Goal: Find specific fact: Find contact information

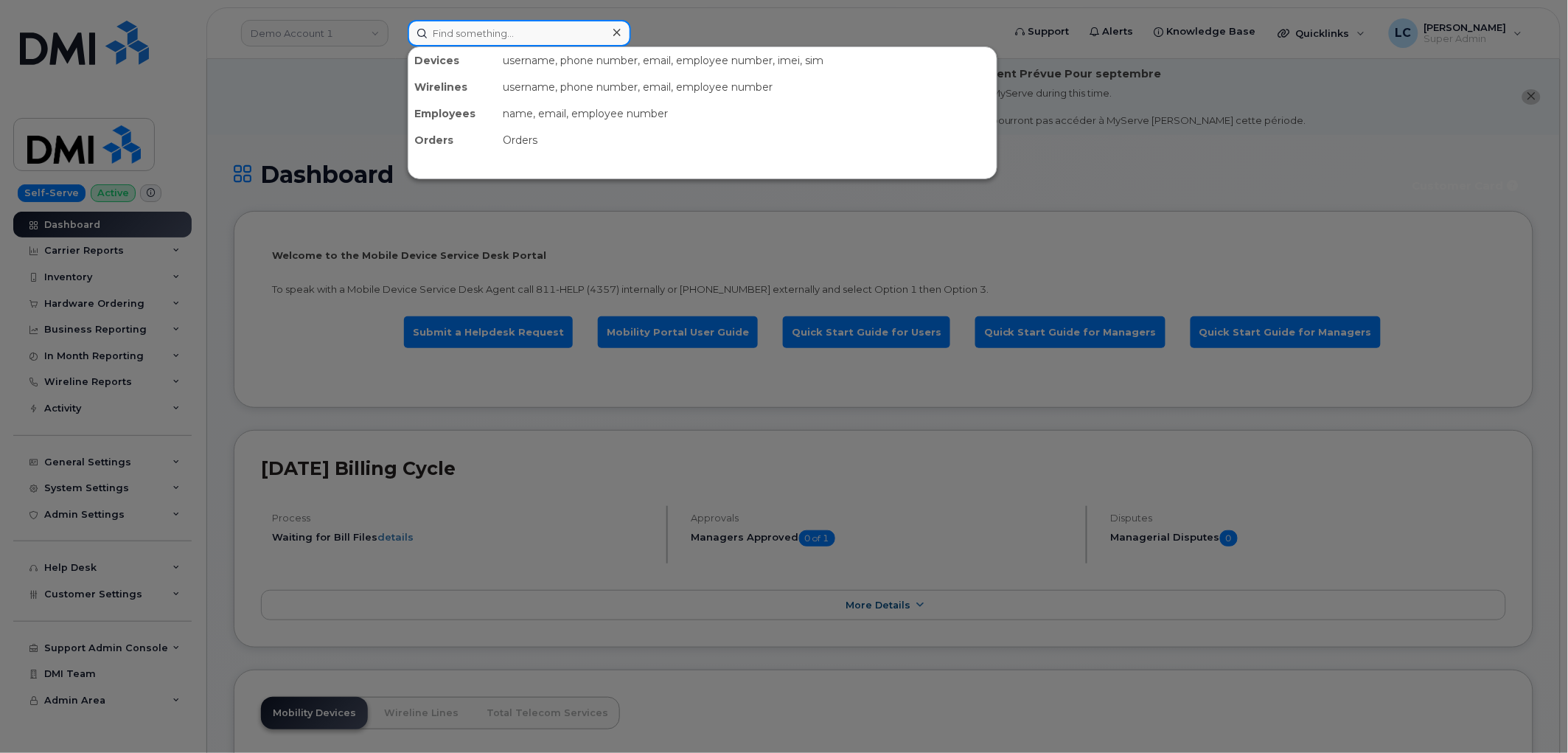
click at [469, 21] on input at bounding box center [519, 33] width 223 height 27
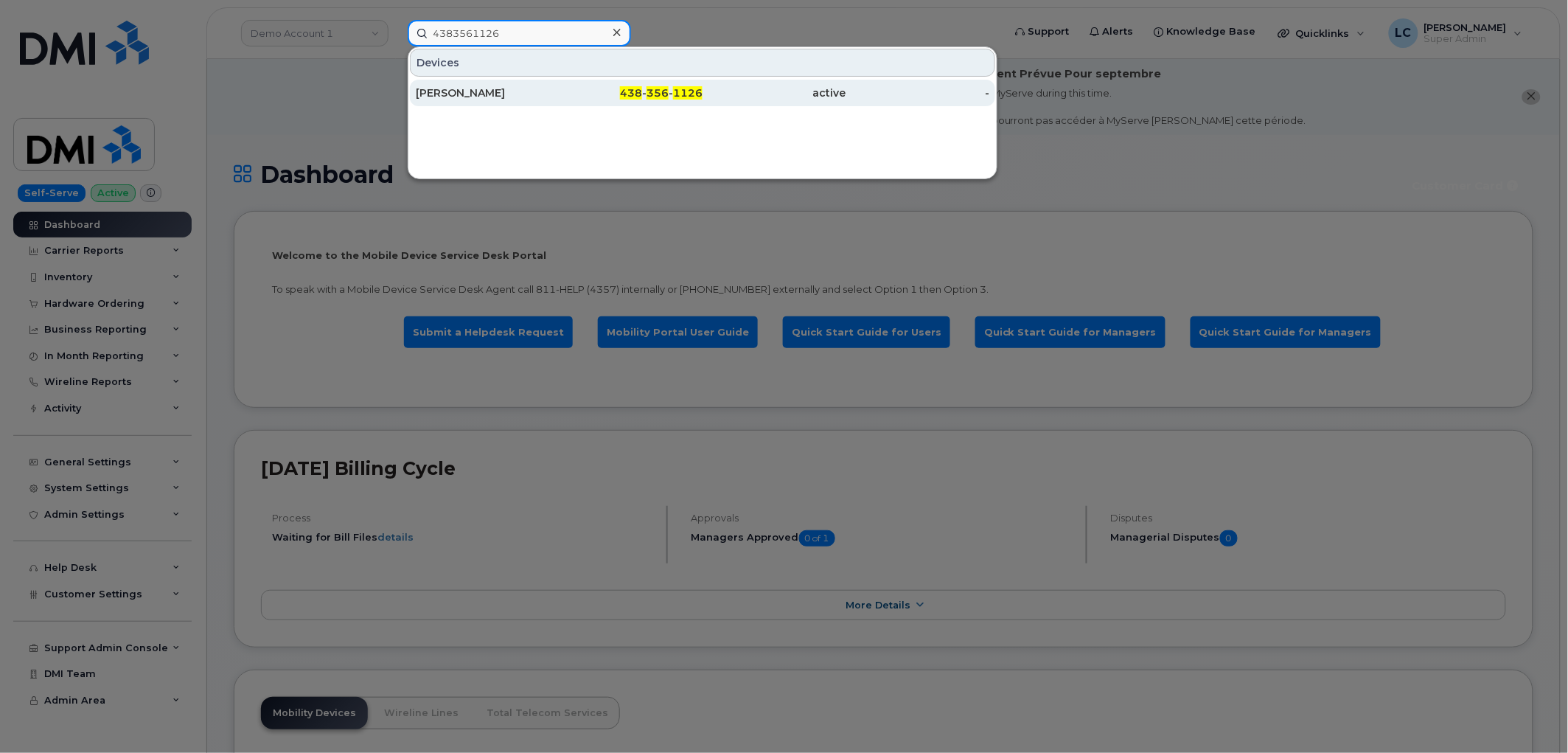
type input "4383561126"
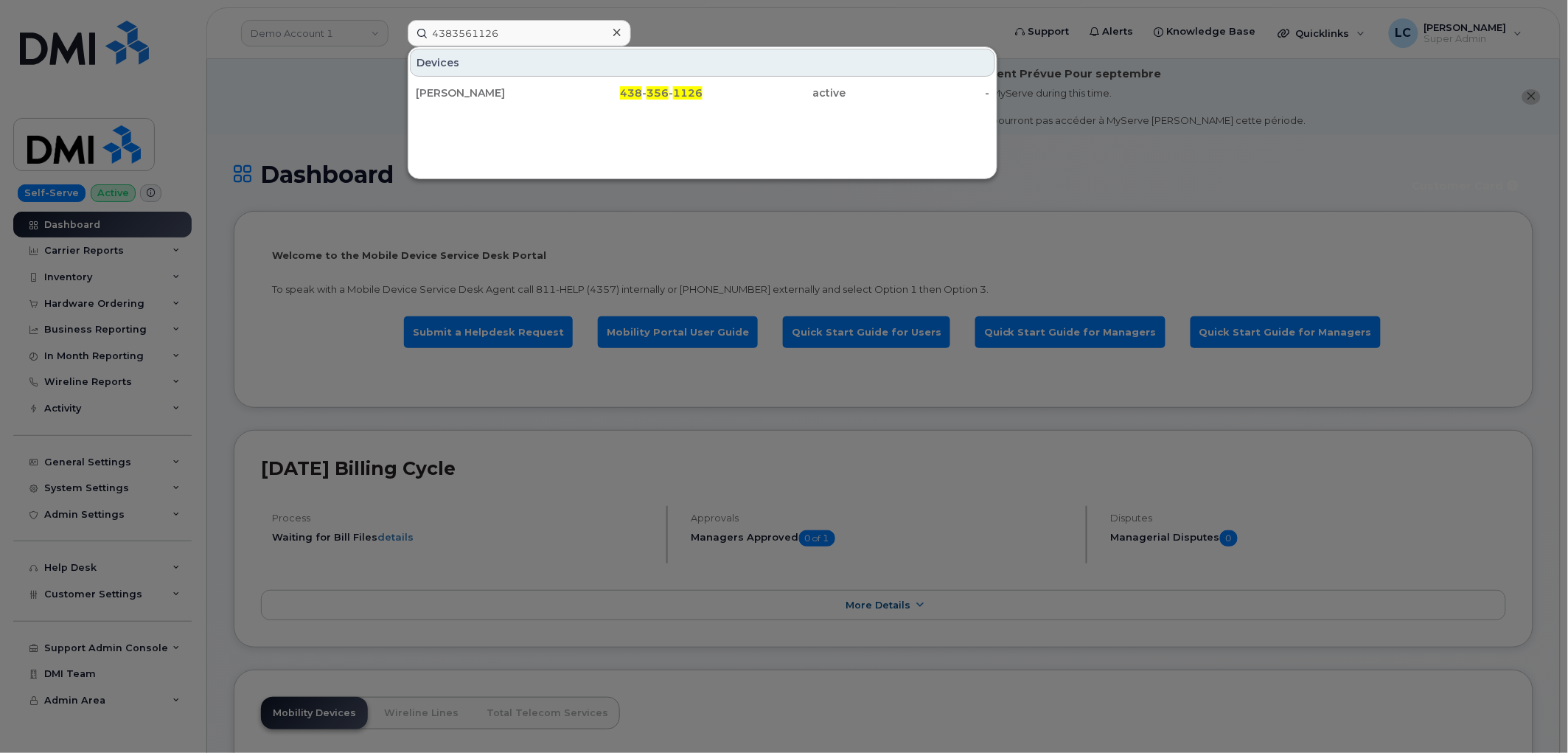
click at [617, 37] on icon at bounding box center [617, 32] width 8 height 12
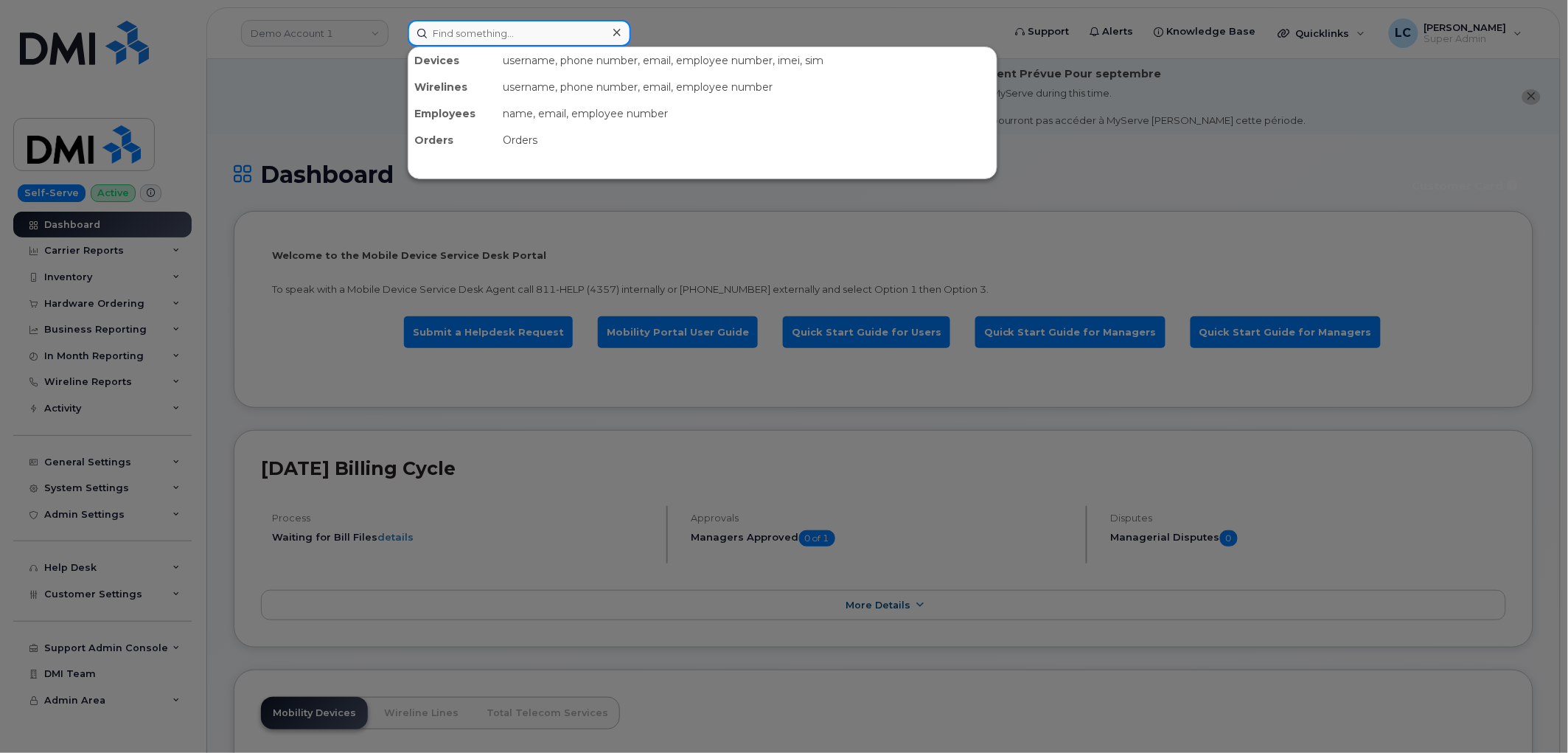
click at [564, 37] on input at bounding box center [519, 33] width 223 height 27
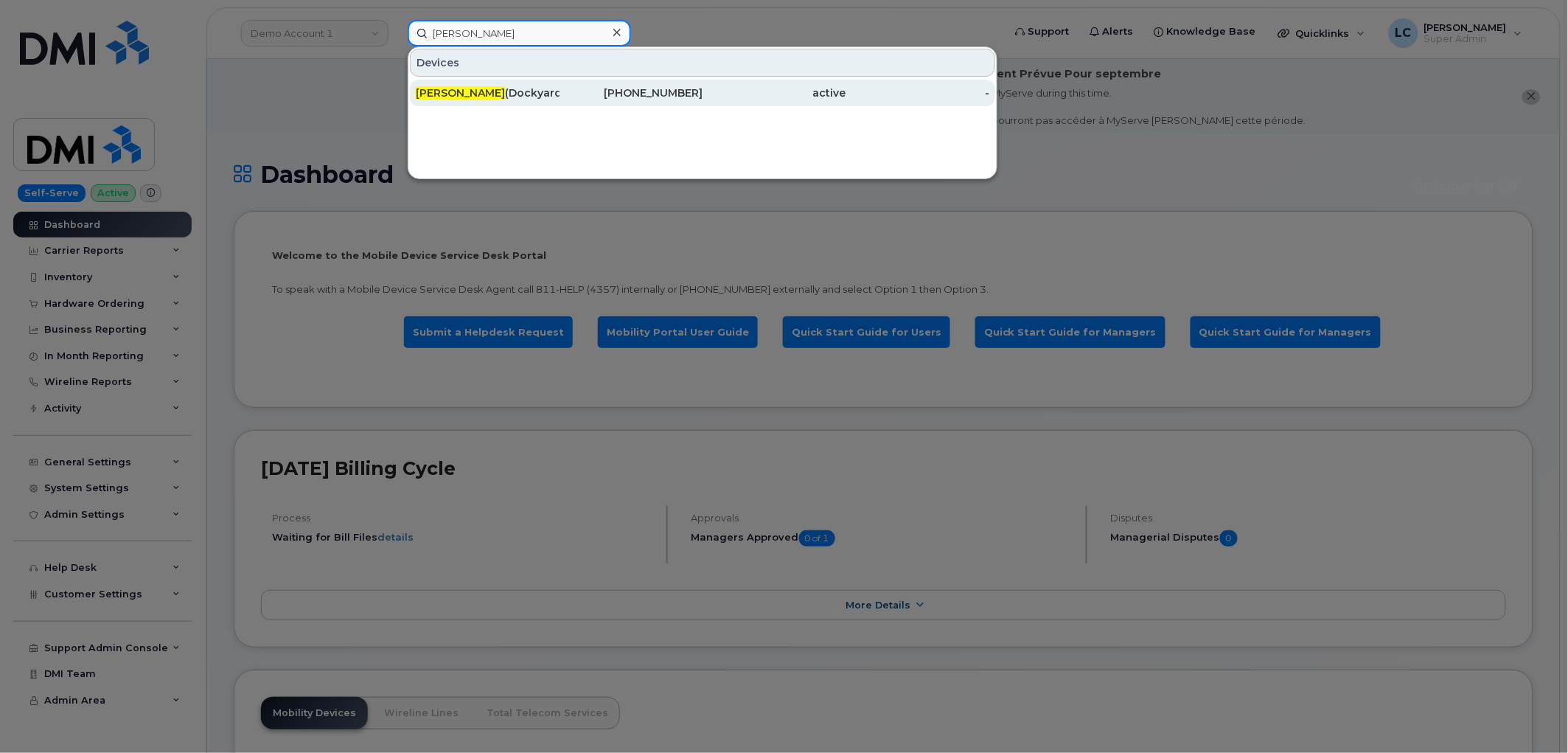
type input "Andy Loogman"
click at [547, 93] on div "Andy Loogman (Dockyard Naden)" at bounding box center [488, 92] width 144 height 15
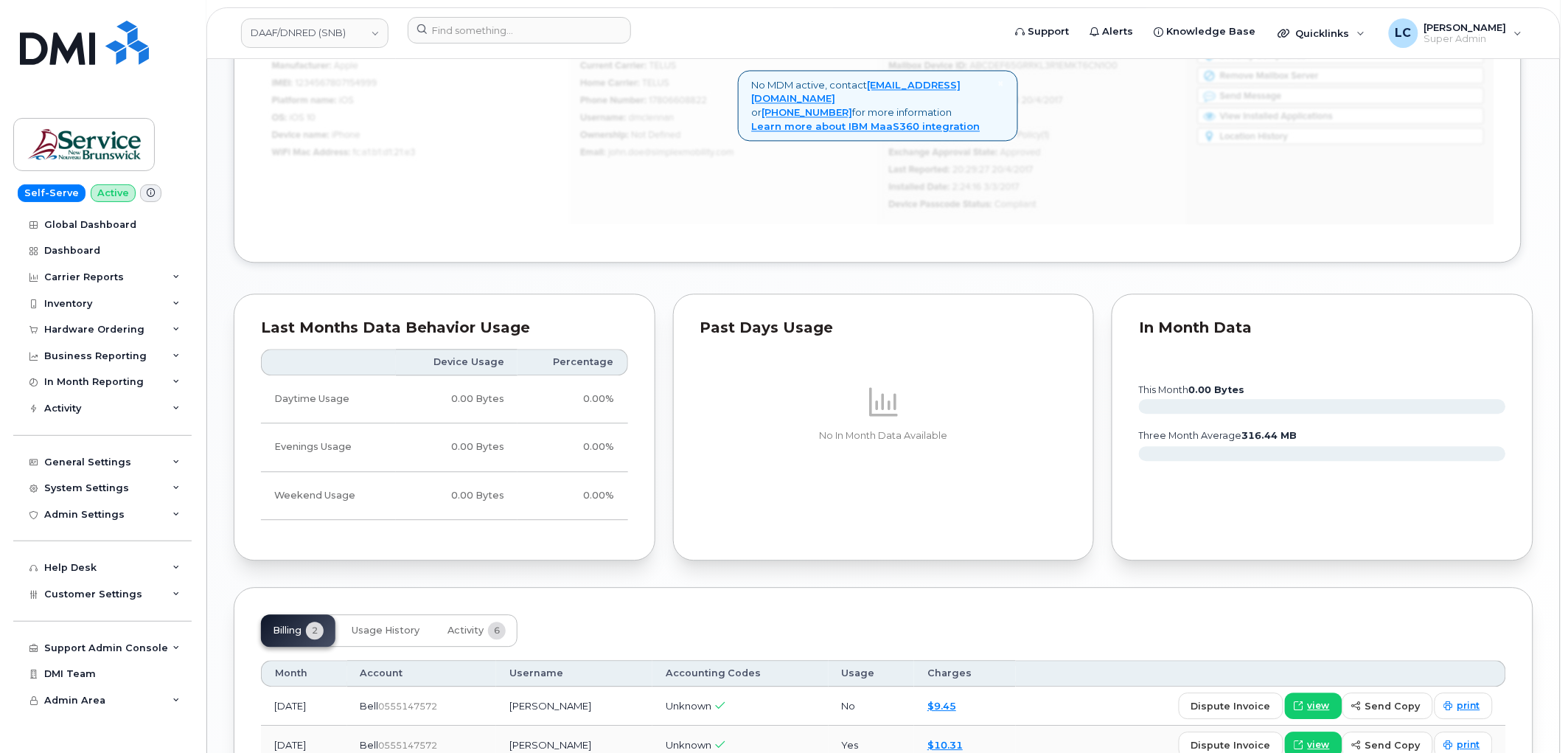
scroll to position [1188, 0]
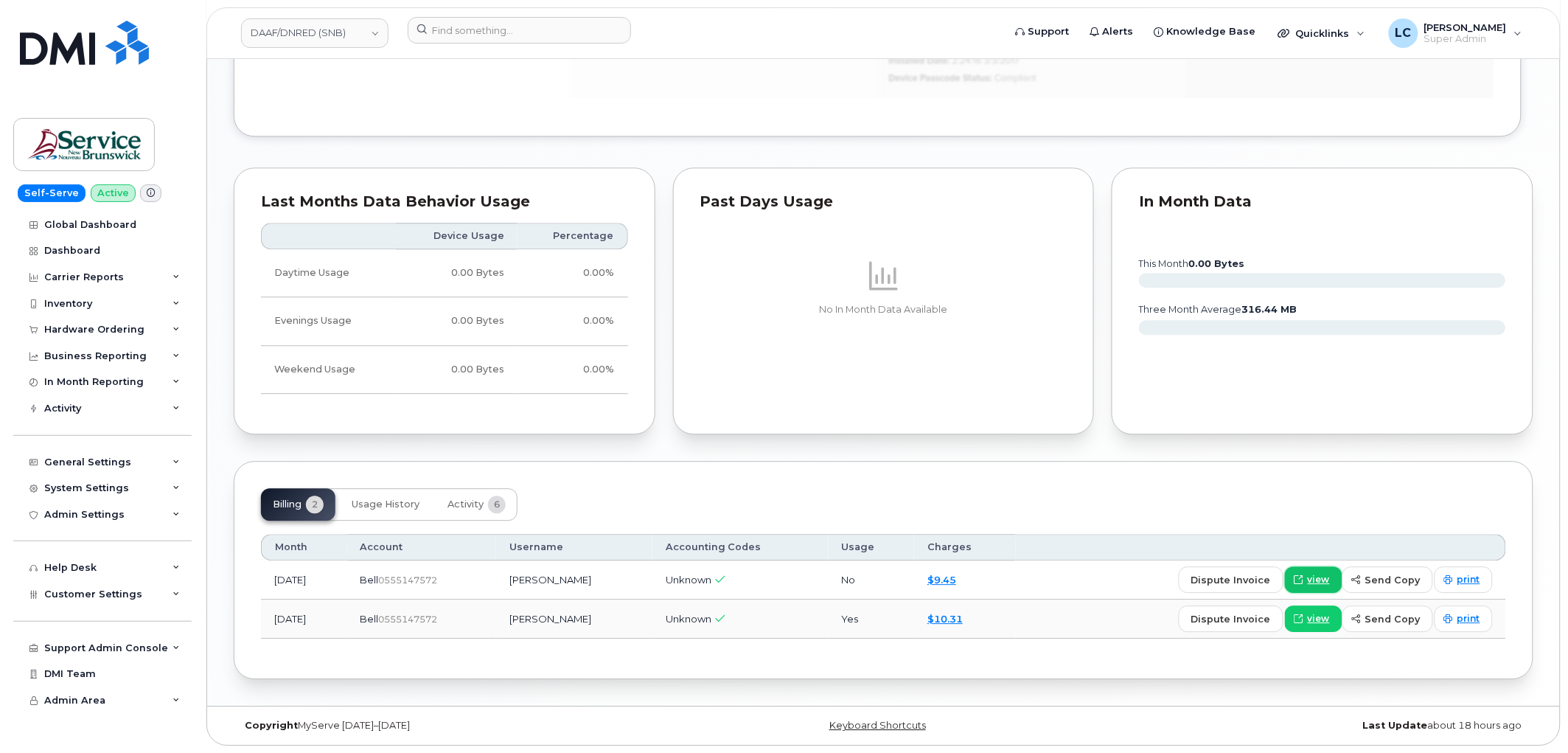
click at [1314, 569] on link "view" at bounding box center [1313, 579] width 58 height 27
click at [1302, 576] on icon at bounding box center [1299, 580] width 9 height 9
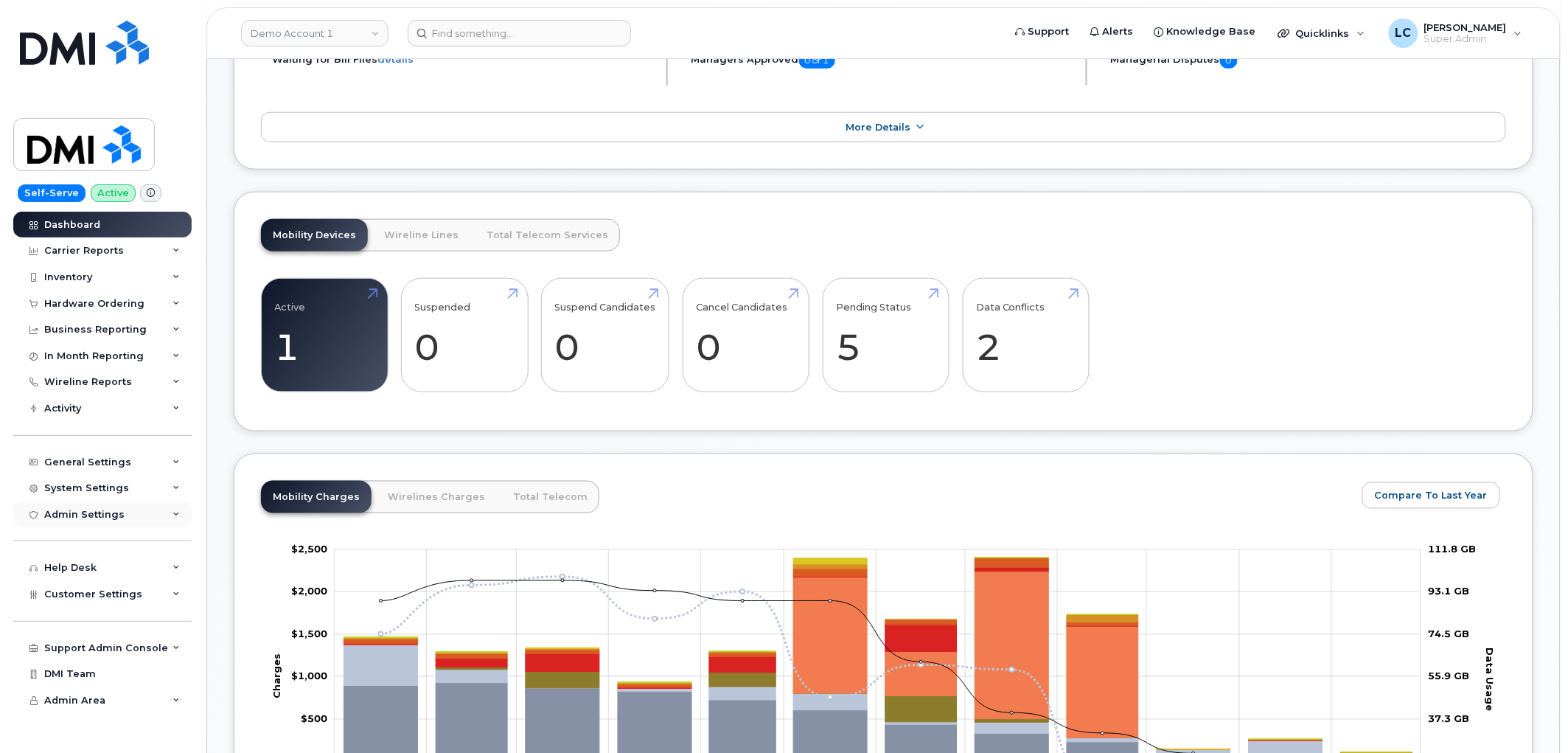
scroll to position [655, 0]
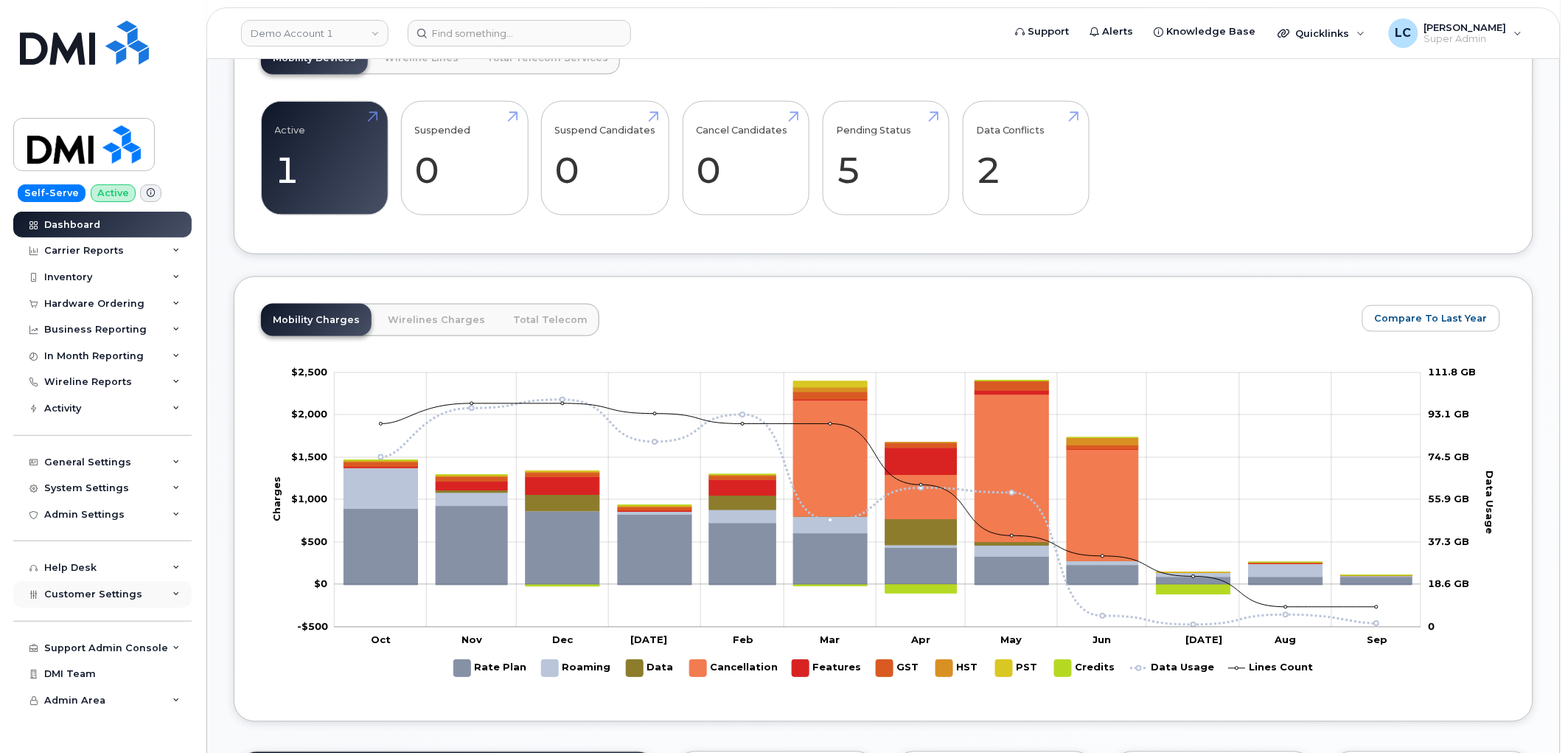
click at [139, 595] on div "Customer Settings" at bounding box center [102, 595] width 178 height 27
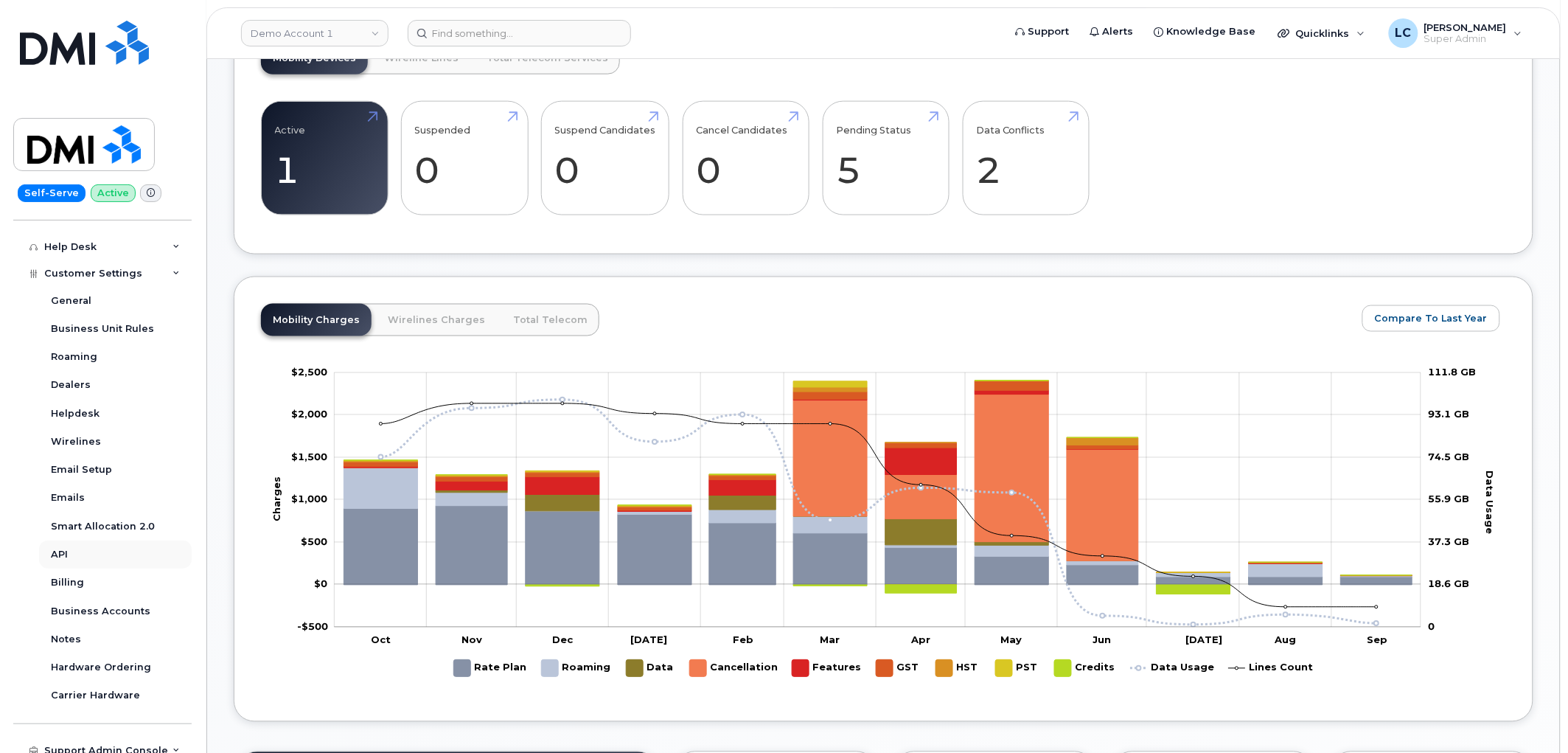
scroll to position [138, 0]
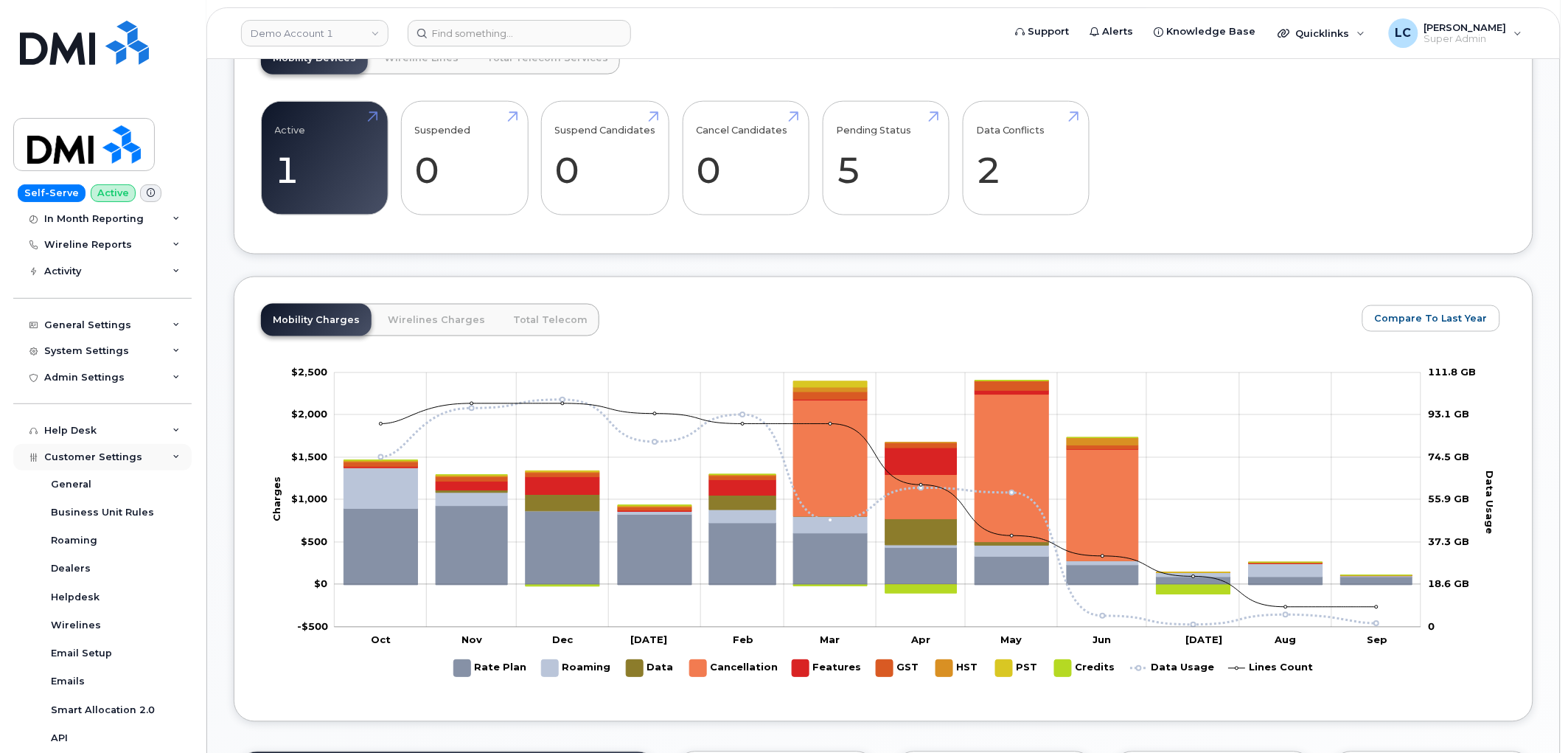
click at [137, 459] on div "Customer Settings" at bounding box center [102, 457] width 178 height 27
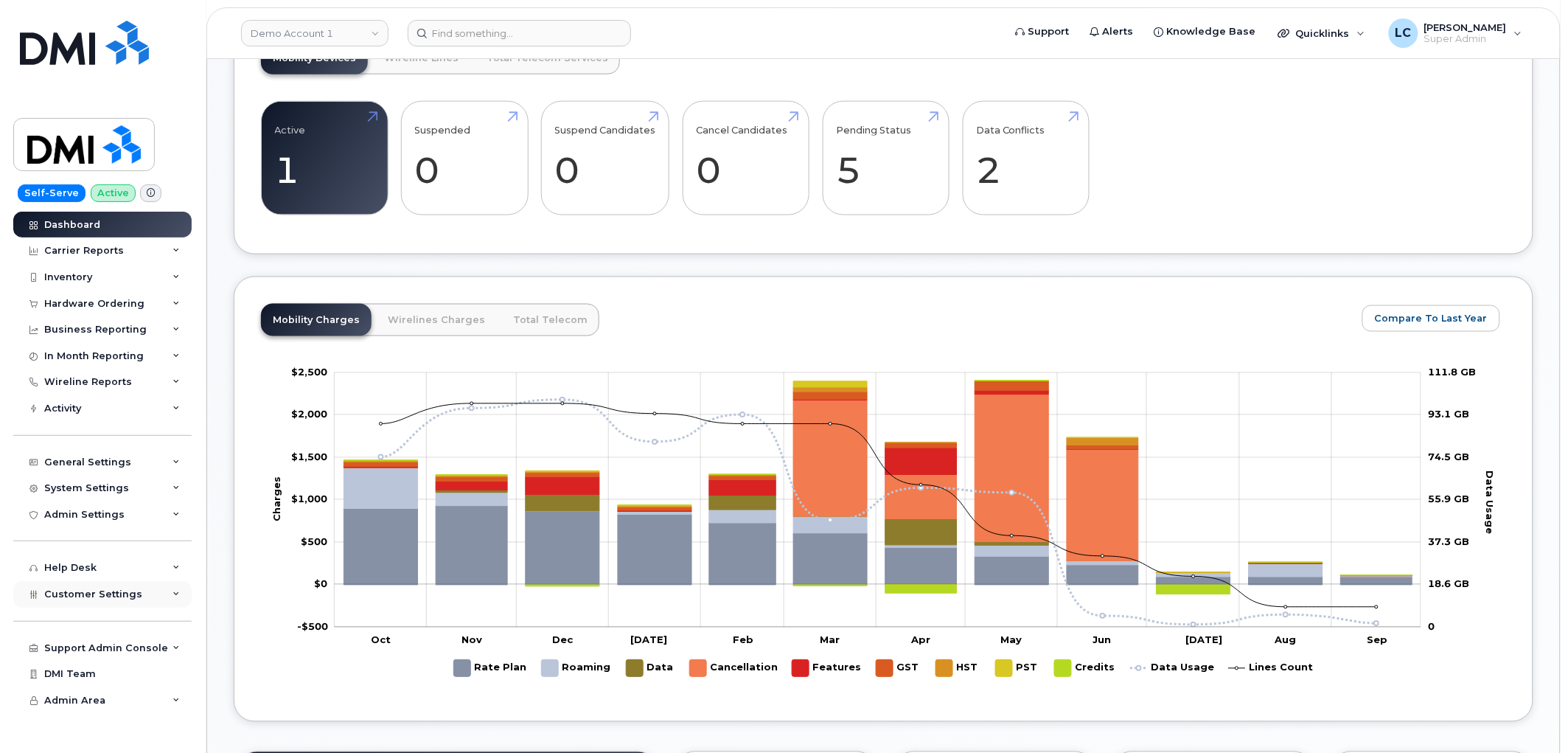
scroll to position [0, 0]
click at [144, 483] on div "System Settings" at bounding box center [102, 488] width 178 height 27
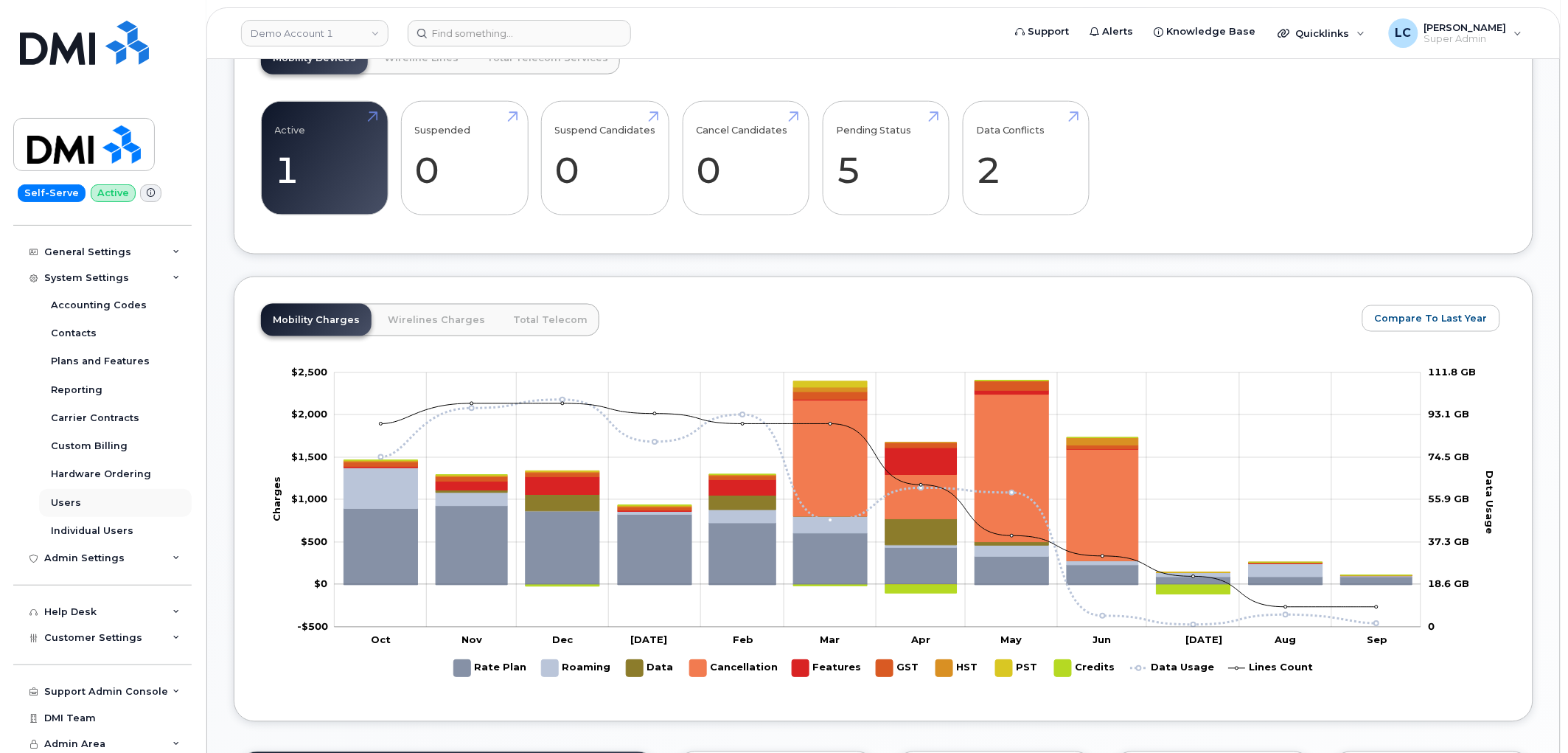
scroll to position [214, 0]
click at [137, 635] on div "Customer Settings" at bounding box center [102, 634] width 178 height 27
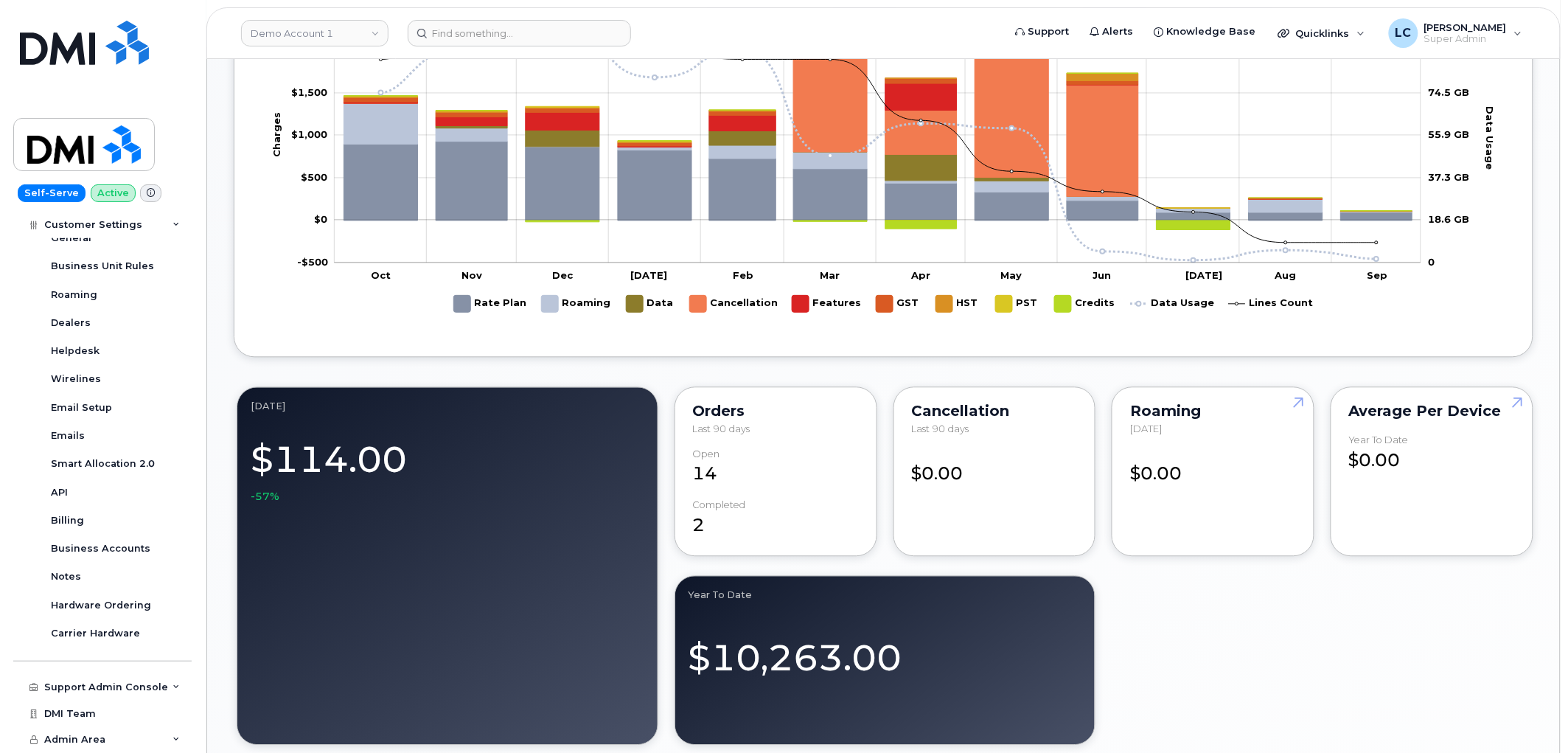
scroll to position [1065, 0]
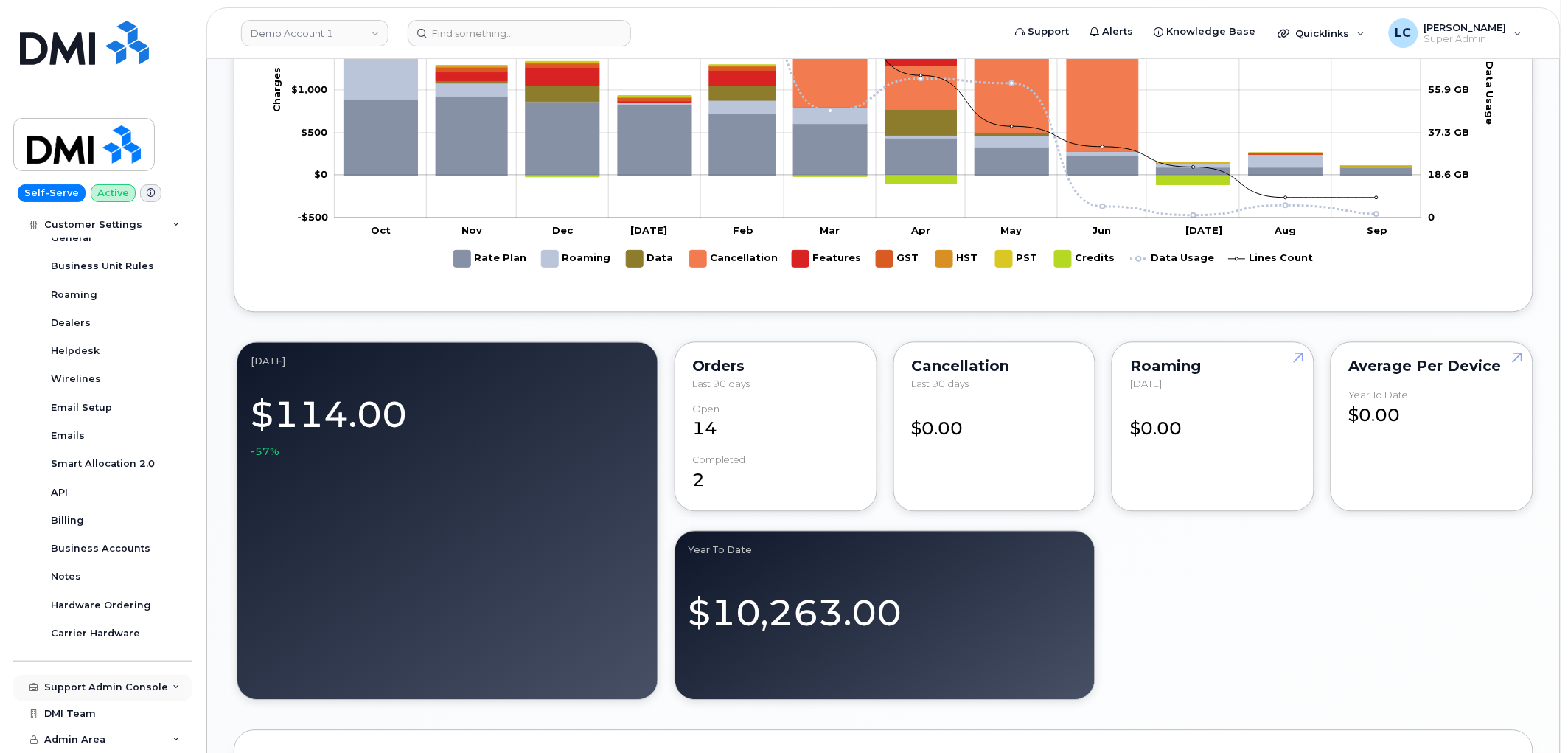
click at [138, 682] on div "Support Admin Console" at bounding box center [106, 688] width 124 height 12
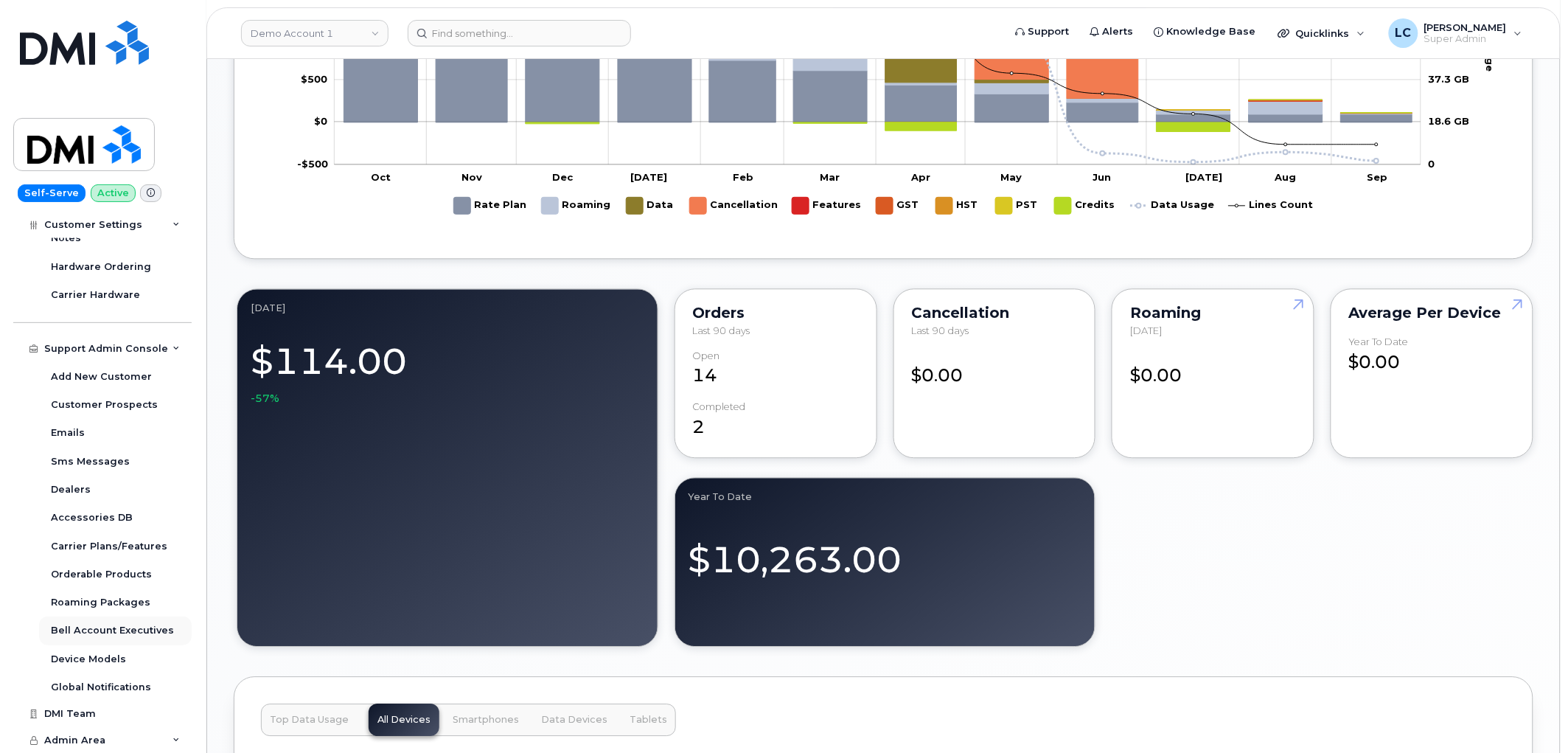
scroll to position [1147, 0]
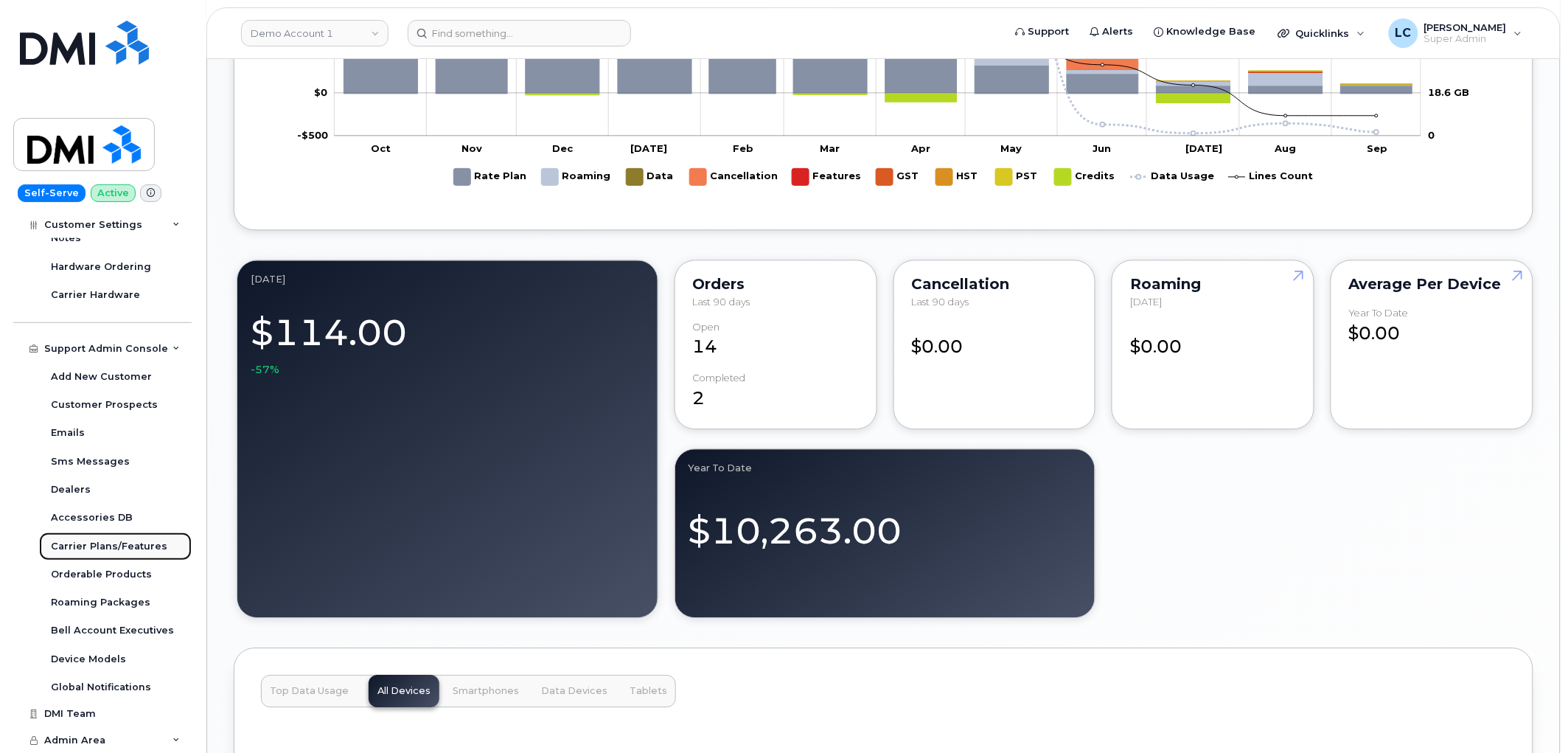
click at [135, 547] on div "Carrier Plans/Features" at bounding box center [109, 546] width 117 height 13
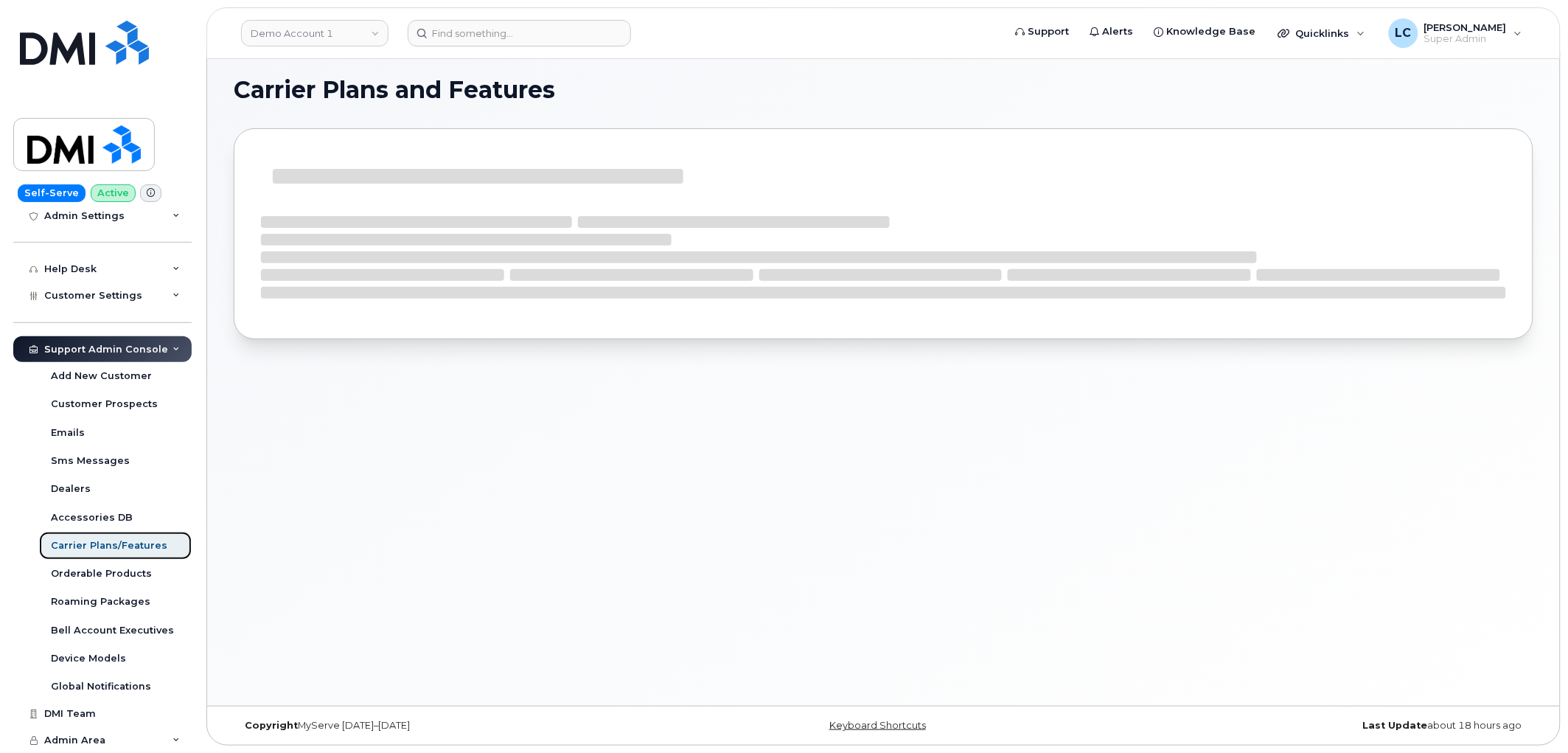
scroll to position [298, 0]
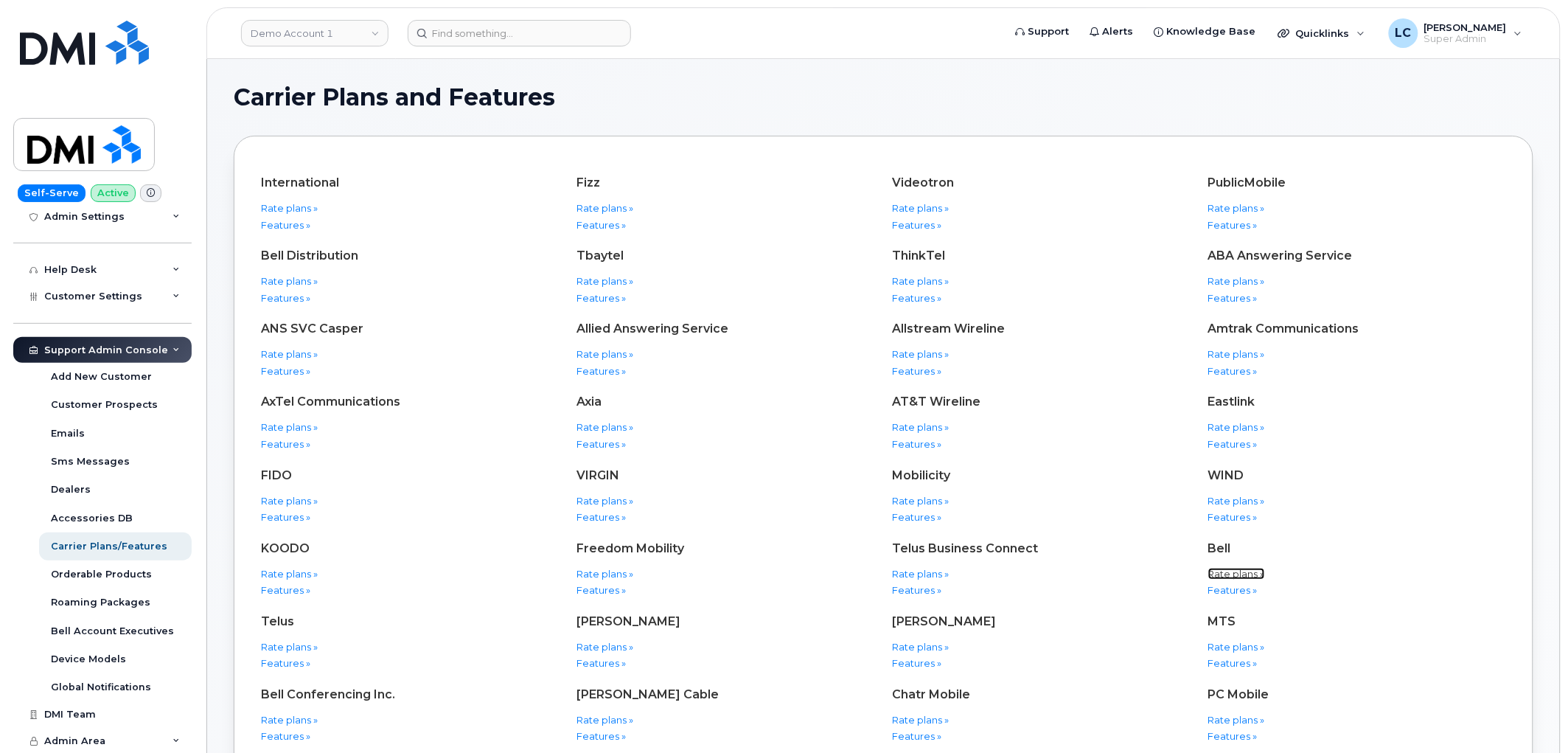
click at [1211, 572] on link "Rate plans »" at bounding box center [1237, 573] width 57 height 12
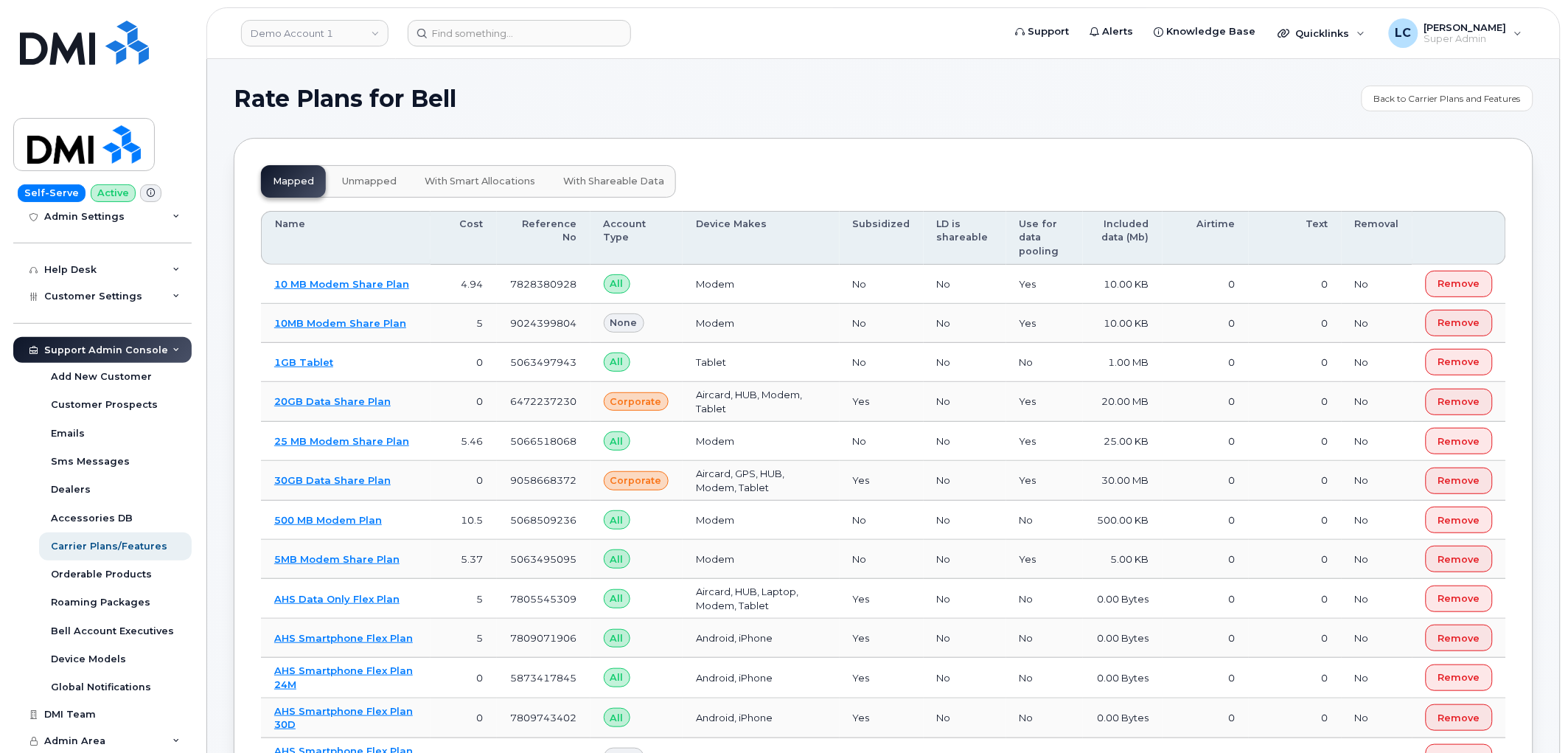
scroll to position [10967, 0]
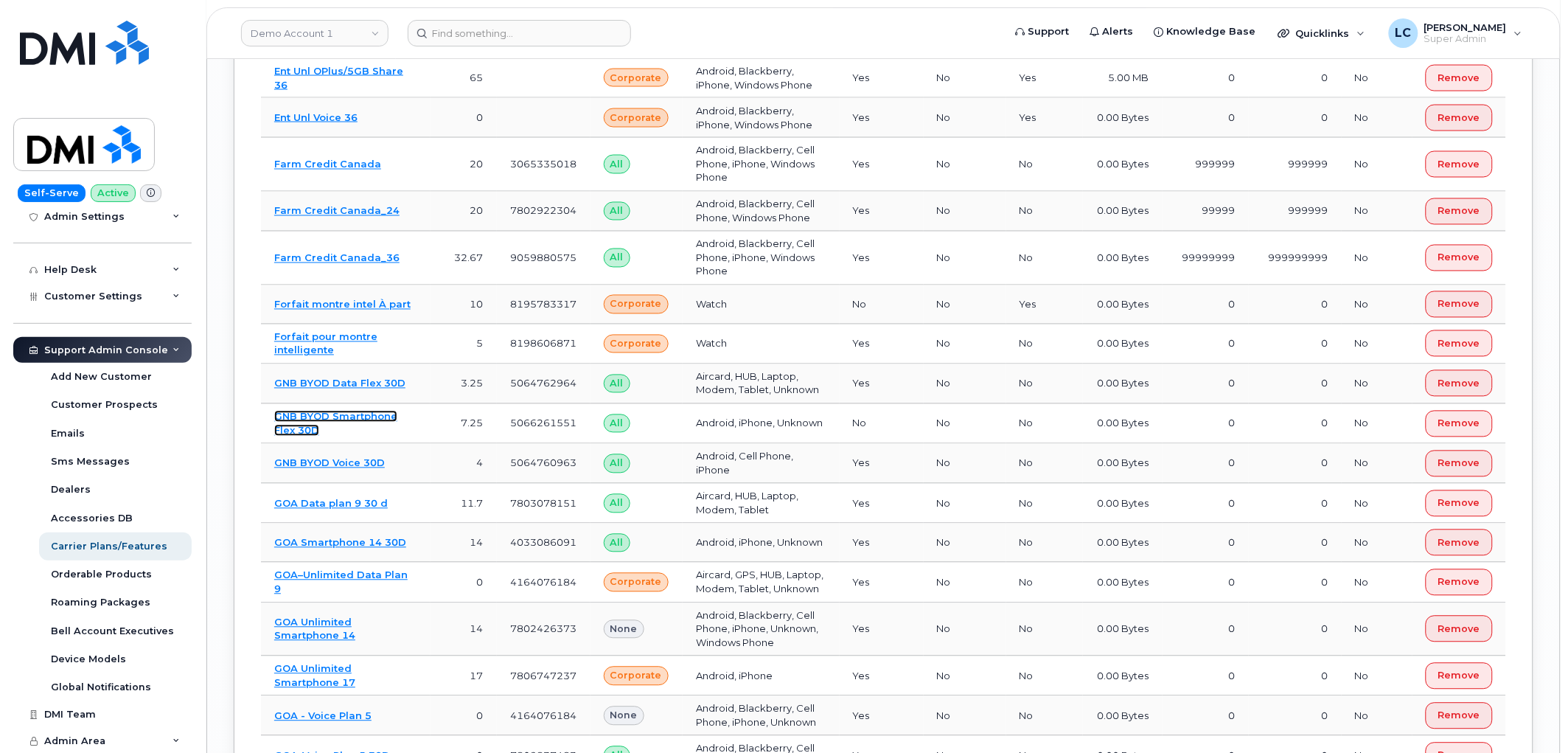
click at [357, 411] on link "GNB BYOD Smartphone Flex 30D" at bounding box center [336, 424] width 123 height 26
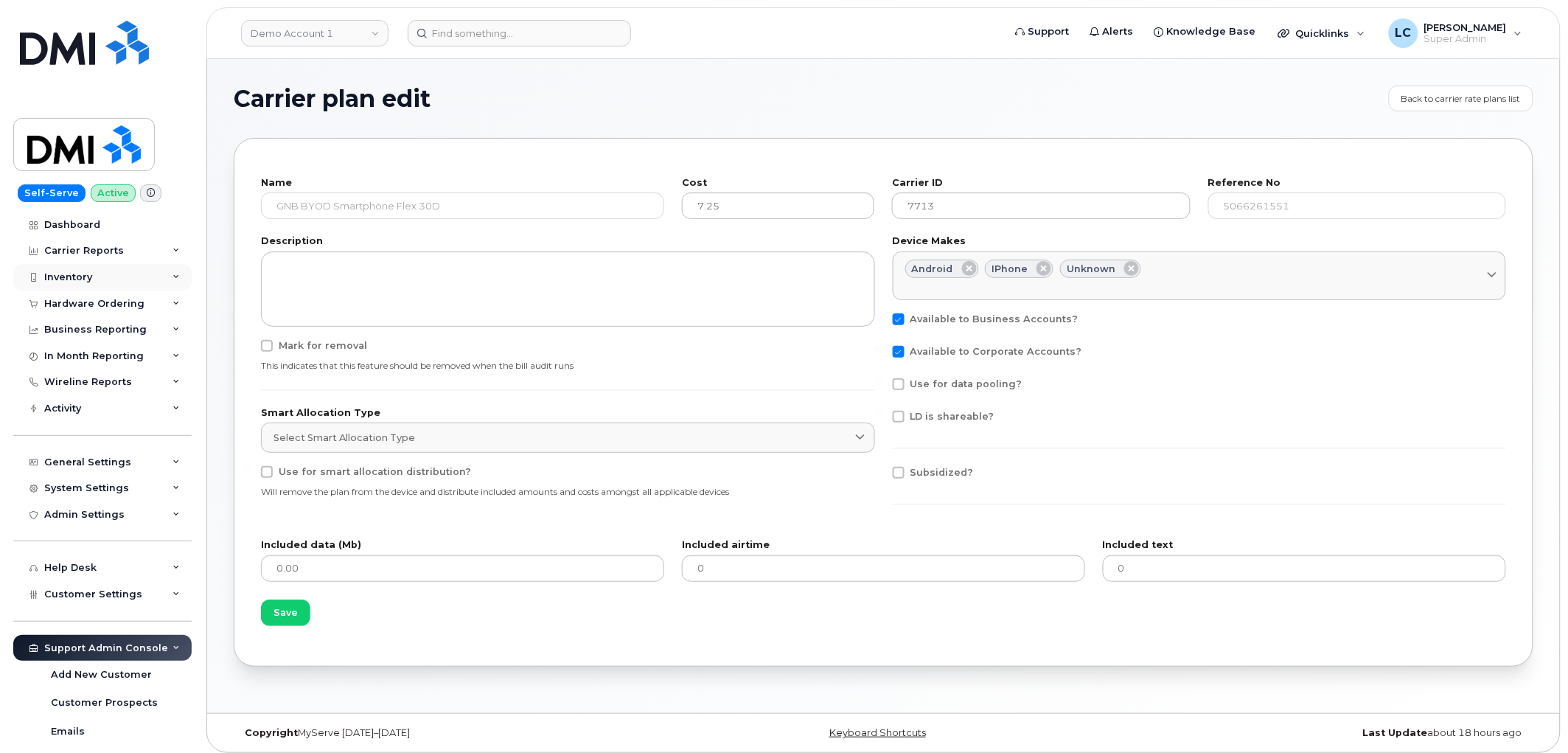
click at [137, 280] on div "Inventory" at bounding box center [102, 277] width 178 height 27
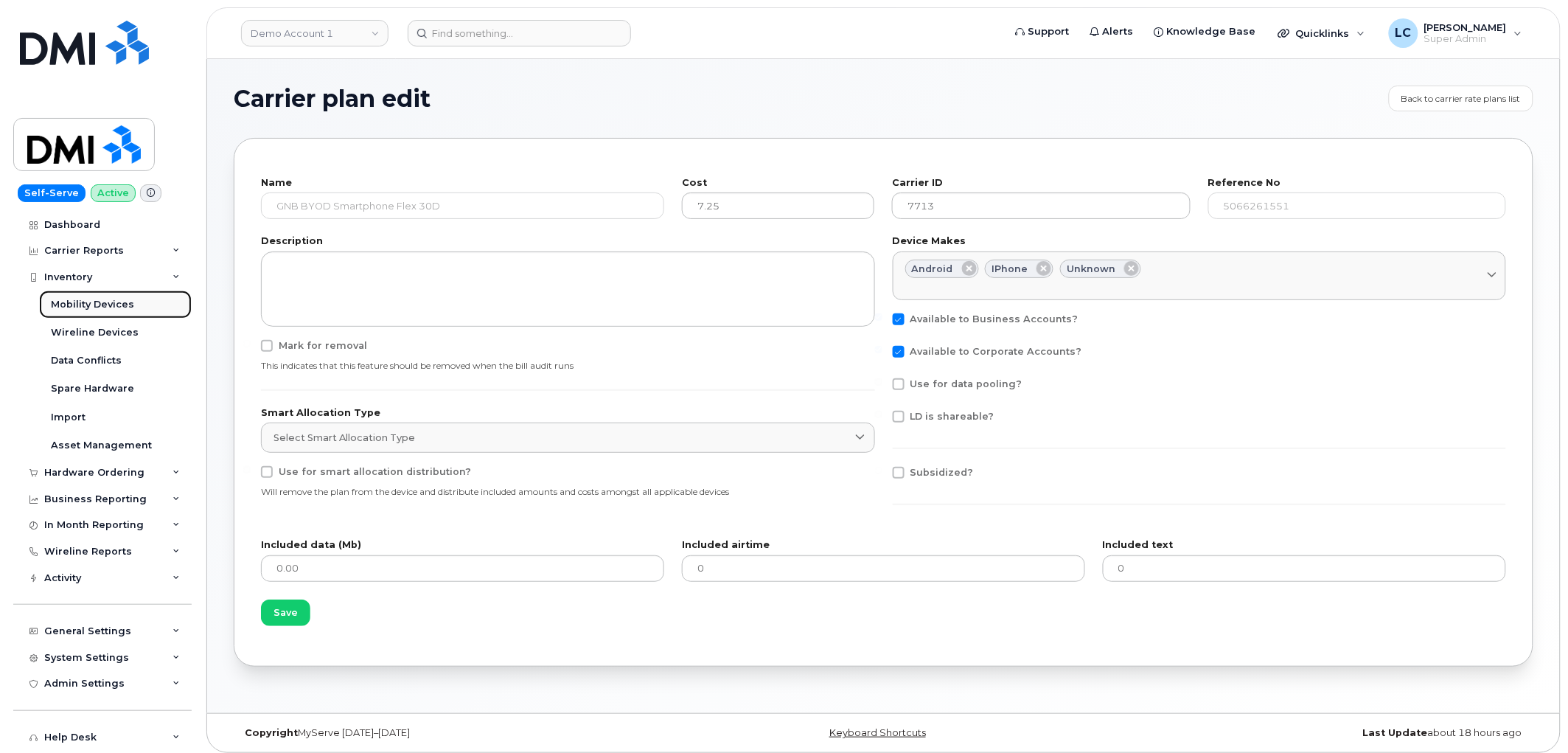
click at [126, 301] on div "Mobility Devices" at bounding box center [92, 304] width 83 height 13
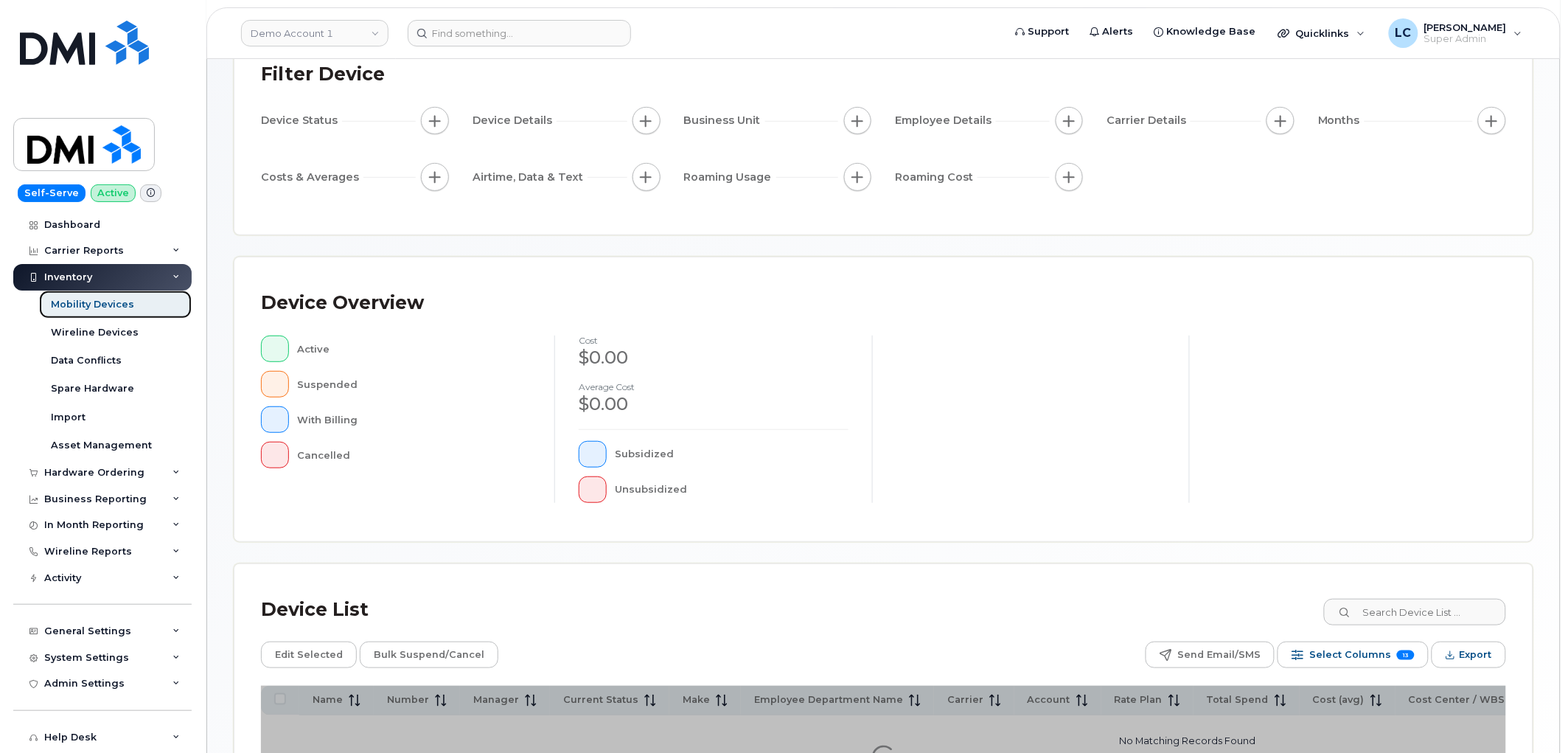
scroll to position [82, 0]
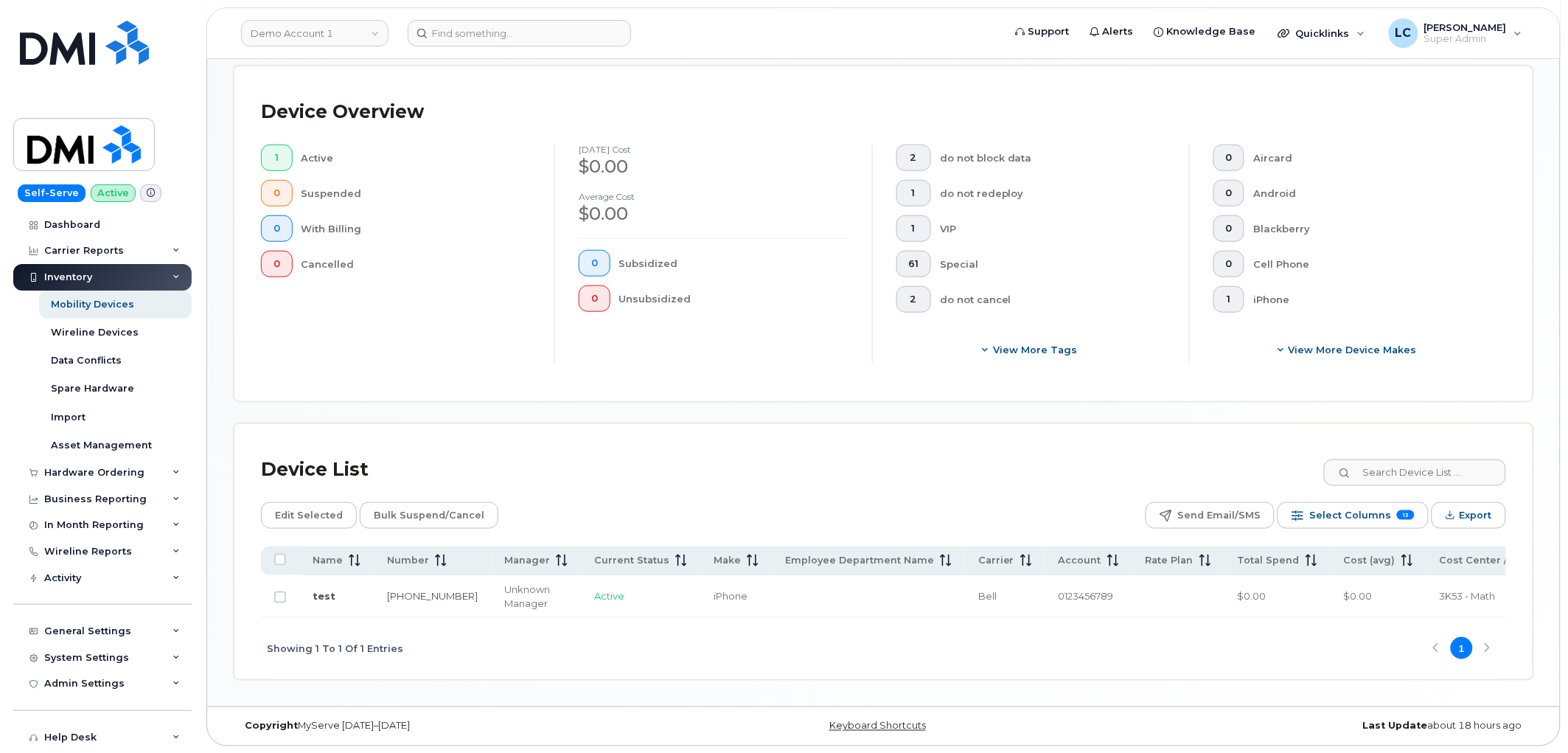
scroll to position [344, 0]
click at [1355, 508] on span "Select Columns" at bounding box center [1350, 515] width 82 height 22
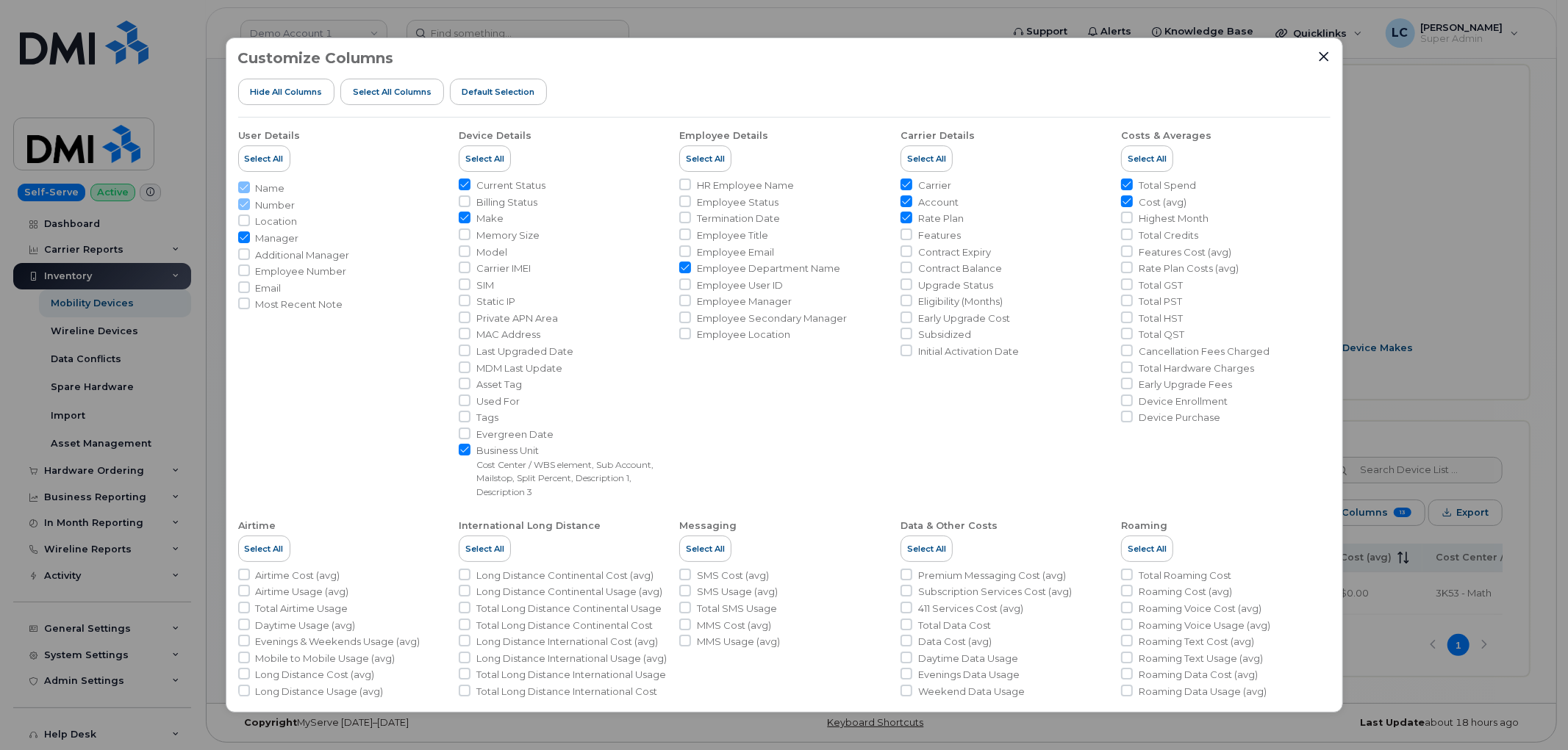
click at [1169, 266] on span "Rate Plan Costs (avg)" at bounding box center [1188, 269] width 100 height 14
click at [1133, 266] on input "Rate Plan Costs (avg)" at bounding box center [1126, 267] width 11 height 11
checkbox input "true"
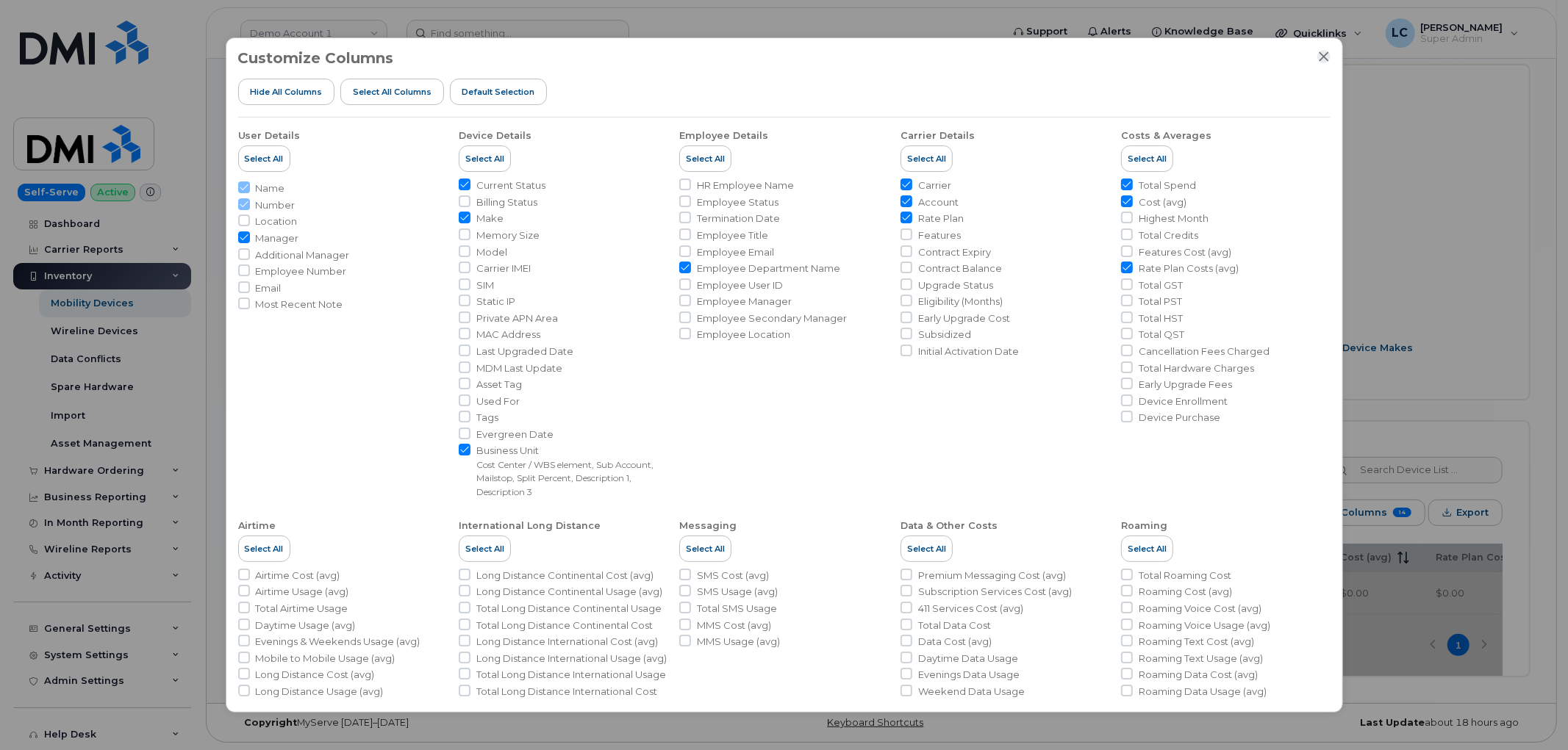
click at [1324, 55] on icon "Close" at bounding box center [1323, 57] width 9 height 9
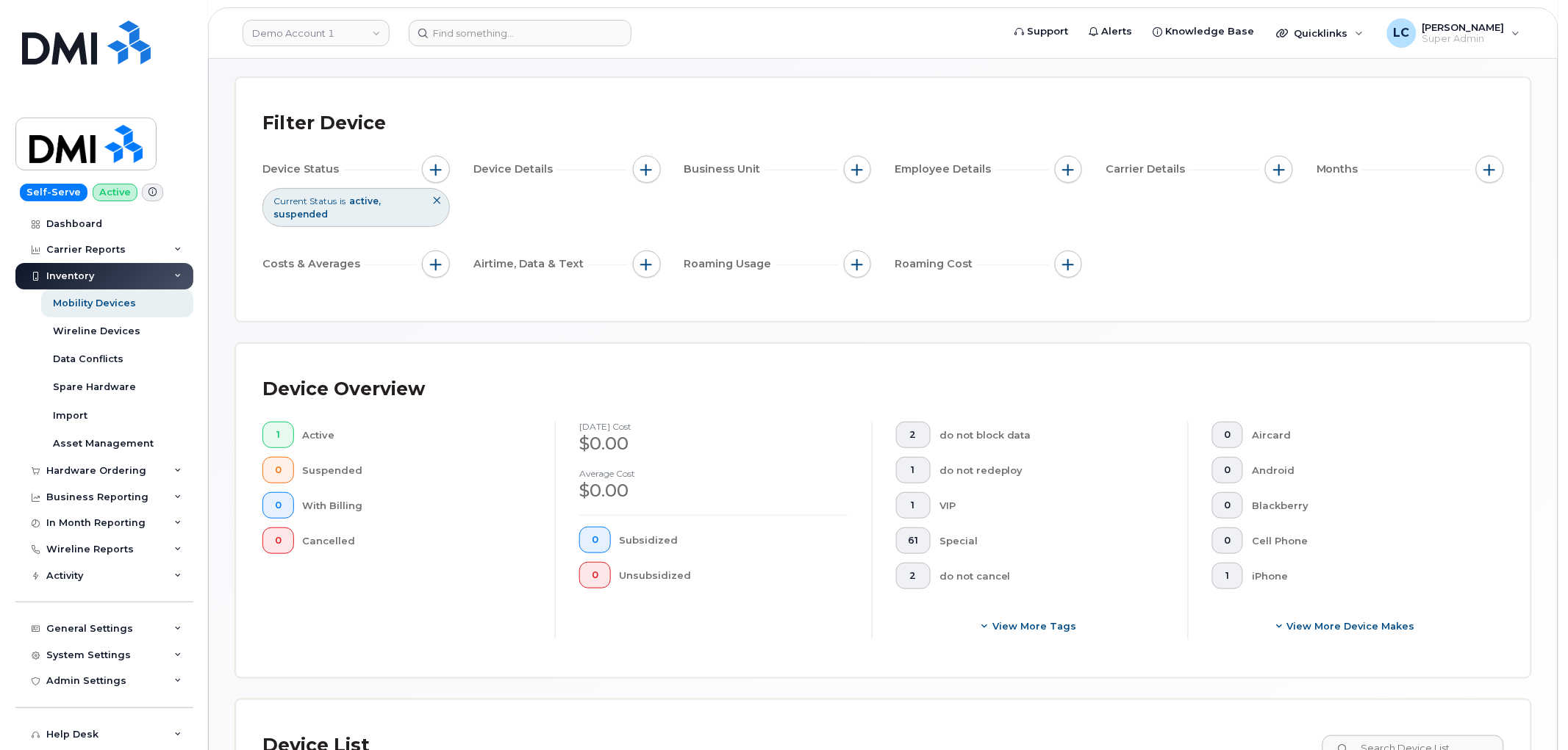
scroll to position [326, 0]
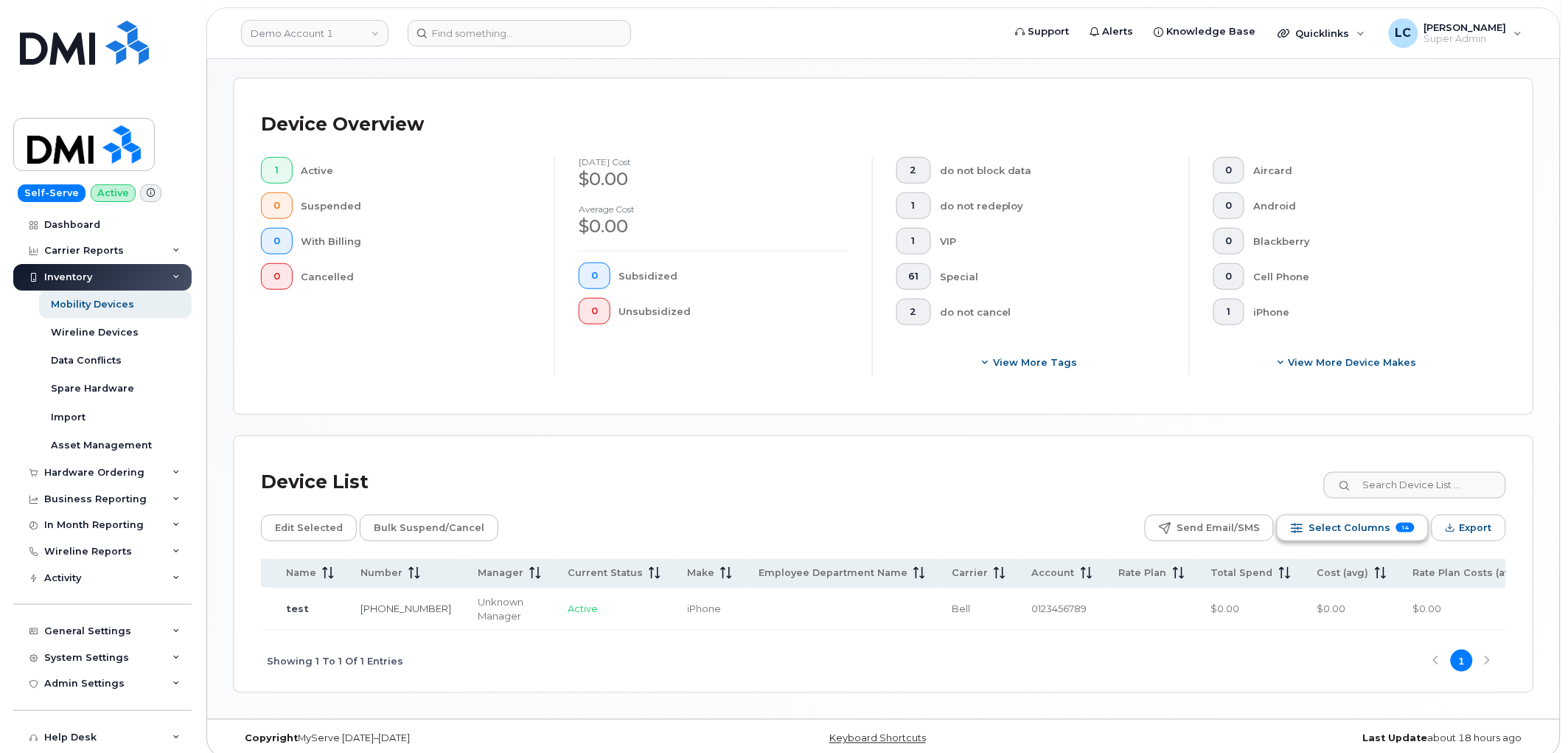
click at [1396, 534] on button "Select Columns 14" at bounding box center [1353, 528] width 152 height 27
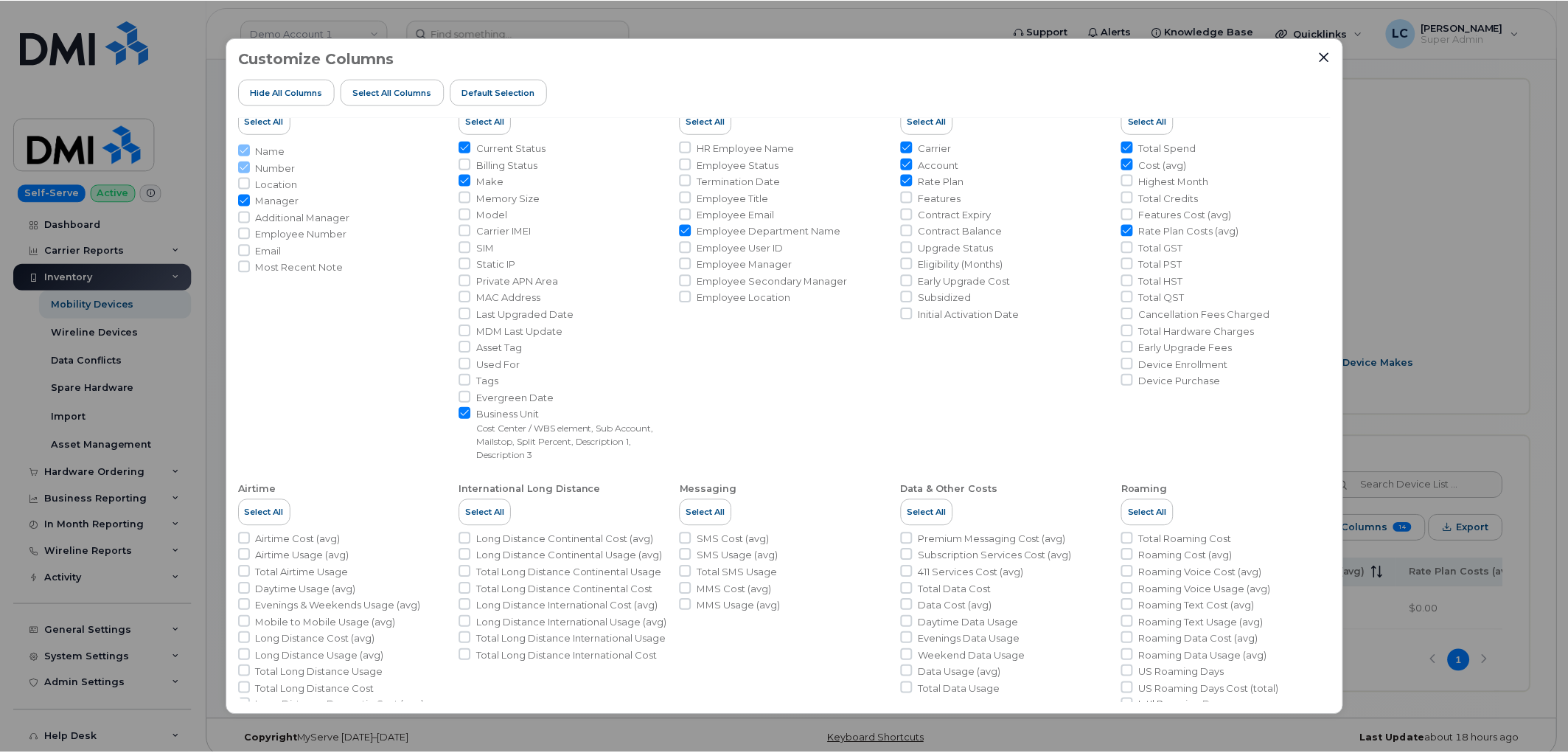
scroll to position [0, 0]
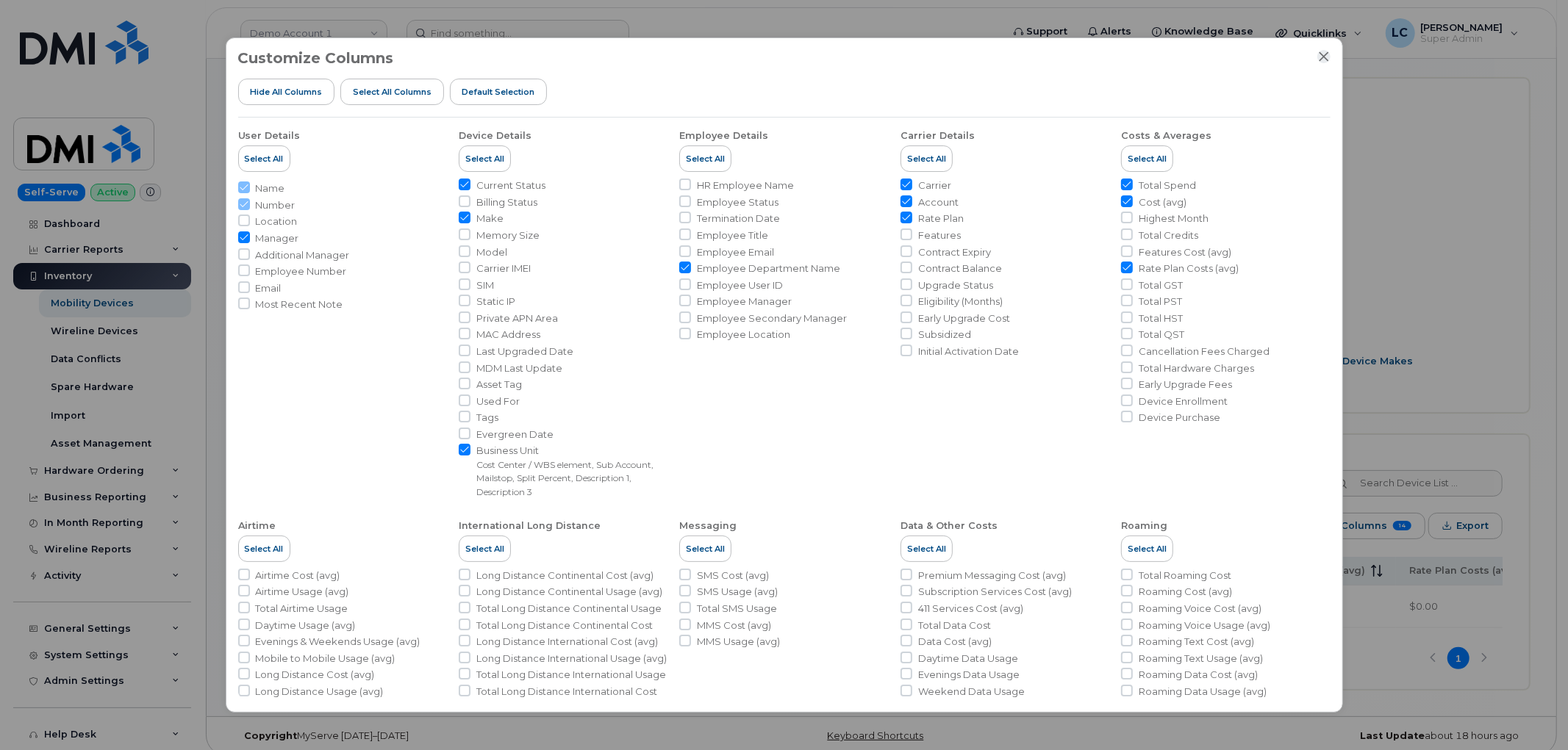
click at [1325, 54] on icon "Close" at bounding box center [1323, 56] width 11 height 11
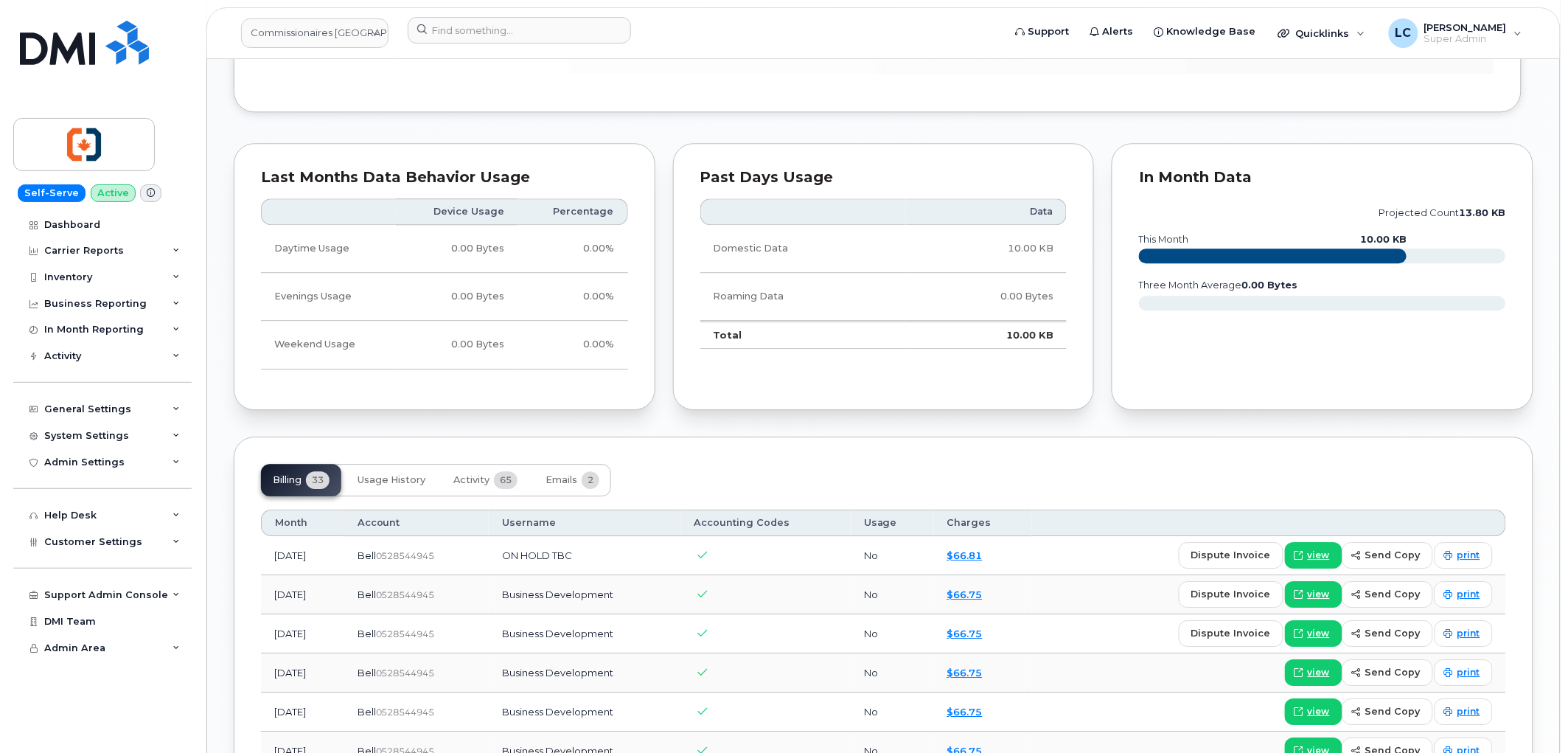
scroll to position [1393, 0]
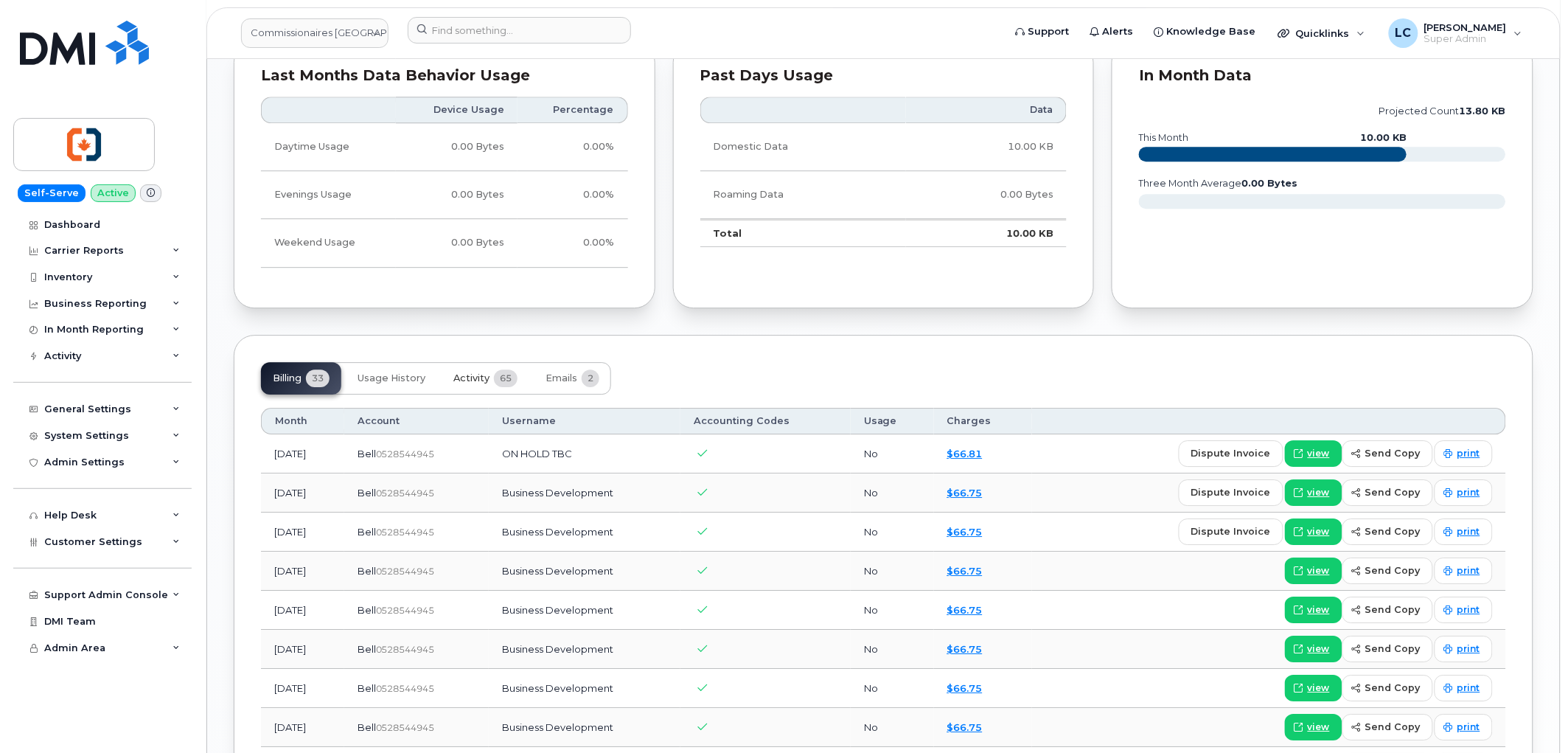
click at [495, 379] on span "65" at bounding box center [505, 378] width 24 height 18
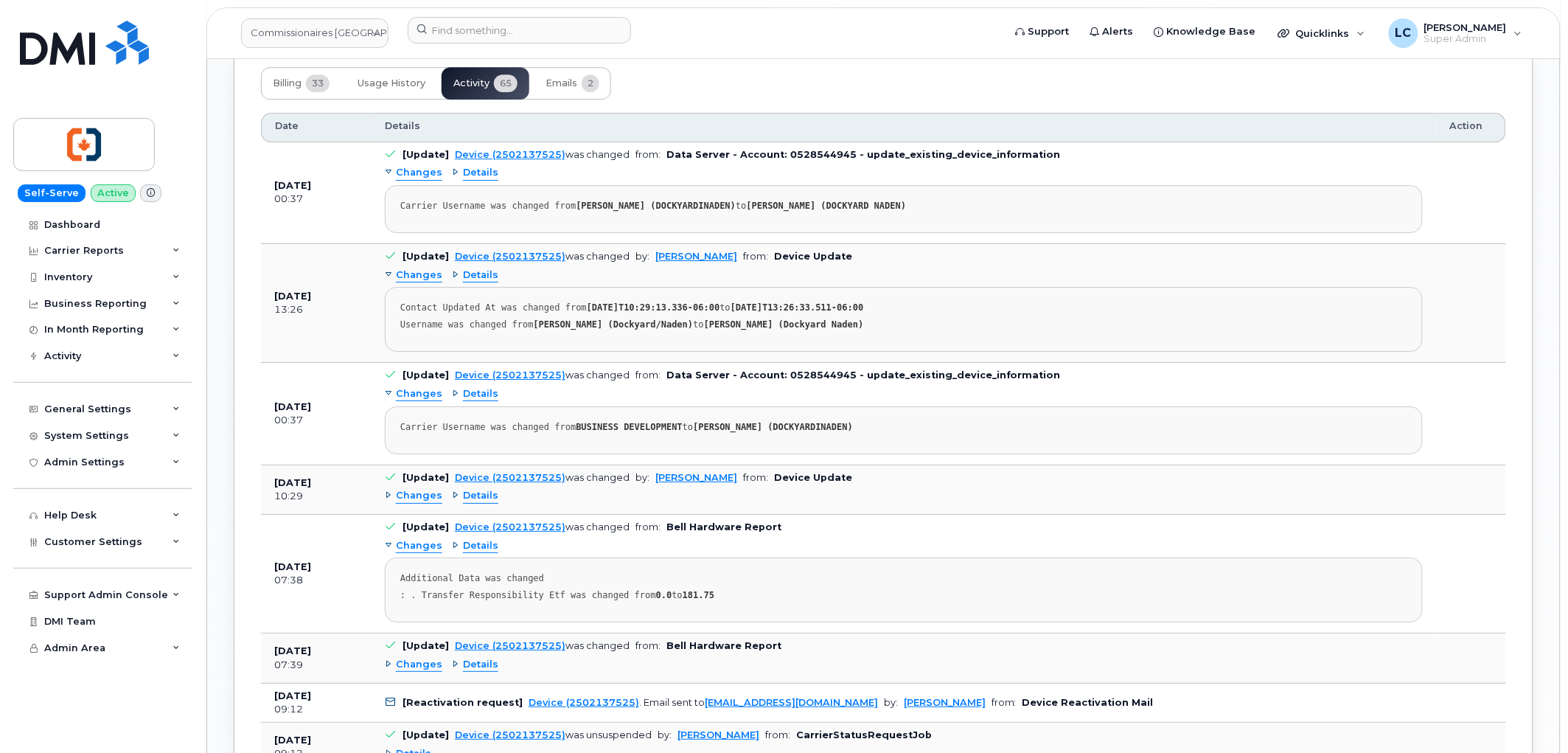
scroll to position [1721, 0]
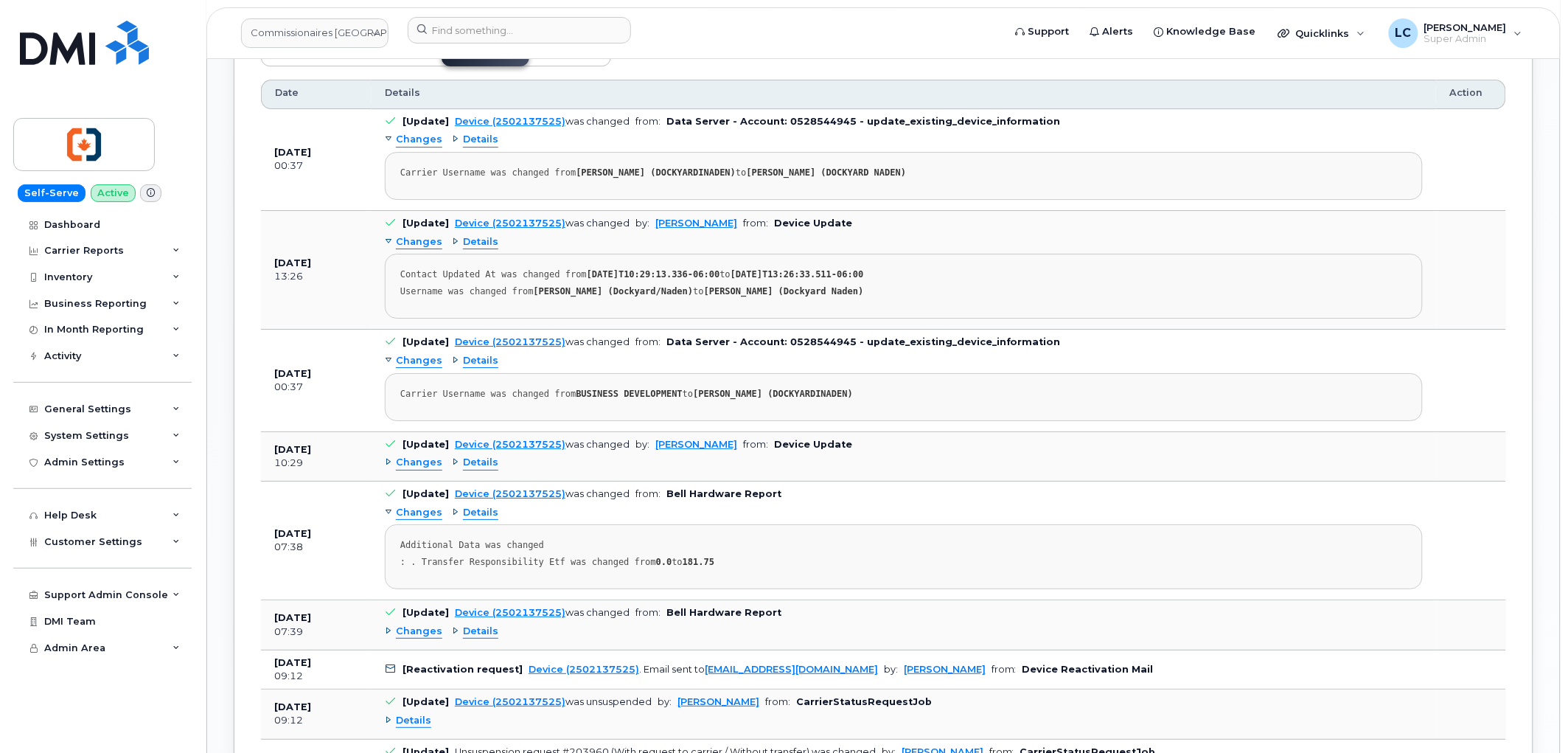
click at [433, 461] on span "Changes" at bounding box center [419, 463] width 46 height 14
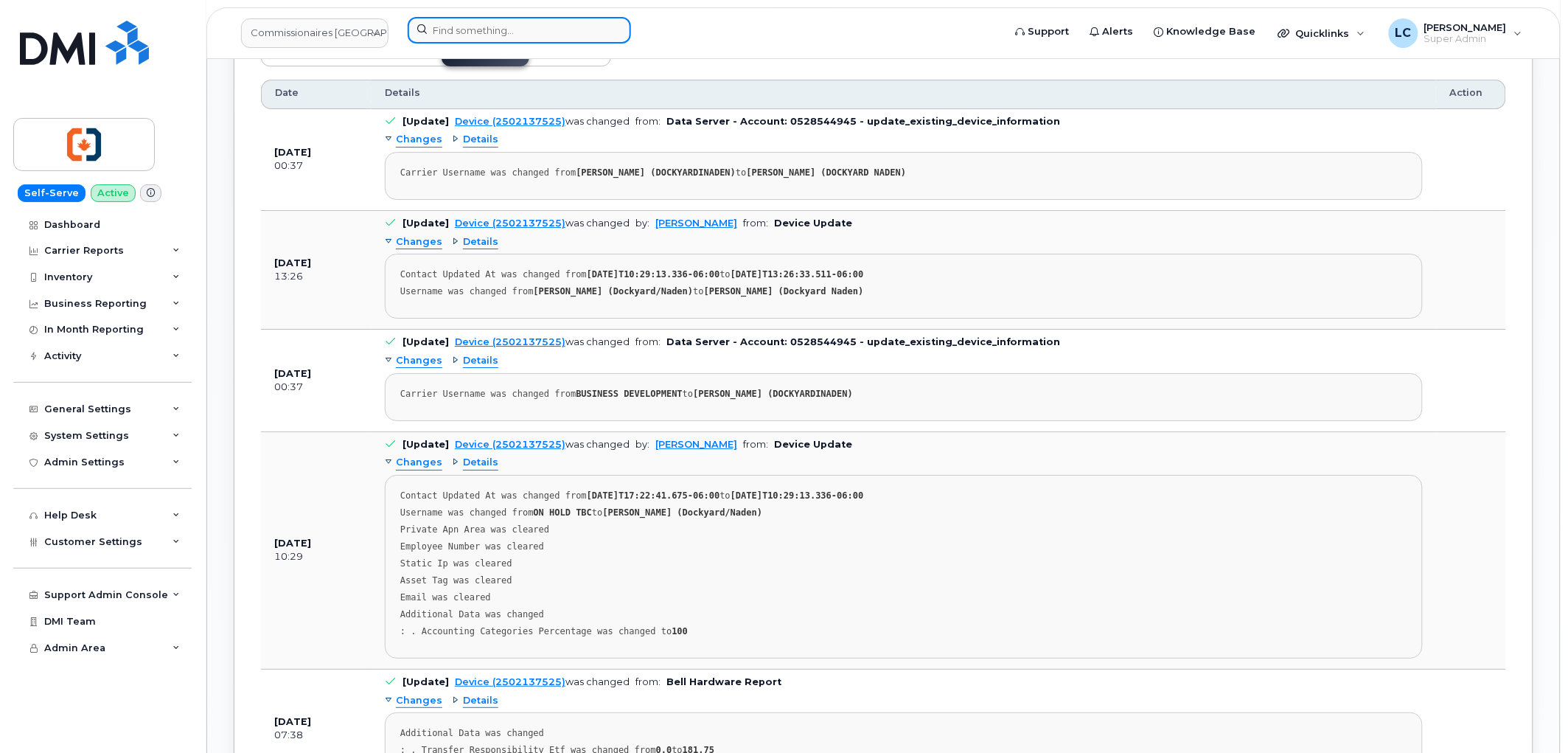
click at [485, 31] on input at bounding box center [519, 30] width 223 height 27
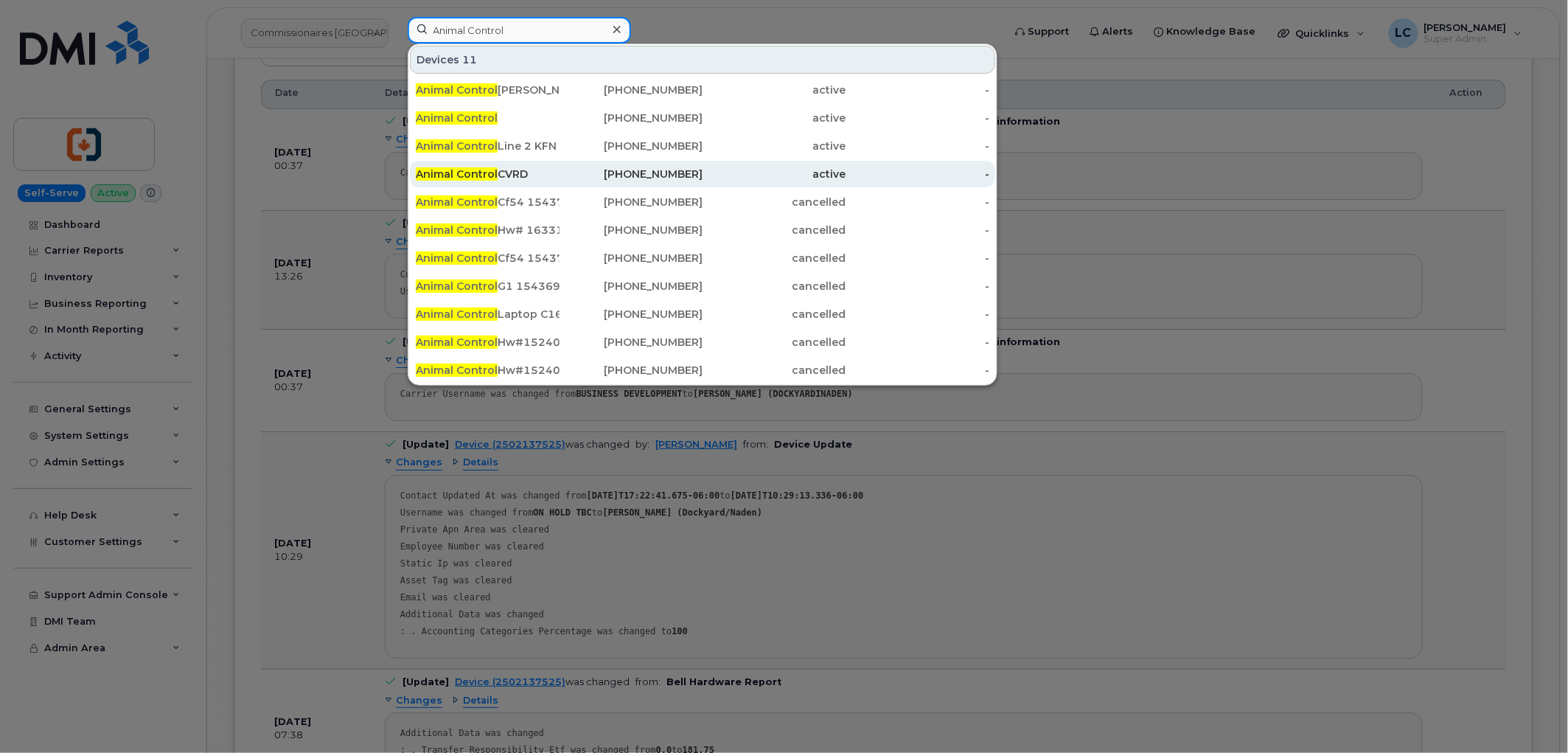
type input "Animal Control"
click at [536, 172] on div "Animal Control CVRD" at bounding box center [488, 174] width 144 height 15
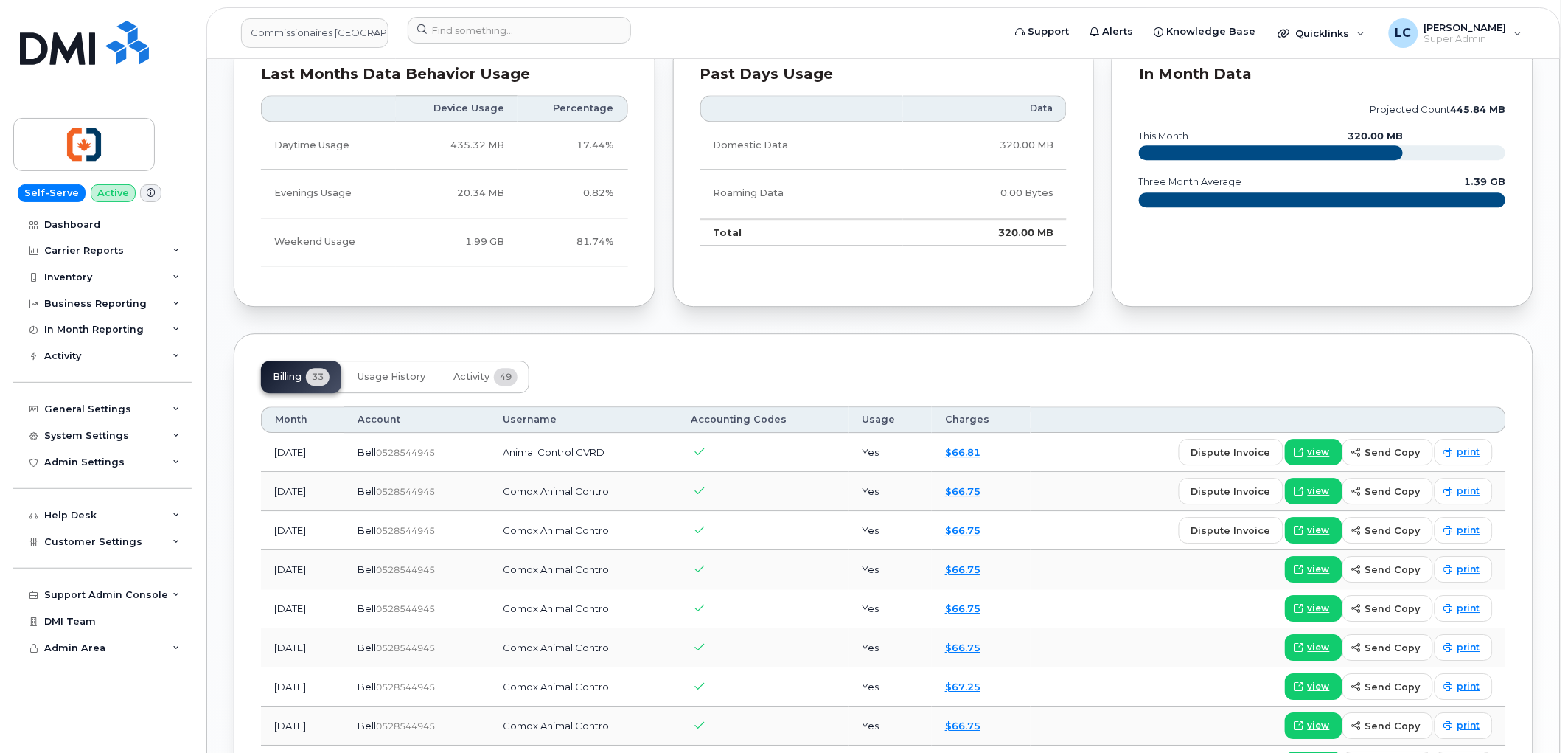
scroll to position [1393, 0]
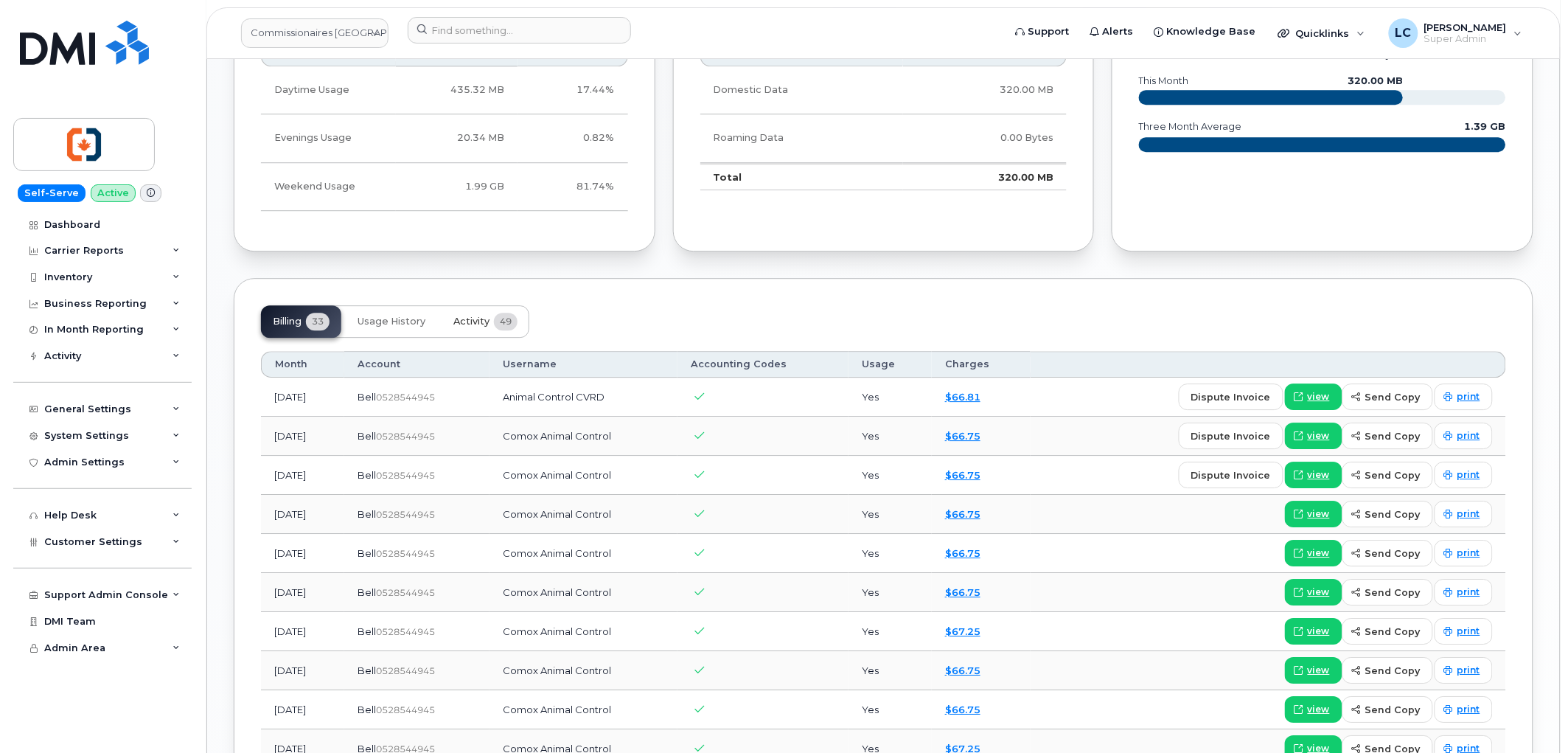
click at [478, 319] on span "Activity" at bounding box center [471, 321] width 36 height 12
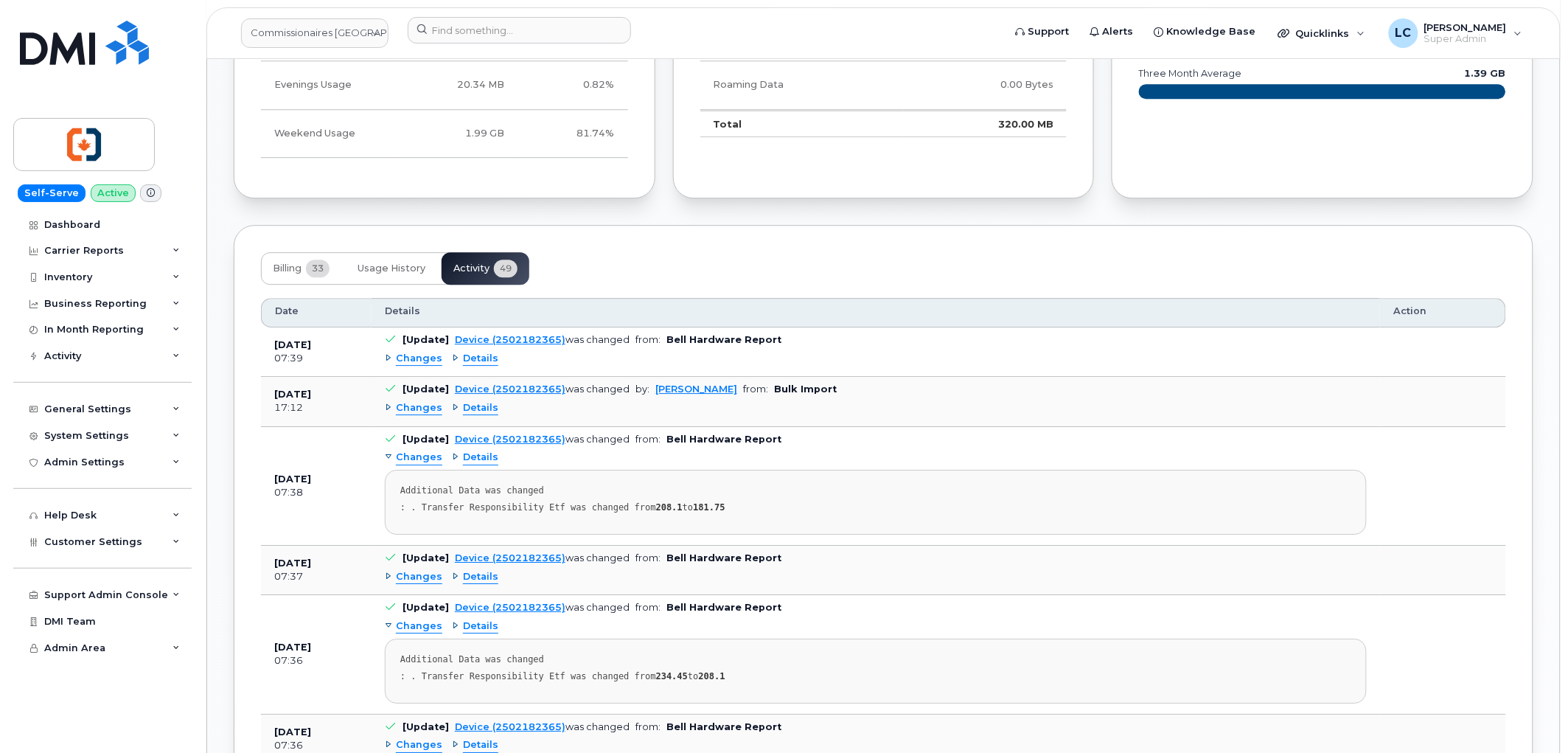
scroll to position [1475, 0]
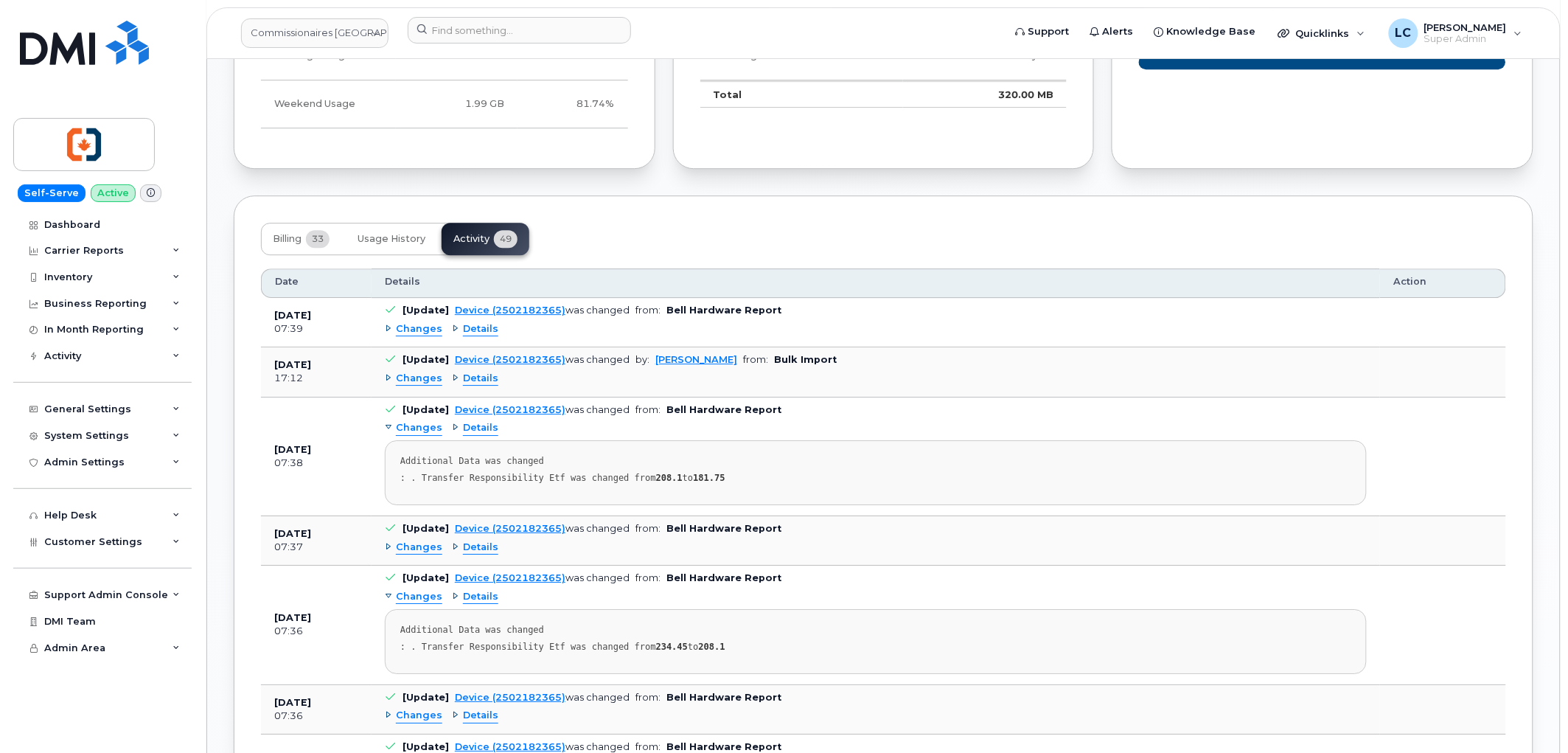
click at [485, 337] on span "Details" at bounding box center [481, 330] width 35 height 14
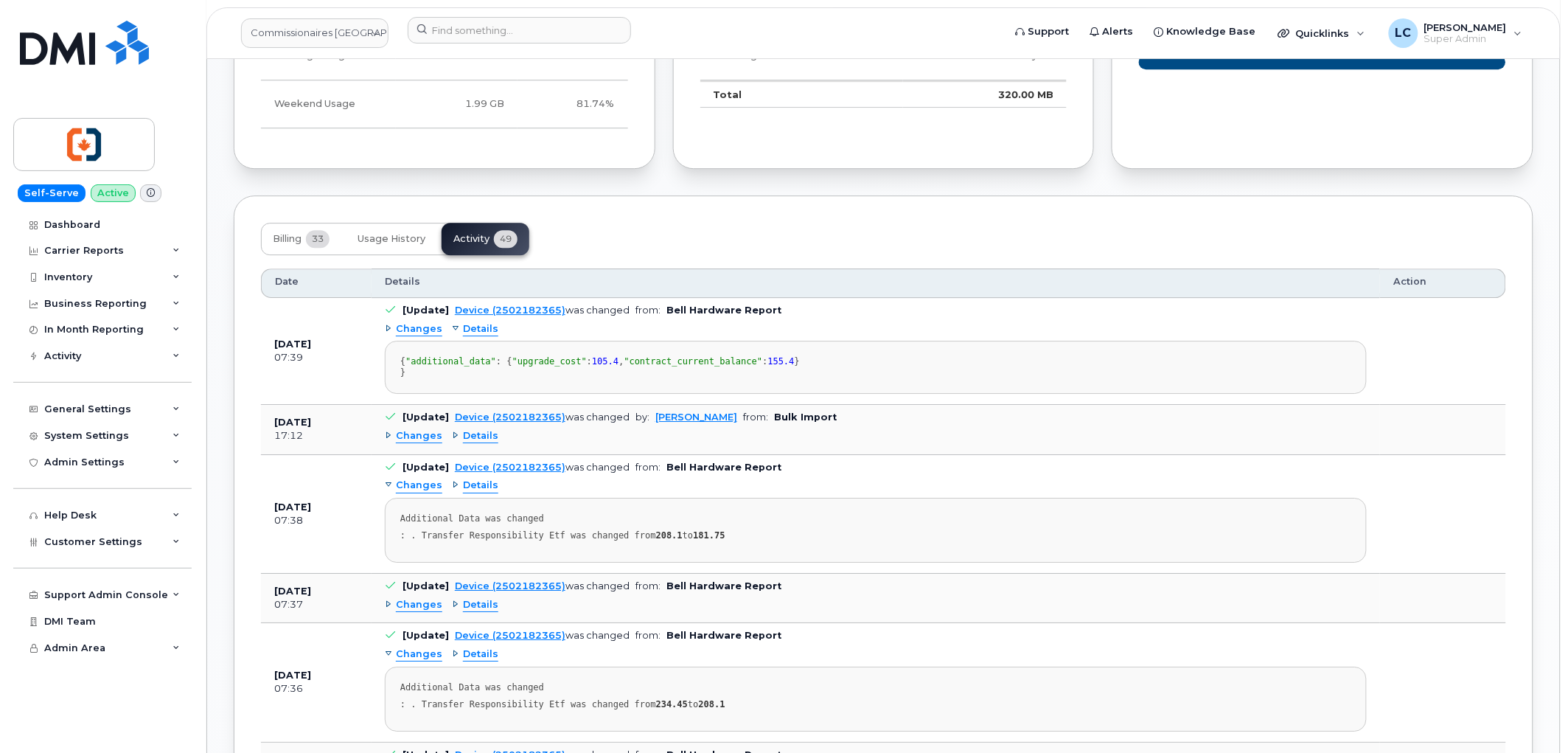
click at [476, 333] on span "Details" at bounding box center [481, 330] width 35 height 14
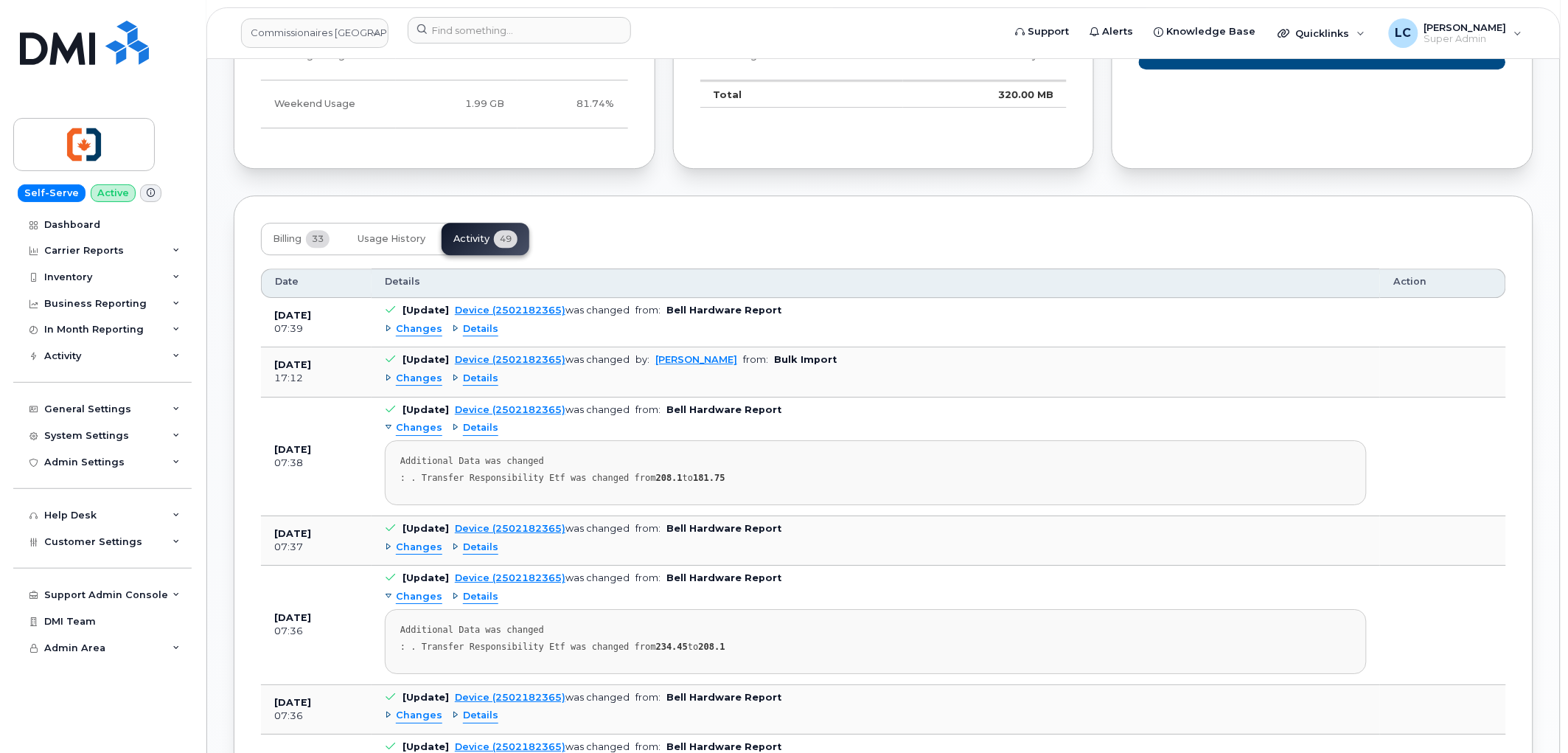
click at [434, 329] on span "Changes" at bounding box center [419, 330] width 46 height 14
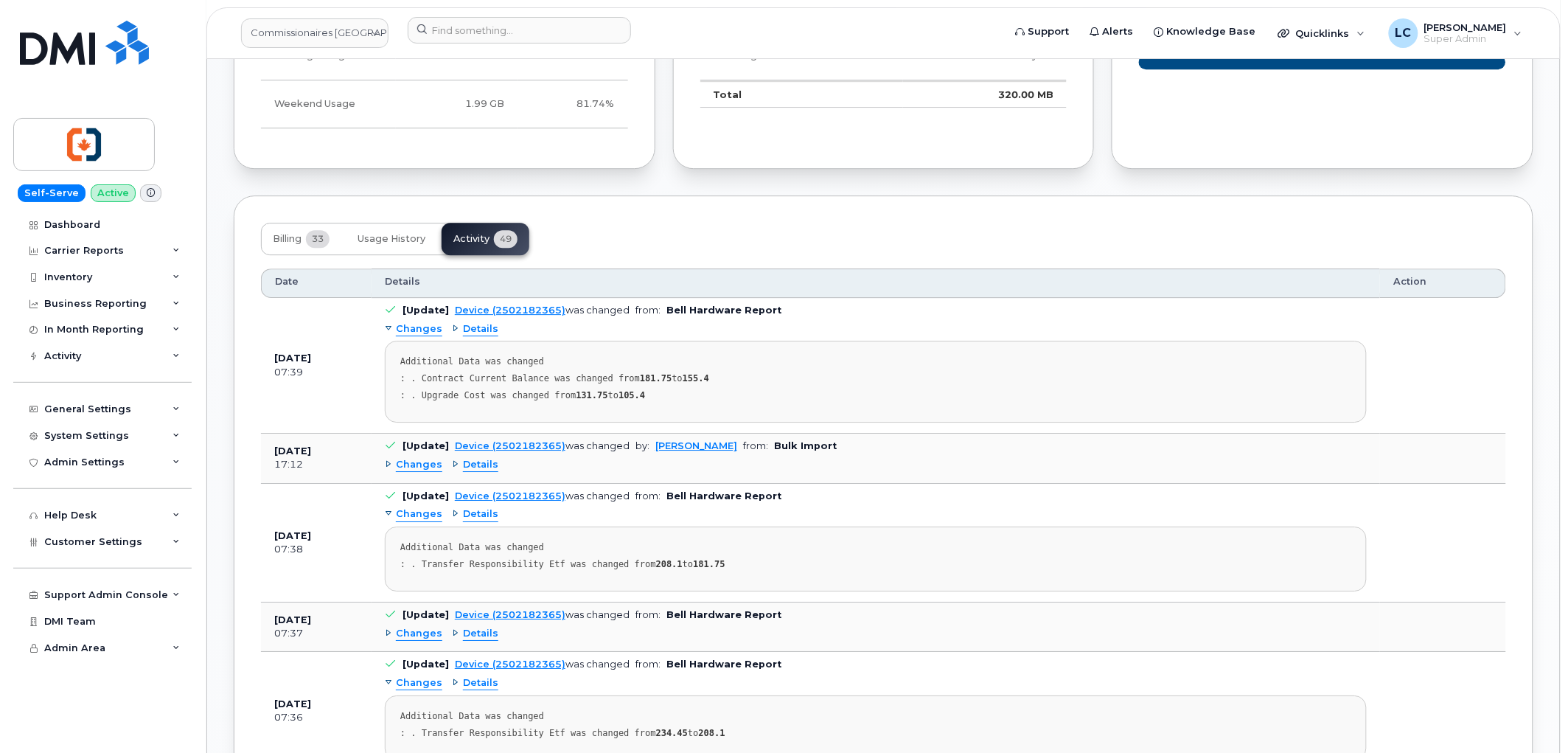
click at [431, 327] on span "Changes" at bounding box center [419, 330] width 46 height 14
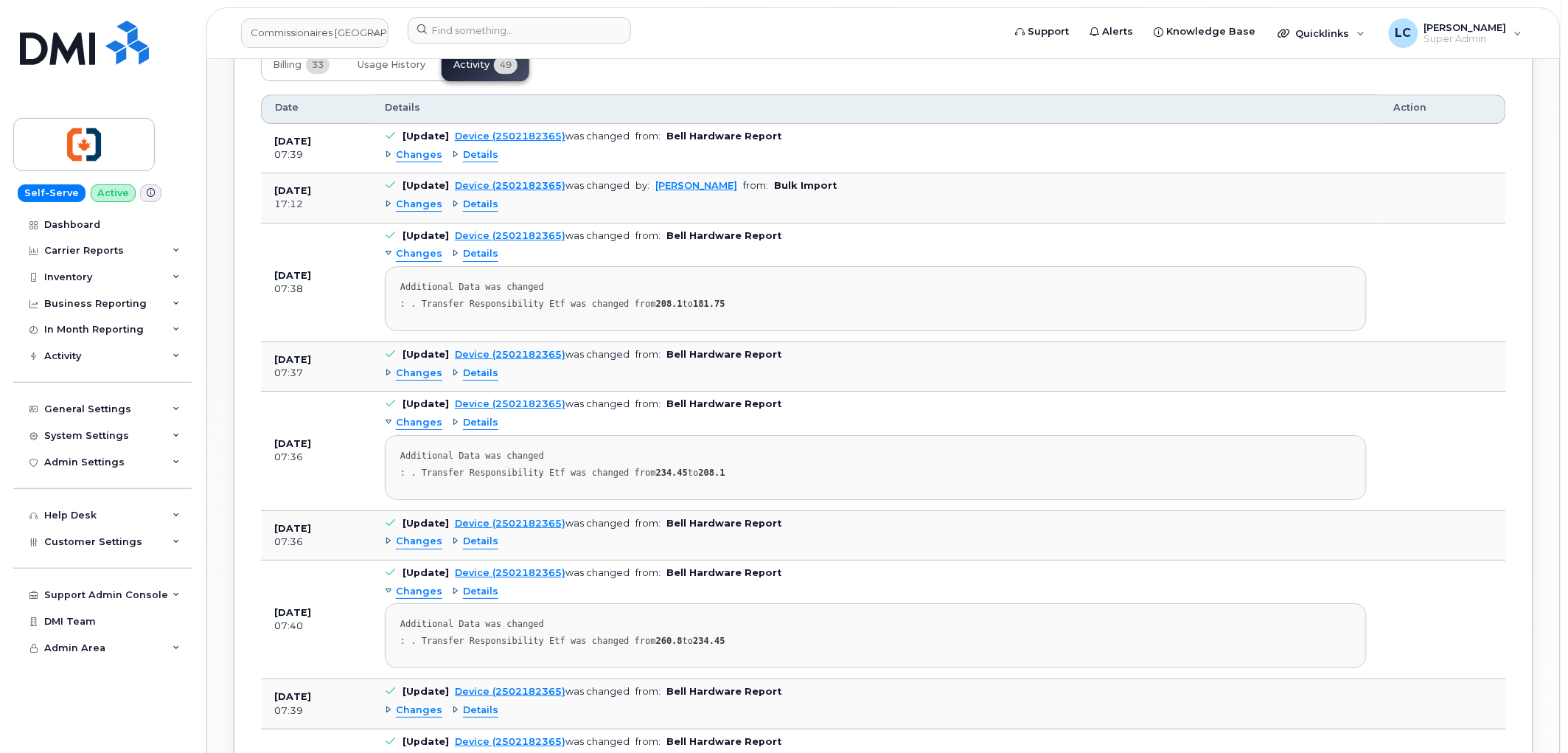
scroll to position [1721, 0]
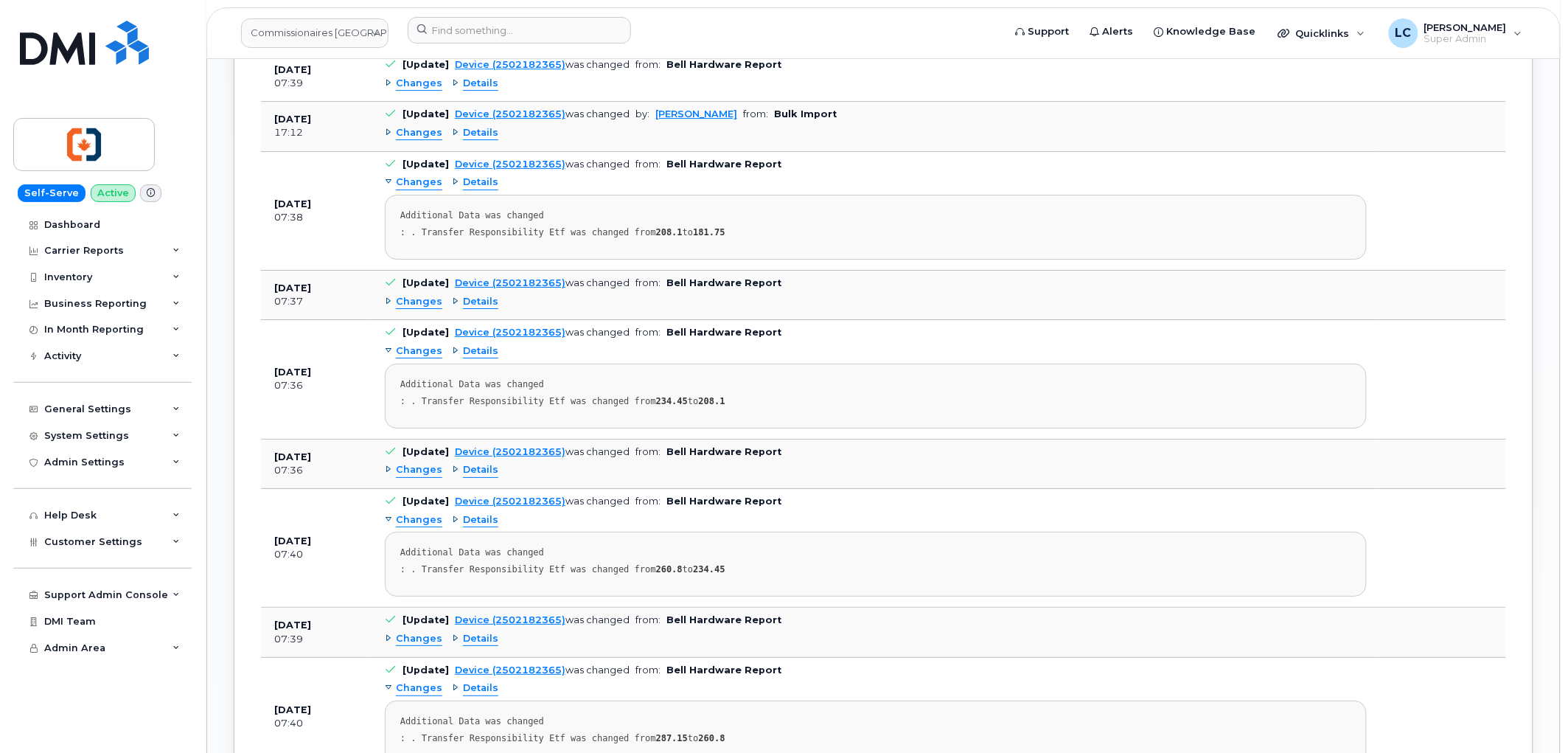
click at [395, 475] on div "Changes" at bounding box center [413, 470] width 58 height 14
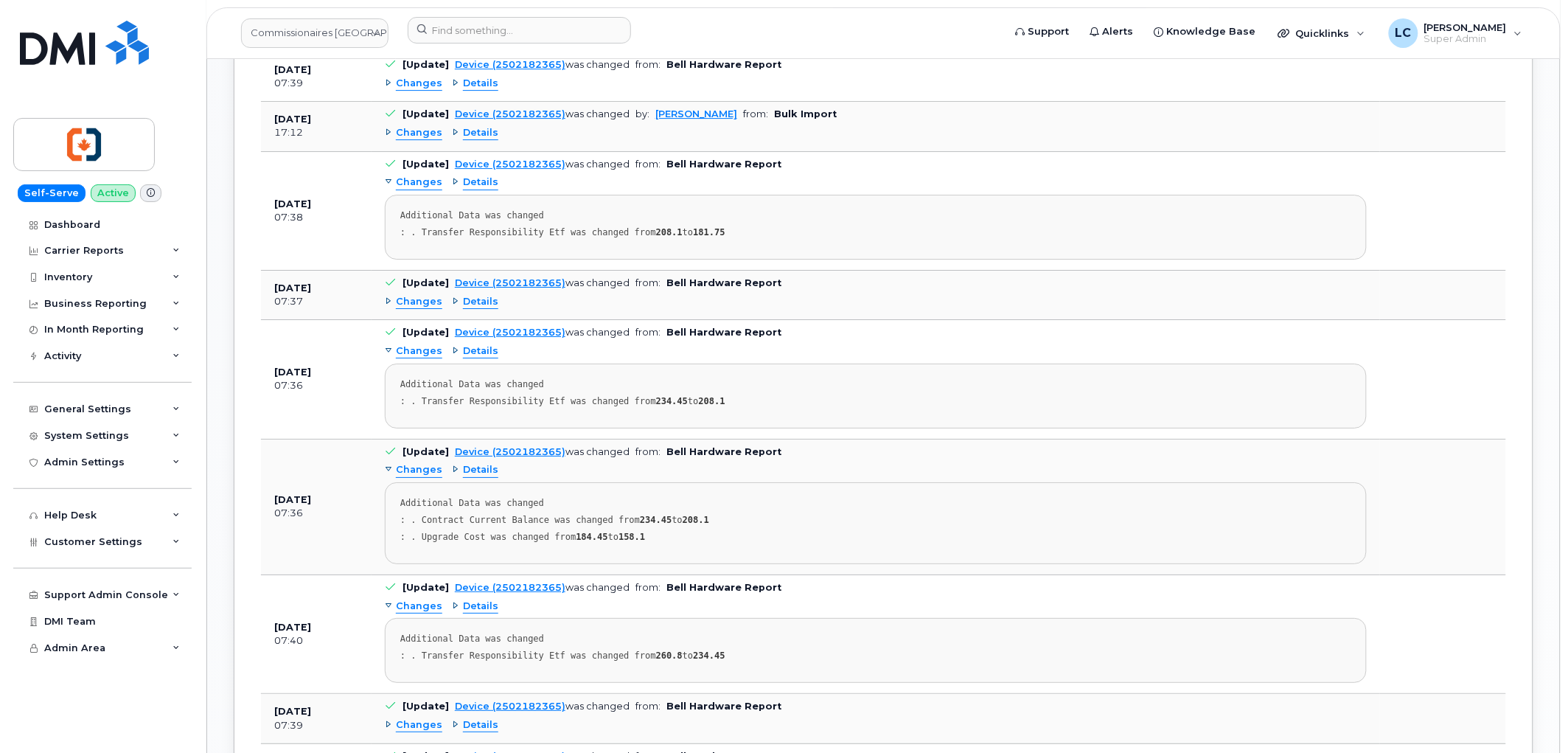
click at [424, 305] on span "Changes" at bounding box center [419, 302] width 46 height 14
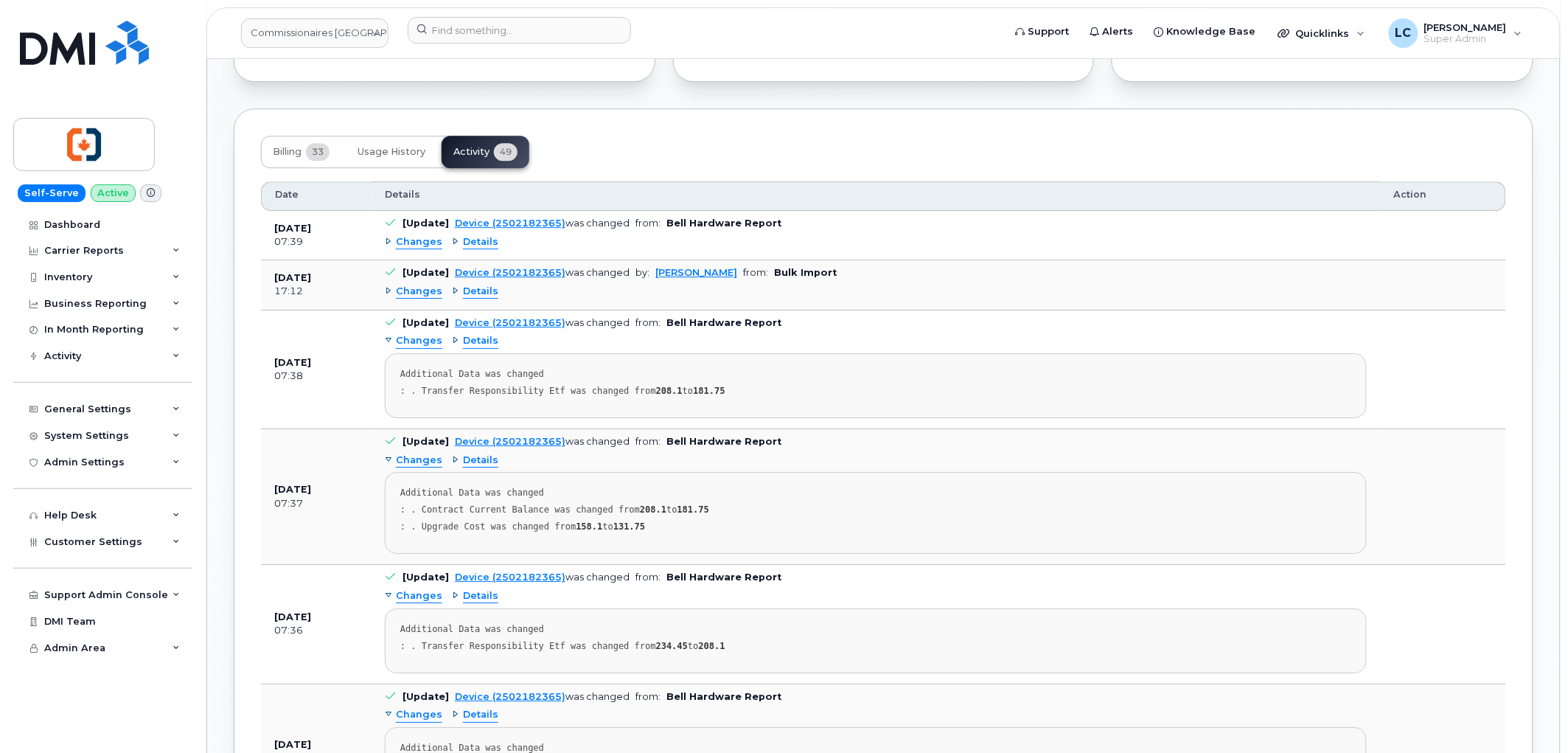
scroll to position [1557, 0]
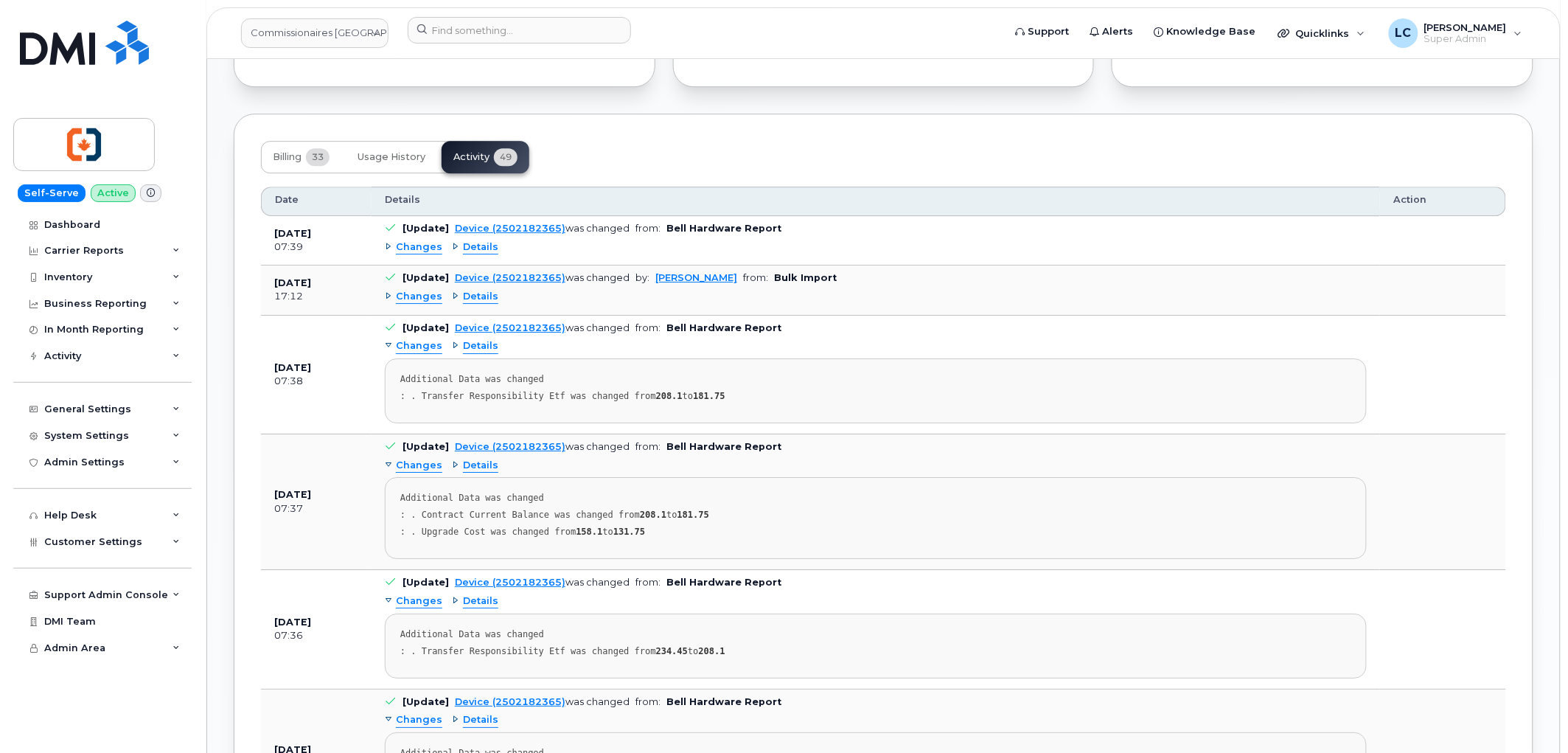
click at [423, 292] on span "Changes" at bounding box center [419, 297] width 46 height 14
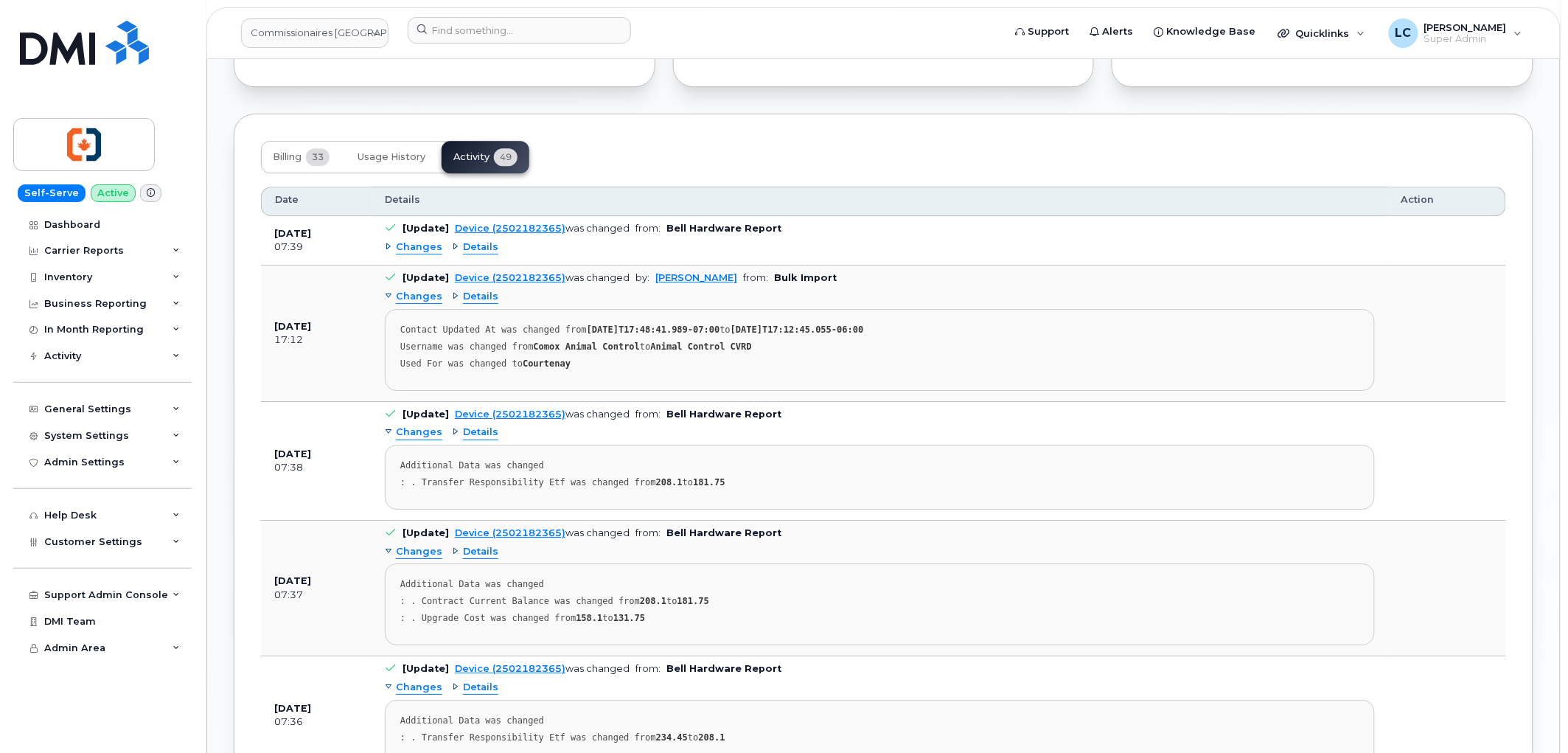
click at [428, 254] on span "Changes" at bounding box center [419, 247] width 46 height 14
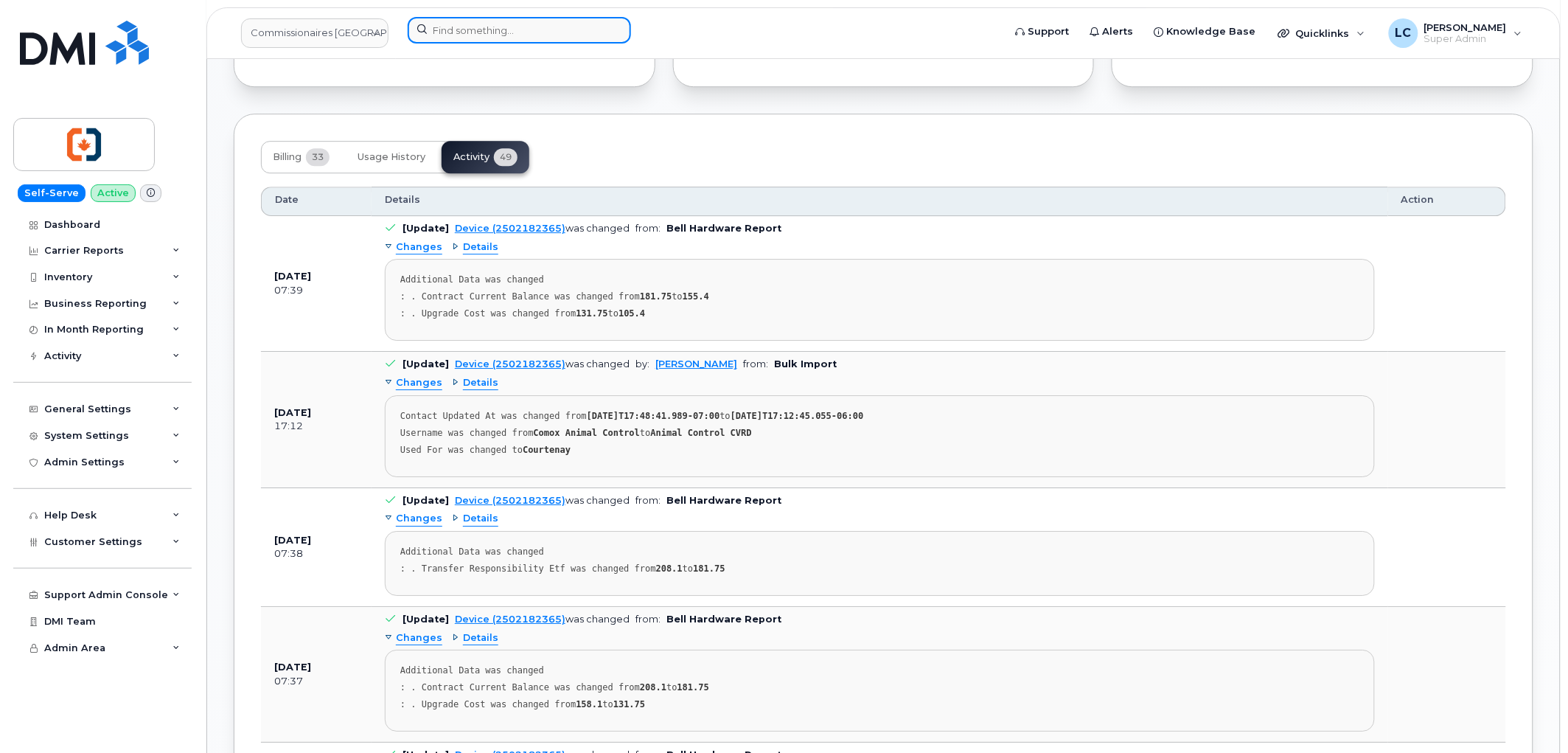
click at [561, 27] on input at bounding box center [519, 30] width 223 height 27
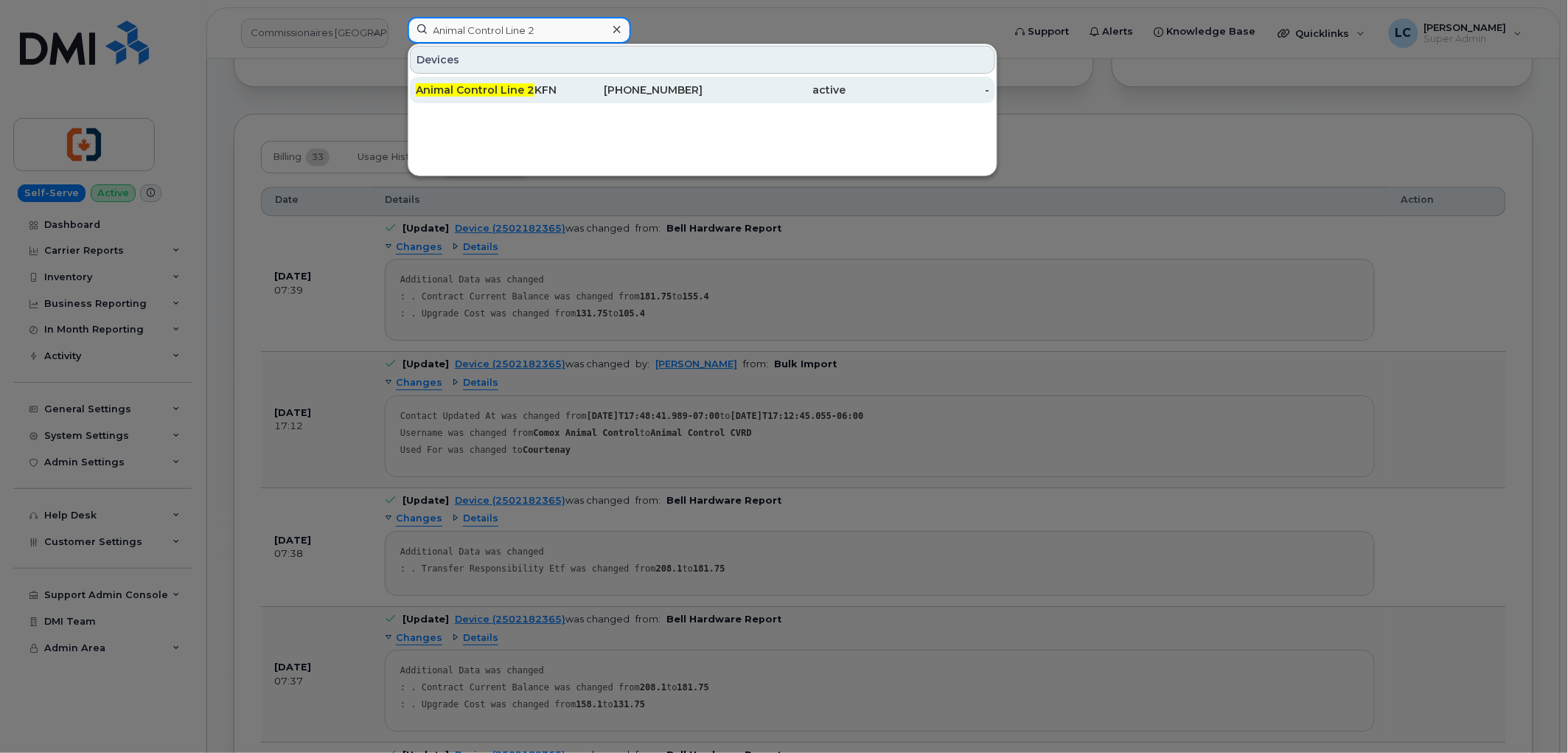
type input "Animal Control Line 2"
click at [561, 93] on div "[PHONE_NUMBER]" at bounding box center [631, 90] width 144 height 15
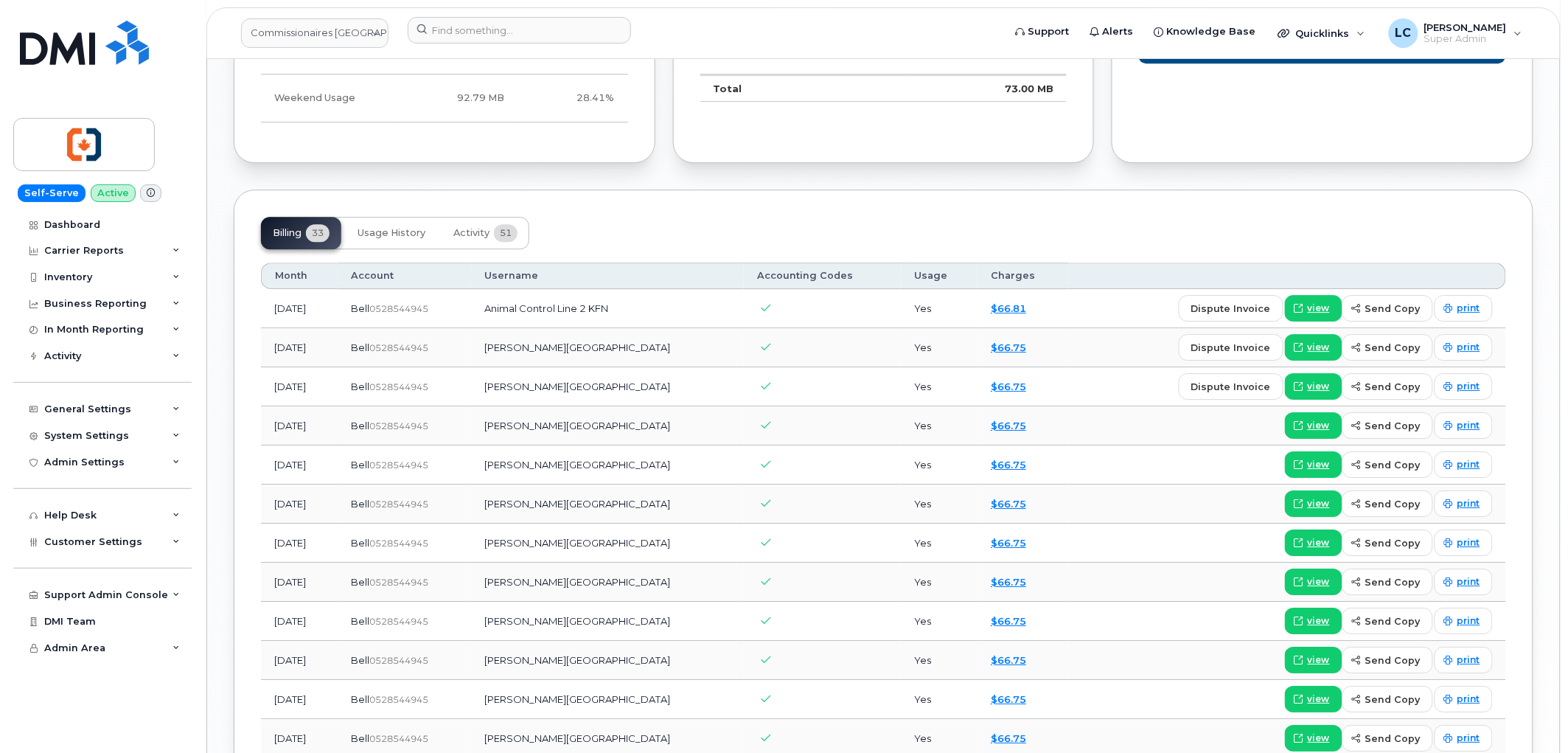
scroll to position [1475, 0]
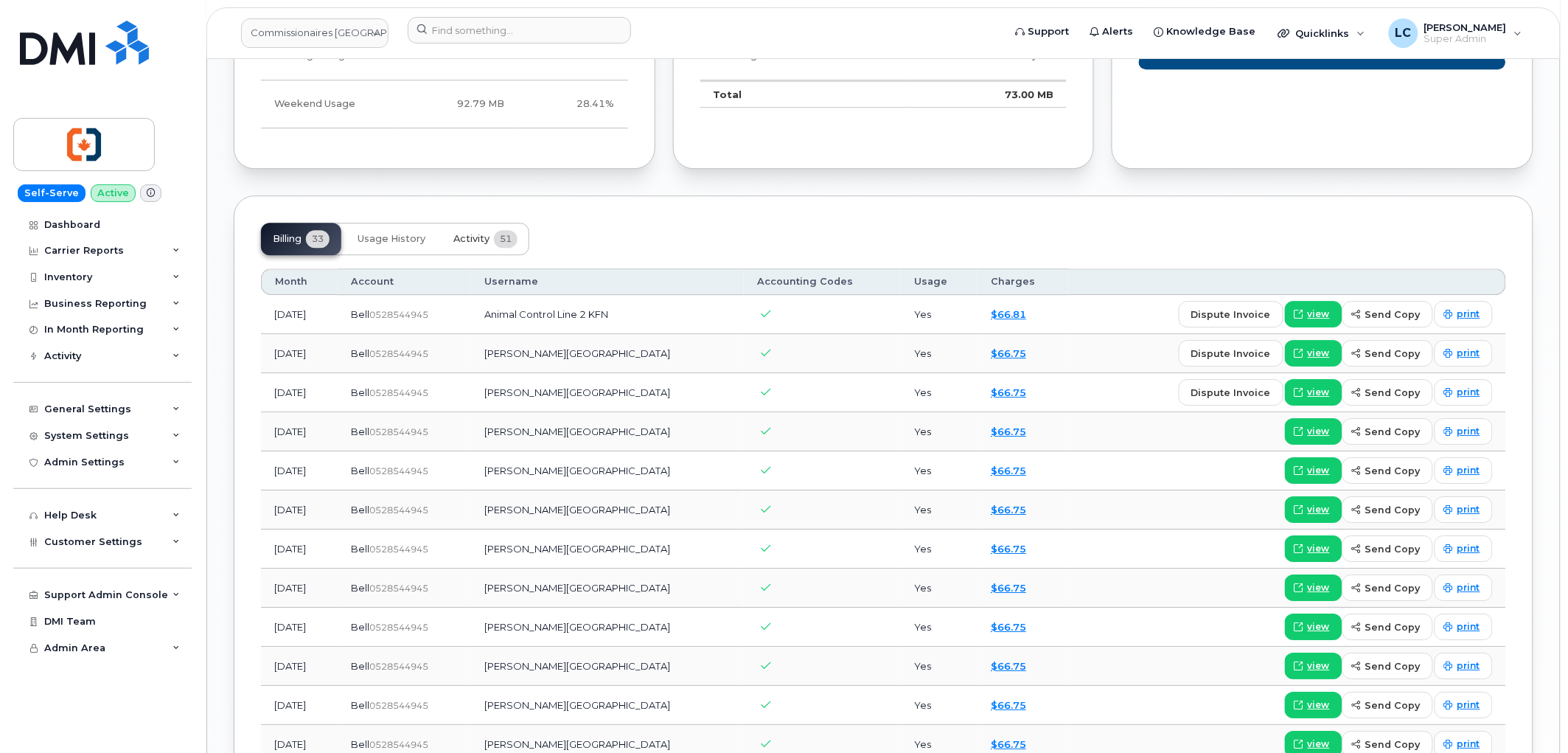
click at [478, 238] on span "Activity" at bounding box center [471, 238] width 36 height 12
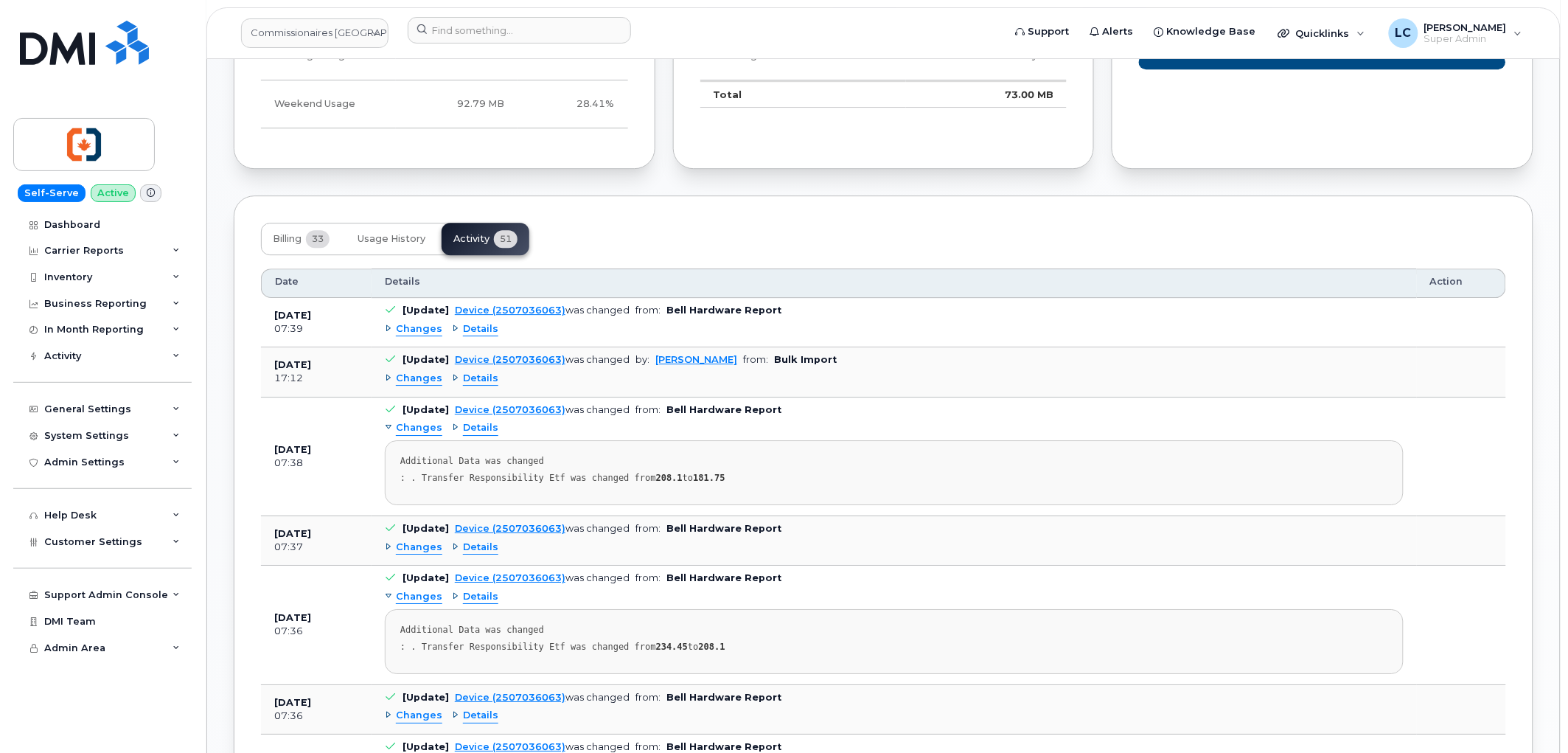
click at [471, 332] on span "Details" at bounding box center [481, 330] width 35 height 14
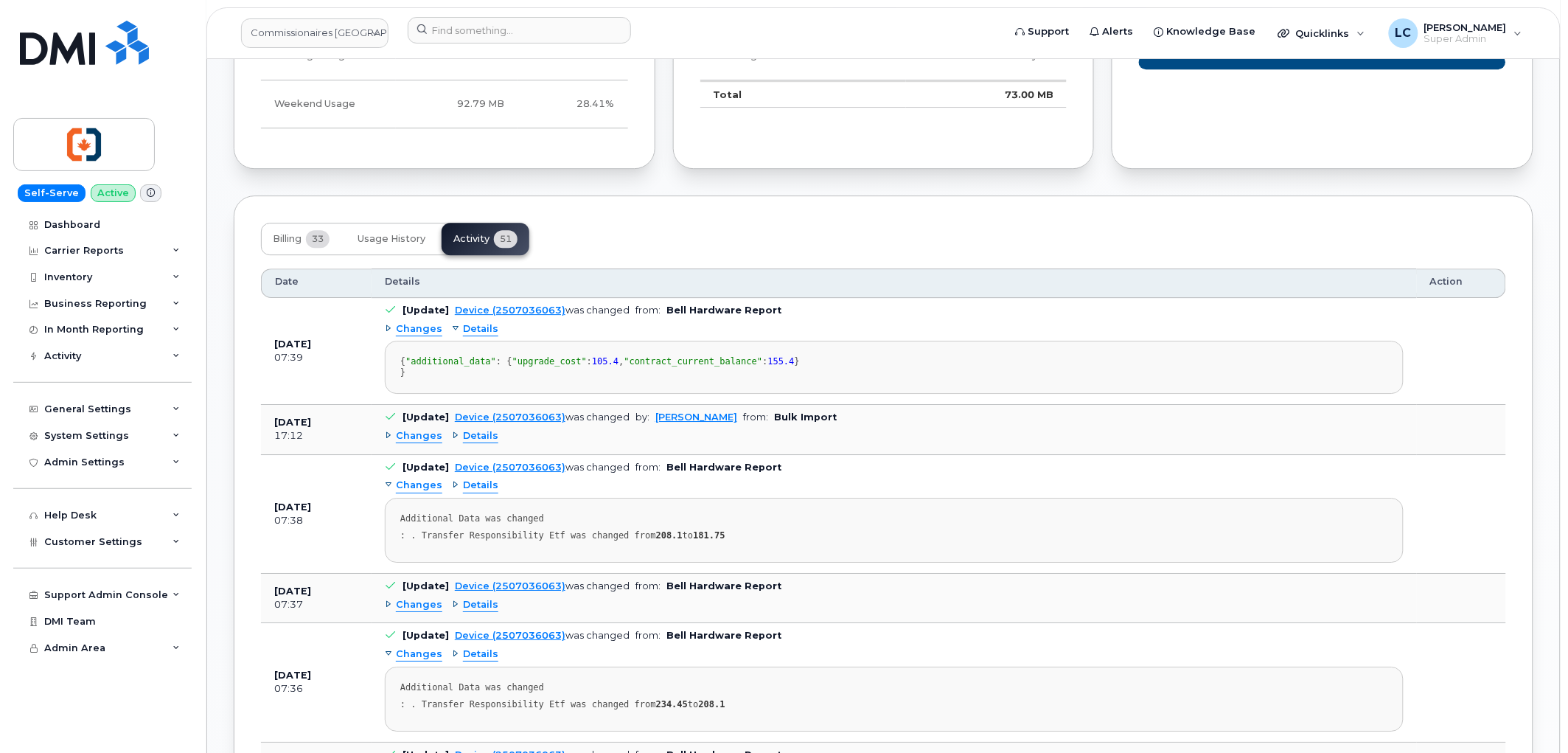
click at [463, 333] on span "Details" at bounding box center [481, 330] width 35 height 14
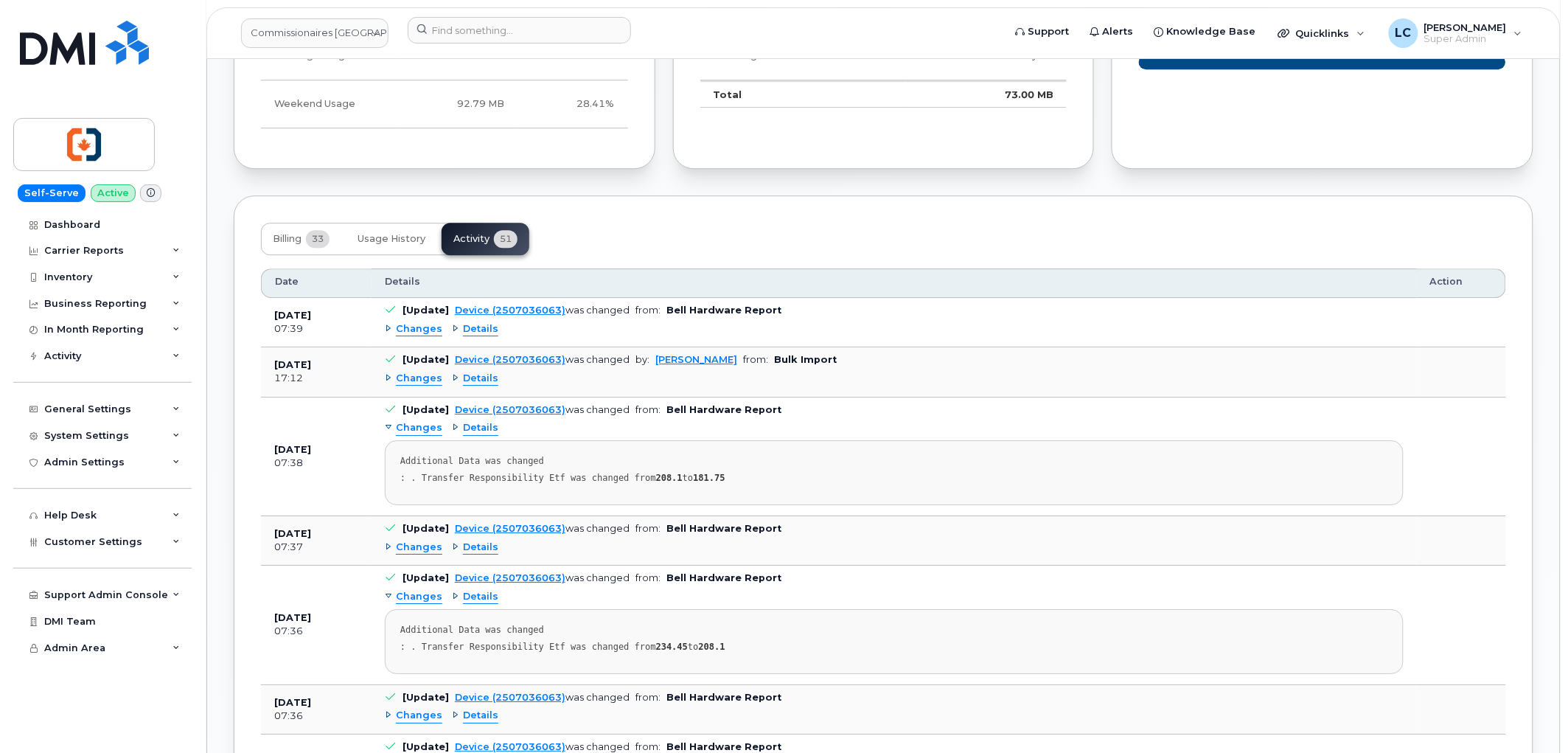
click at [422, 333] on span "Changes" at bounding box center [419, 330] width 46 height 14
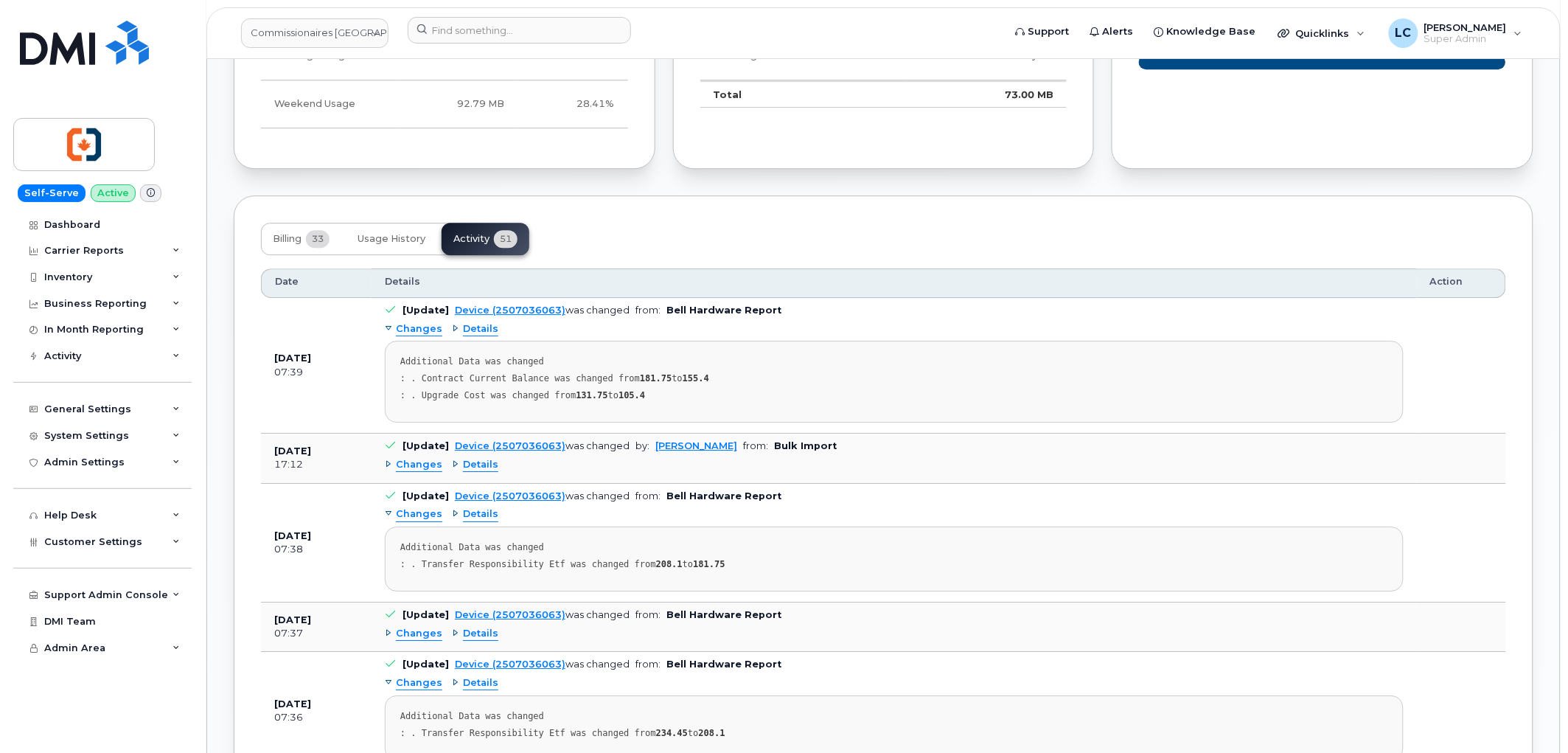
click at [463, 330] on span "Details" at bounding box center [481, 330] width 35 height 14
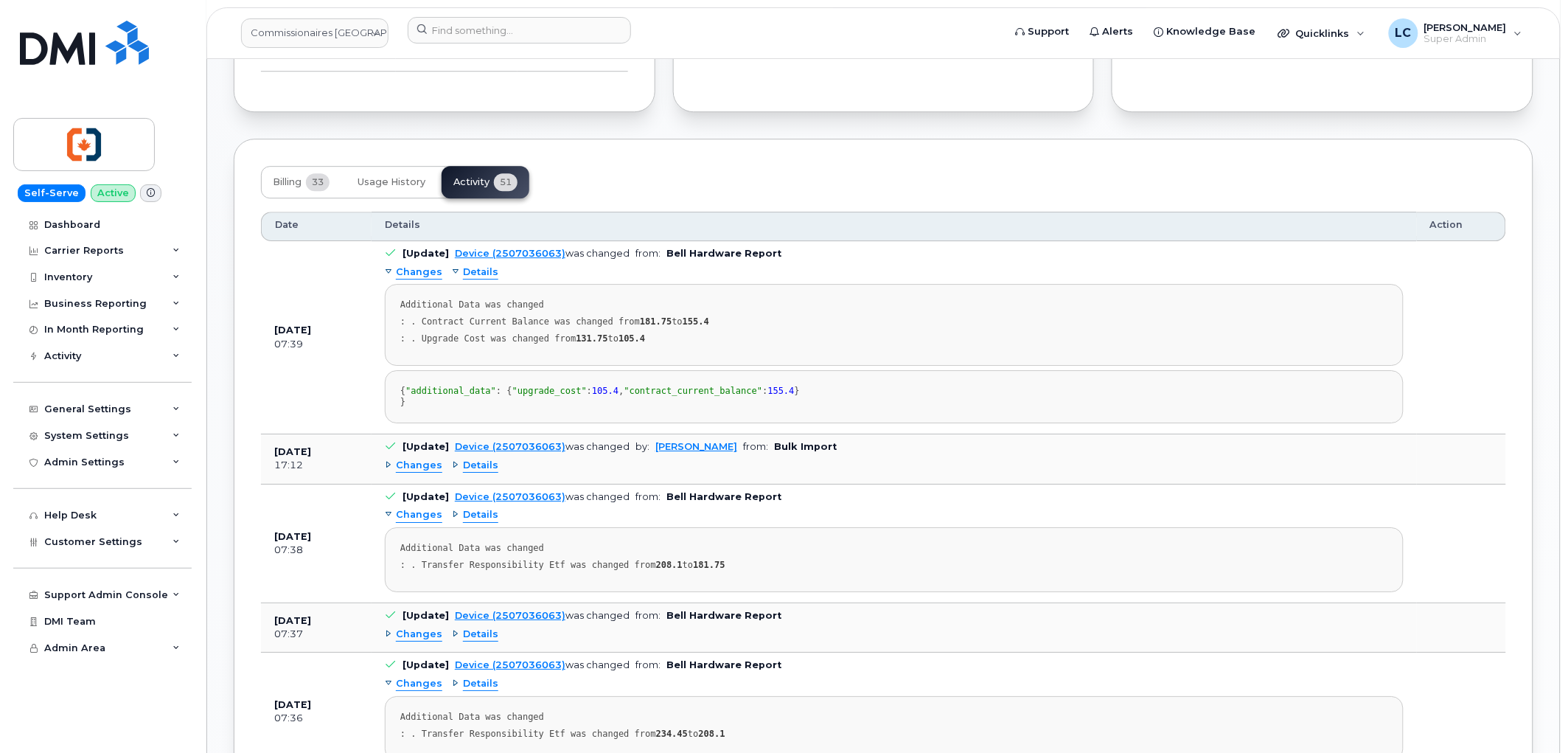
scroll to position [1557, 0]
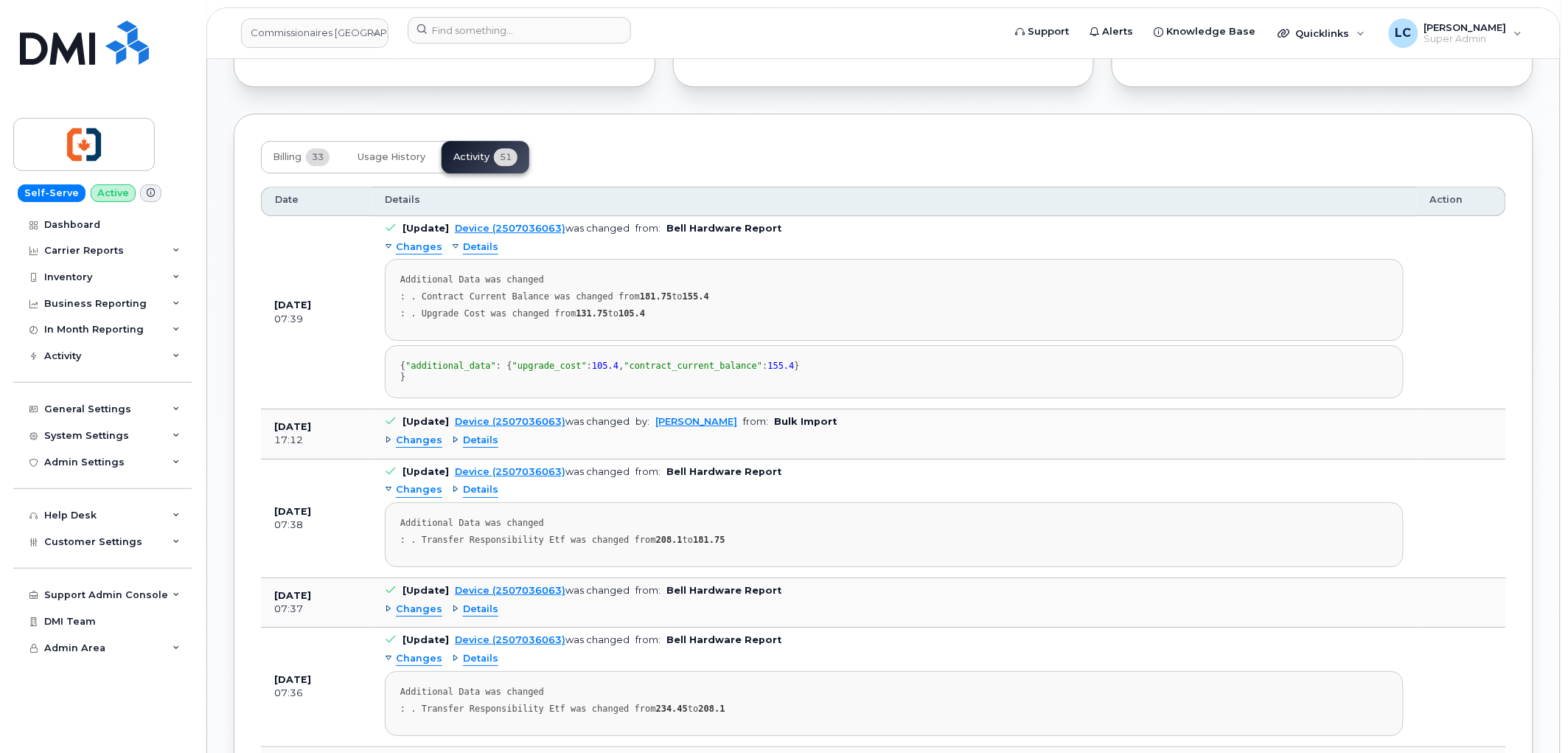
click at [416, 448] on span "Changes" at bounding box center [419, 441] width 46 height 14
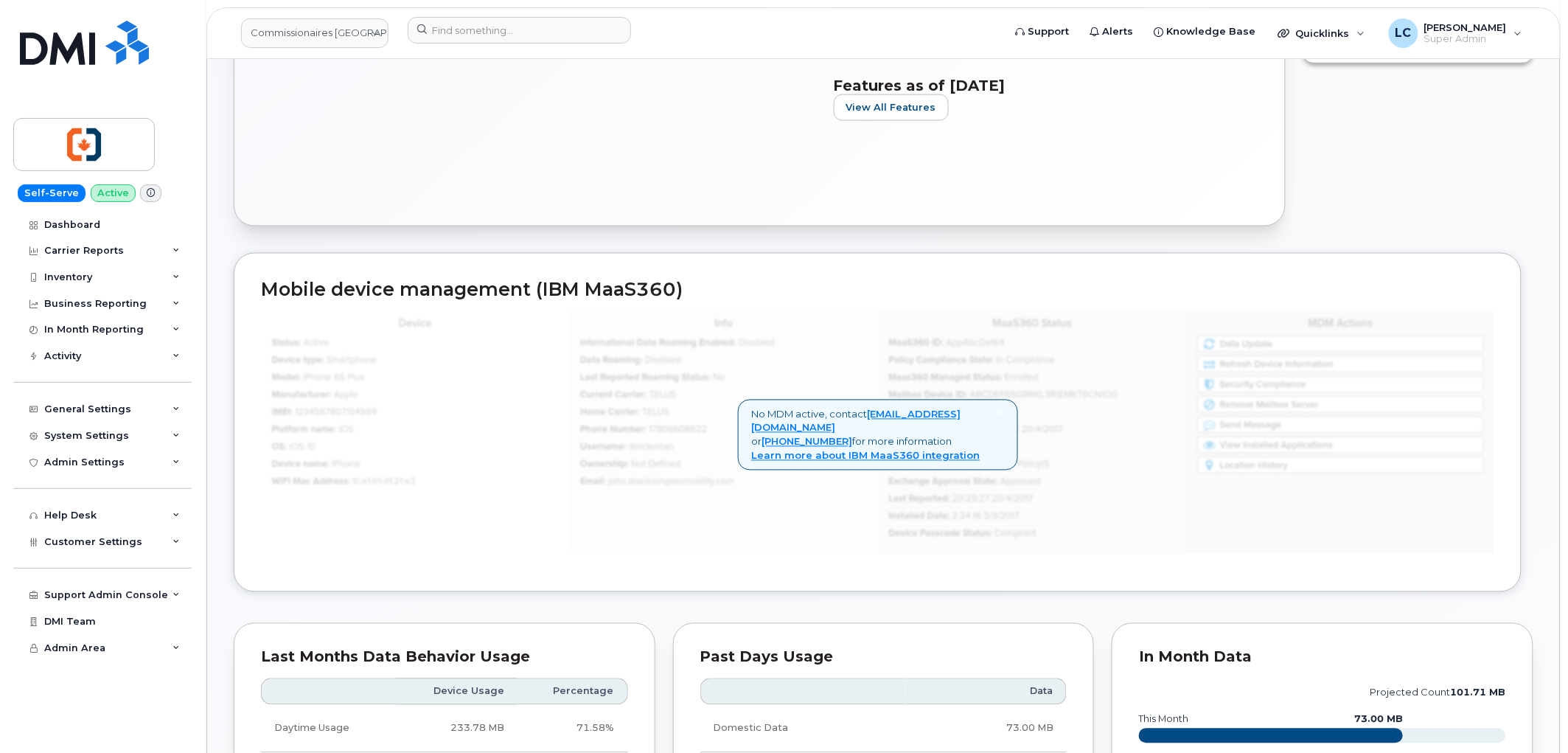
scroll to position [655, 0]
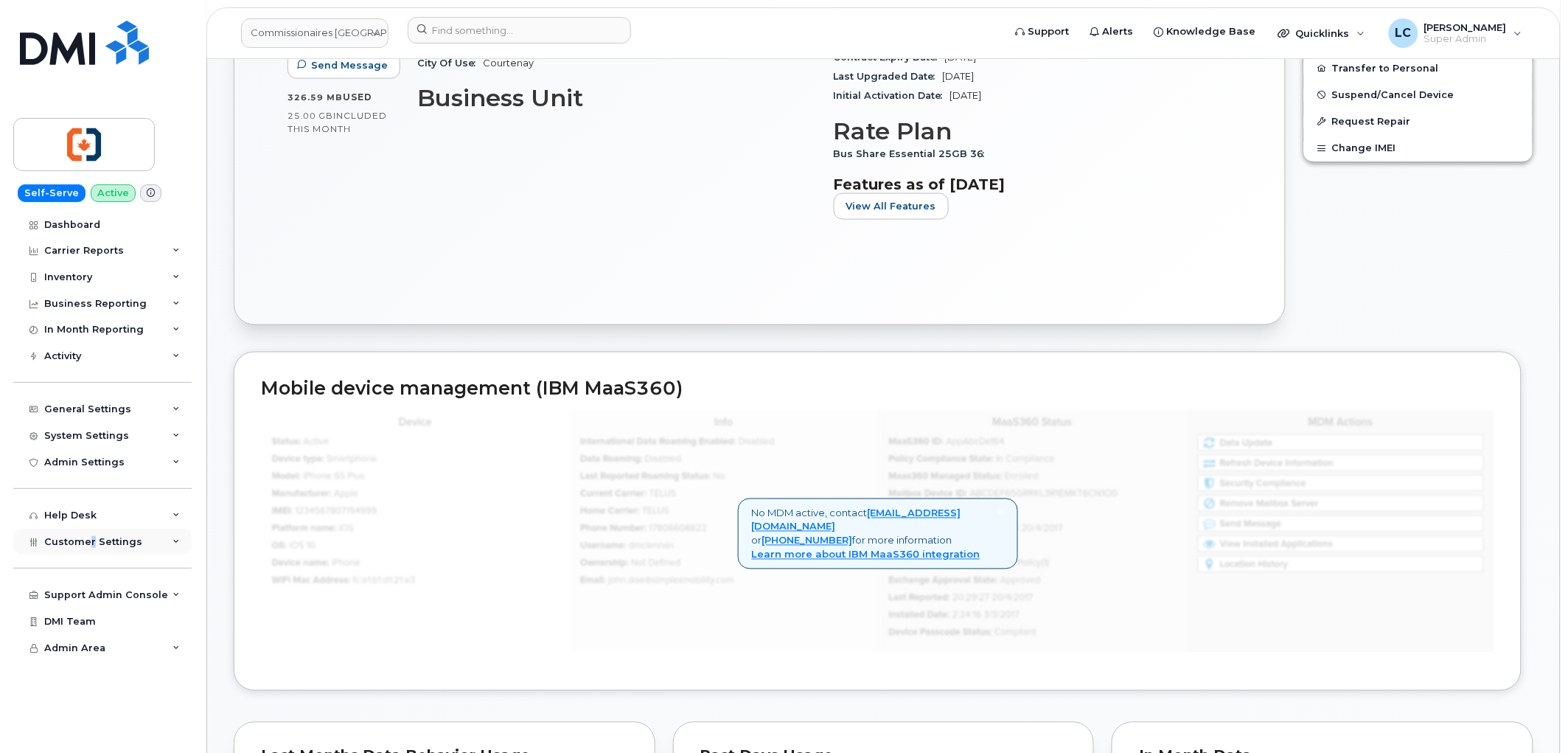
click at [91, 534] on div "Customer Settings" at bounding box center [102, 542] width 178 height 27
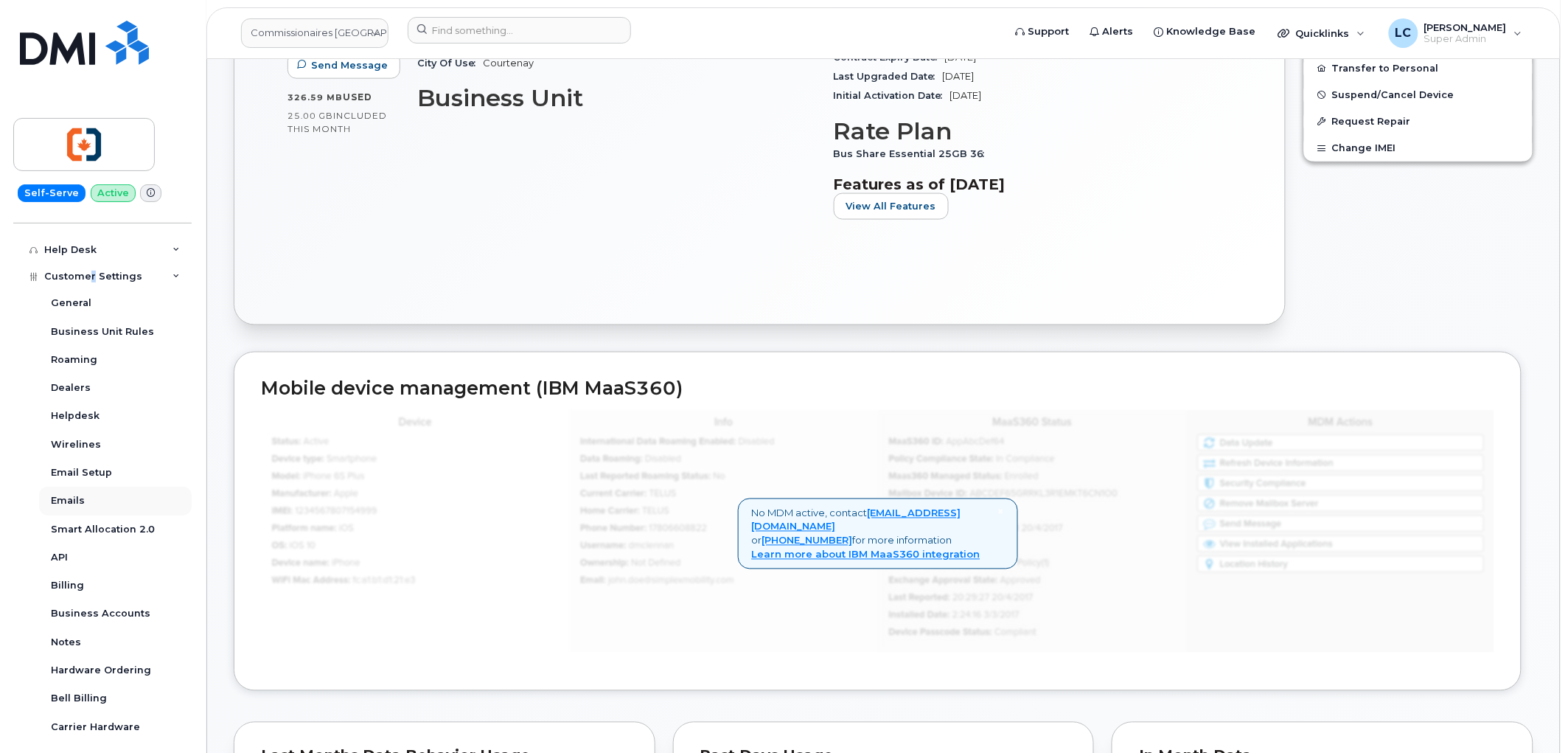
scroll to position [327, 0]
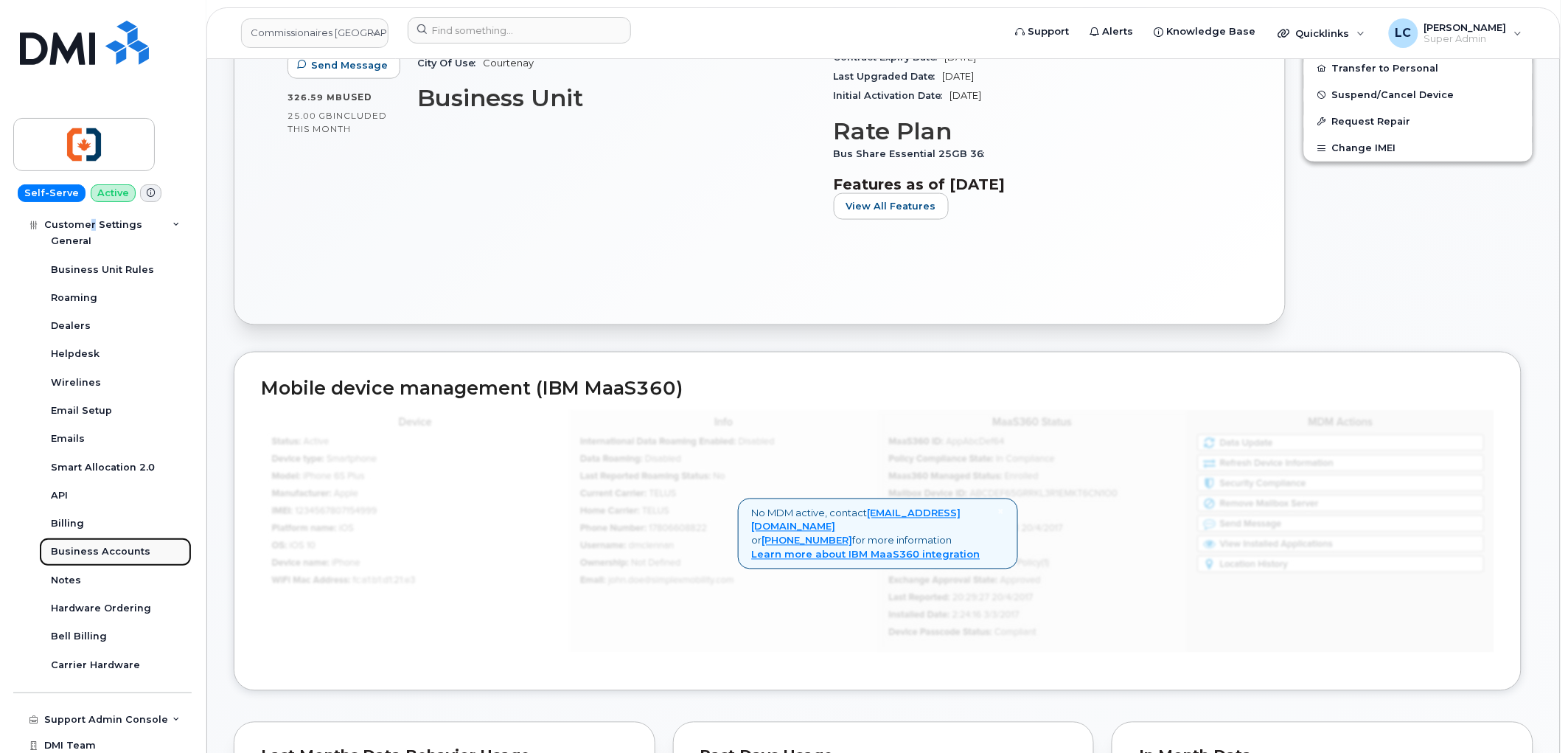
click at [109, 550] on div "Business Accounts" at bounding box center [101, 552] width 100 height 13
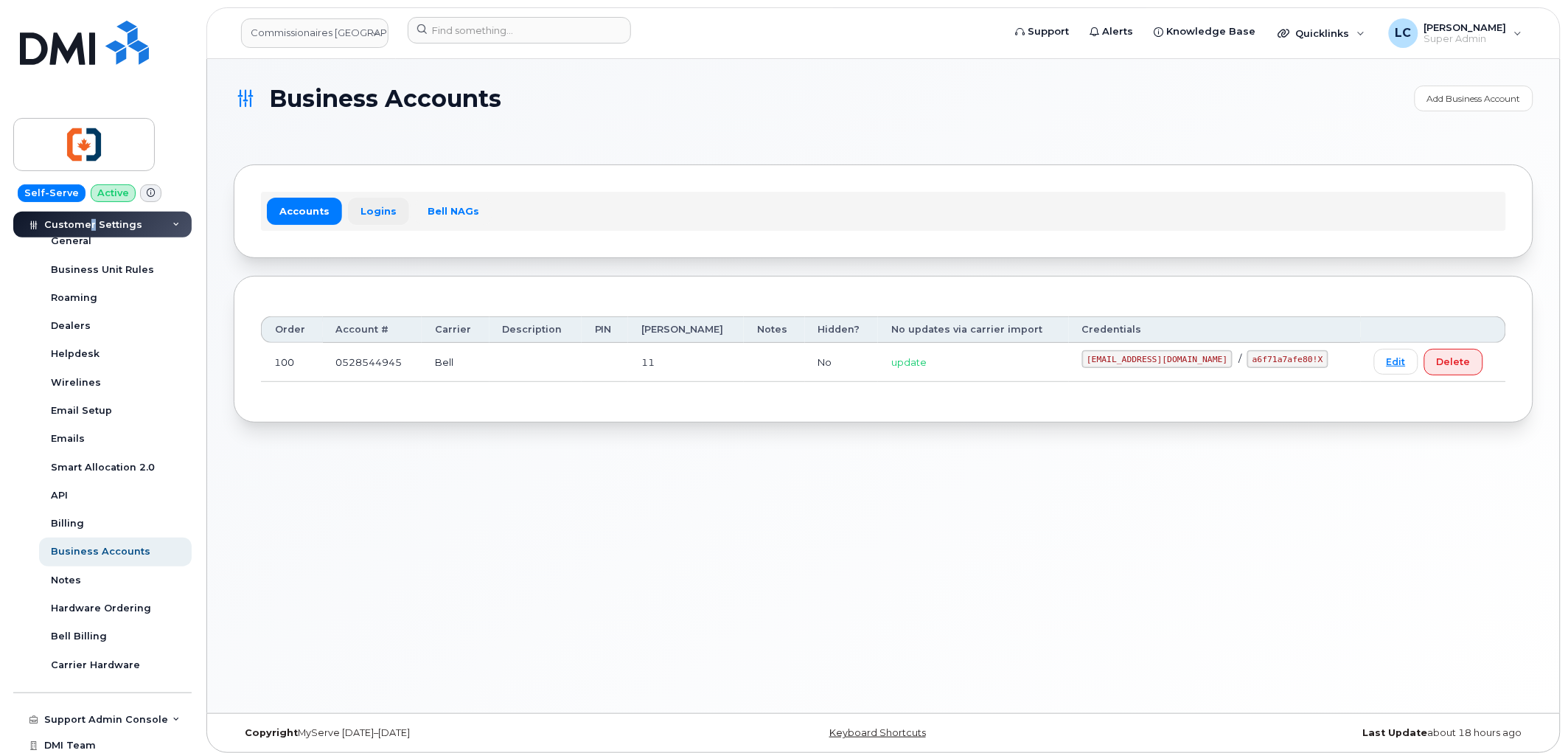
click at [369, 211] on link "Logins" at bounding box center [379, 211] width 61 height 27
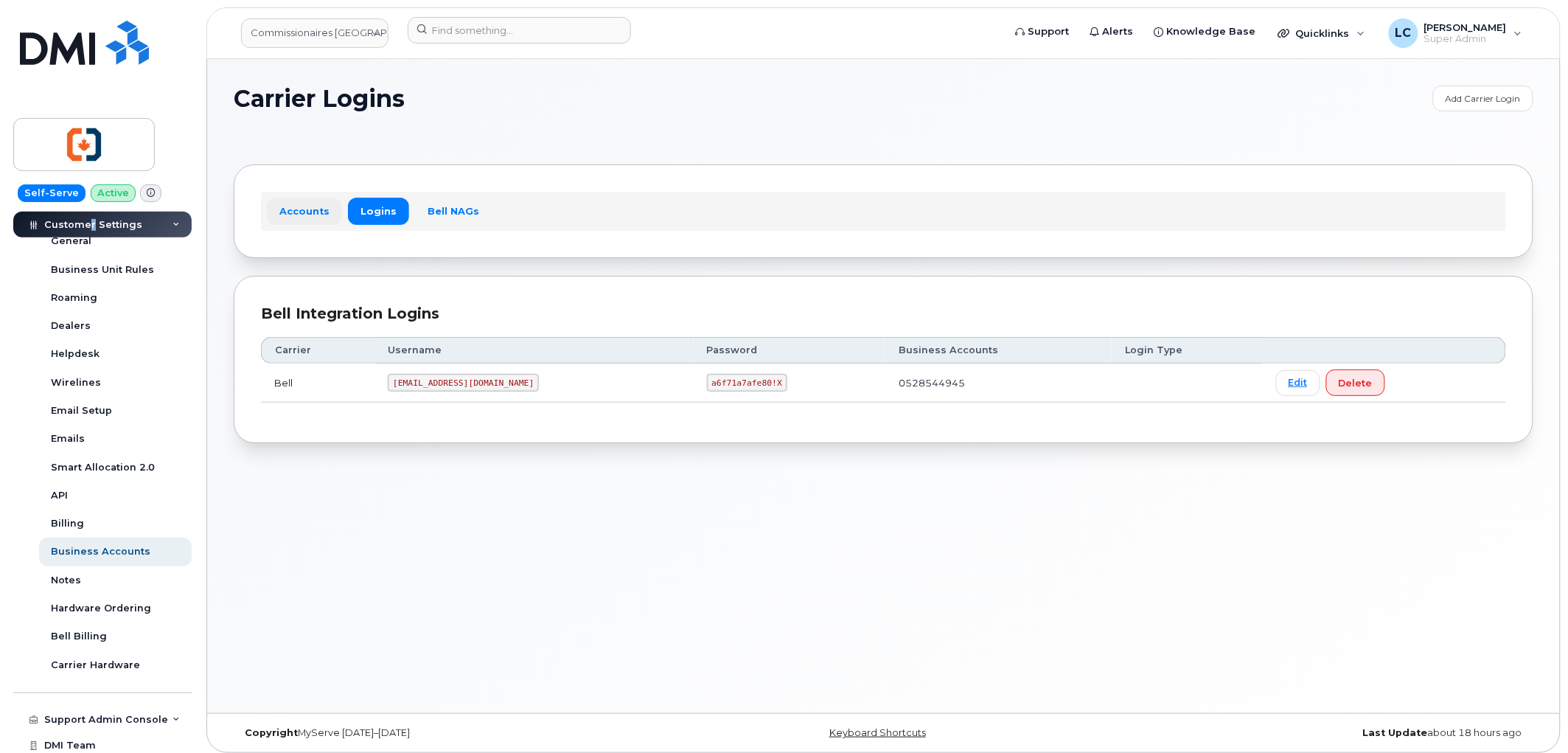
click at [318, 212] on link "Accounts" at bounding box center [305, 211] width 75 height 27
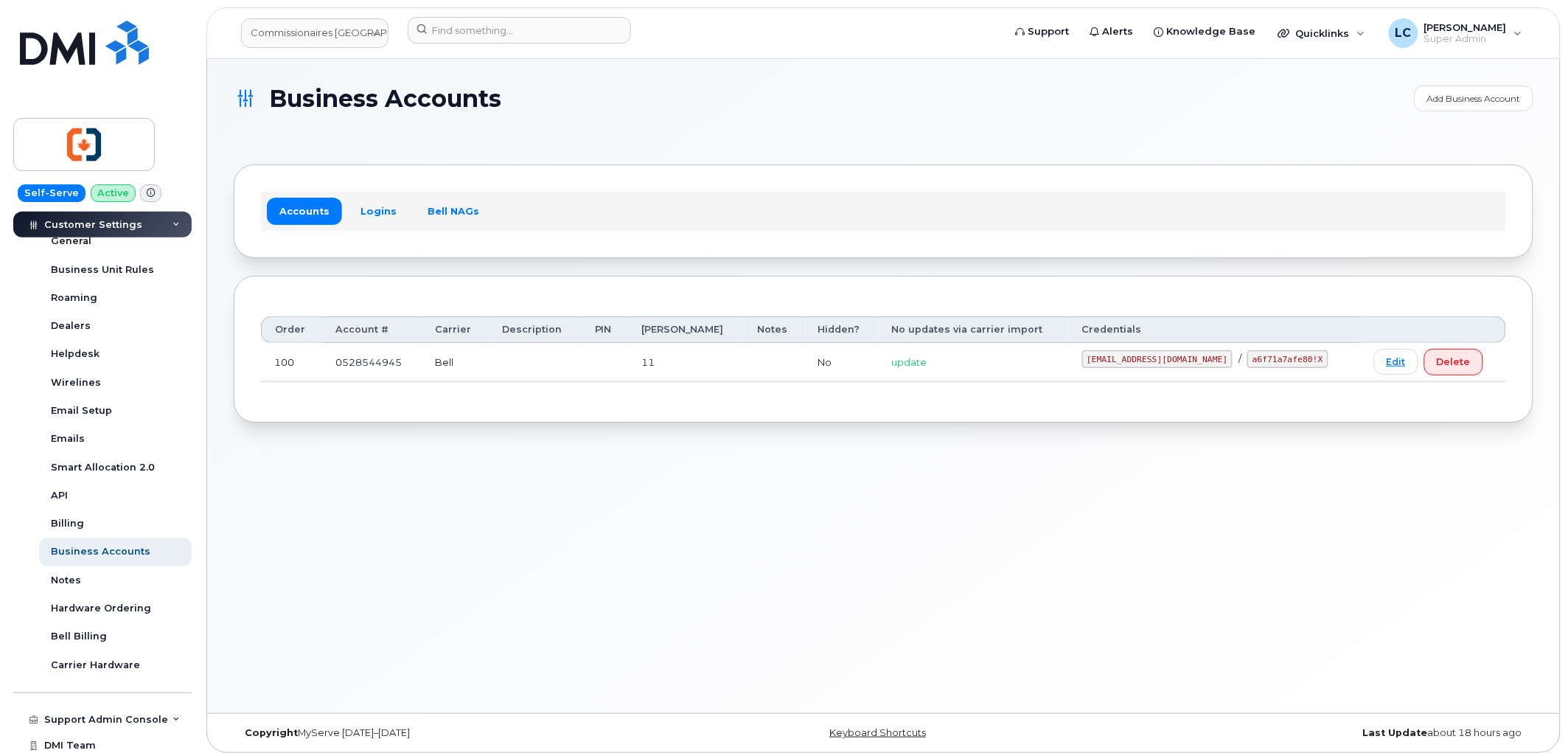
drag, startPoint x: 318, startPoint y: 212, endPoint x: 872, endPoint y: 503, distance: 625.8
click at [876, 503] on div "Business Accounts Add Business Account Accounts Logins Bell NAGs Order Account …" at bounding box center [884, 386] width 1353 height 655
click at [378, 212] on link "Logins" at bounding box center [379, 211] width 61 height 27
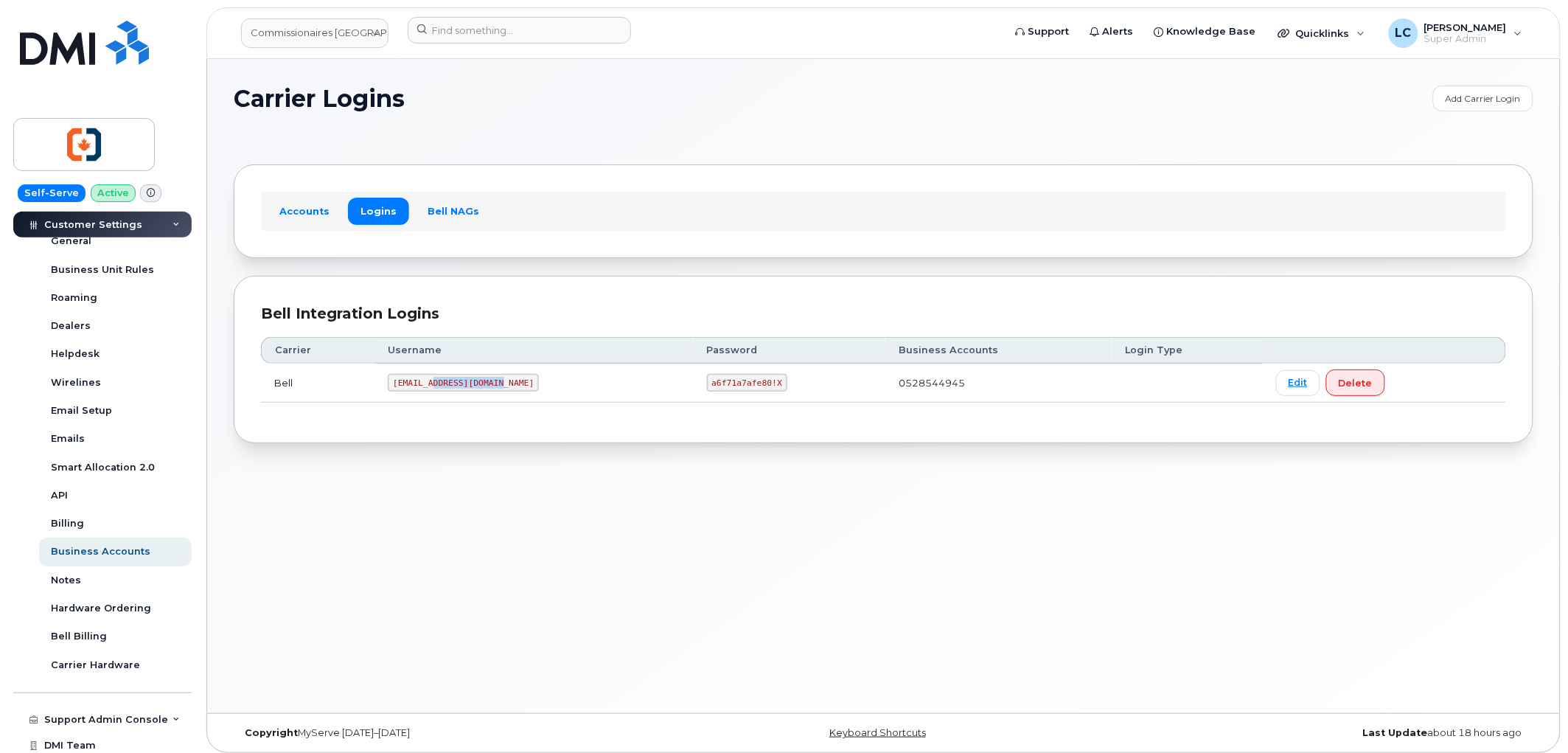
drag, startPoint x: 500, startPoint y: 381, endPoint x: 432, endPoint y: 383, distance: 68.0
click at [432, 383] on code "commvictoria@myserve.ca" at bounding box center [463, 383] width 151 height 18
click at [498, 383] on code "commvictoria@myserve.ca" at bounding box center [463, 383] width 151 height 18
click at [500, 383] on code "commvictoria@myserve.ca" at bounding box center [463, 383] width 151 height 18
drag, startPoint x: 503, startPoint y: 383, endPoint x: 395, endPoint y: 389, distance: 108.2
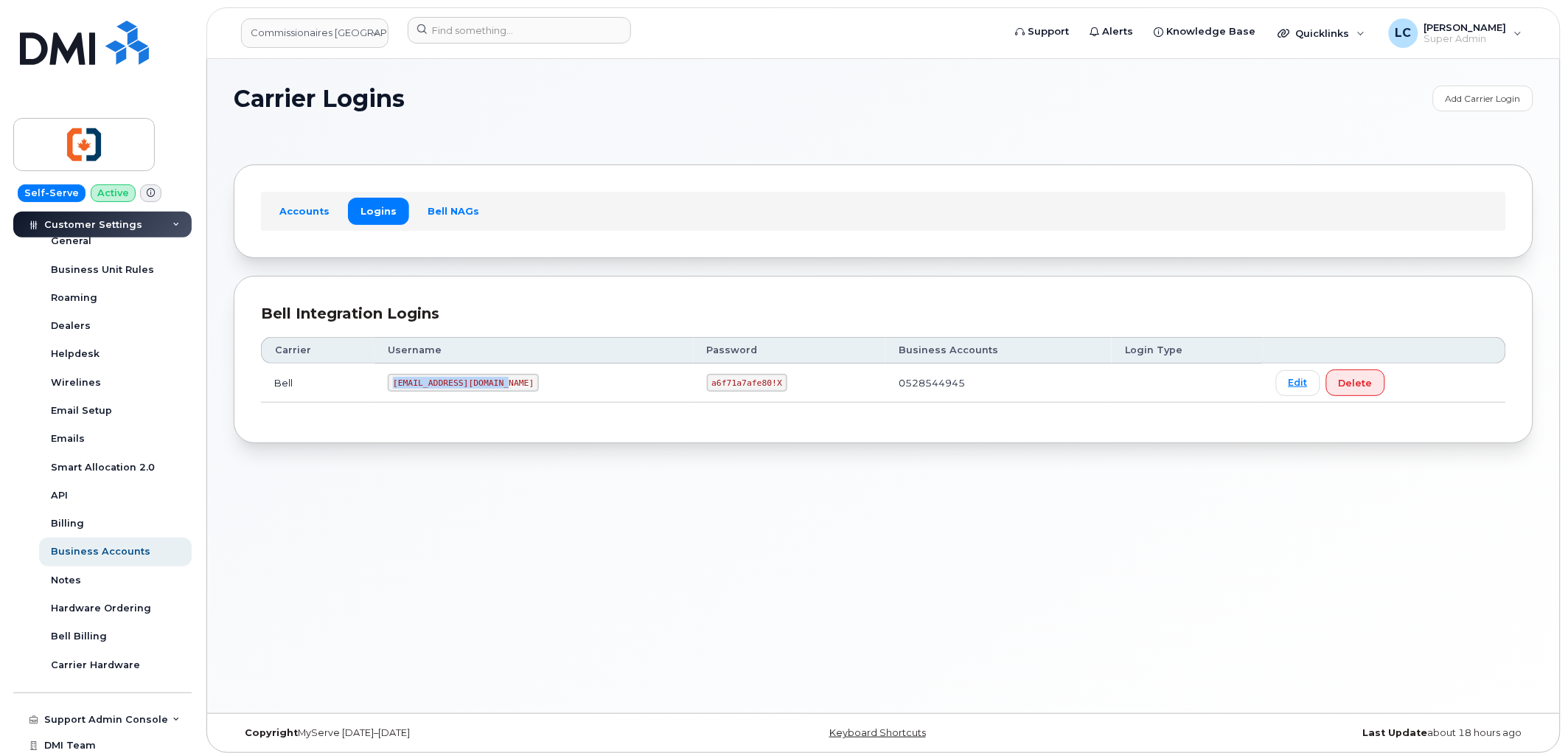
click at [395, 389] on code "commvictoria@myserve.ca" at bounding box center [463, 383] width 151 height 18
copy code "commvictoria@myserve.ca"
drag, startPoint x: 676, startPoint y: 380, endPoint x: 742, endPoint y: 384, distance: 66.1
click at [743, 384] on code "a6f71a7afe80!X" at bounding box center [747, 383] width 81 height 18
copy code "a6f71a7afe80!X"
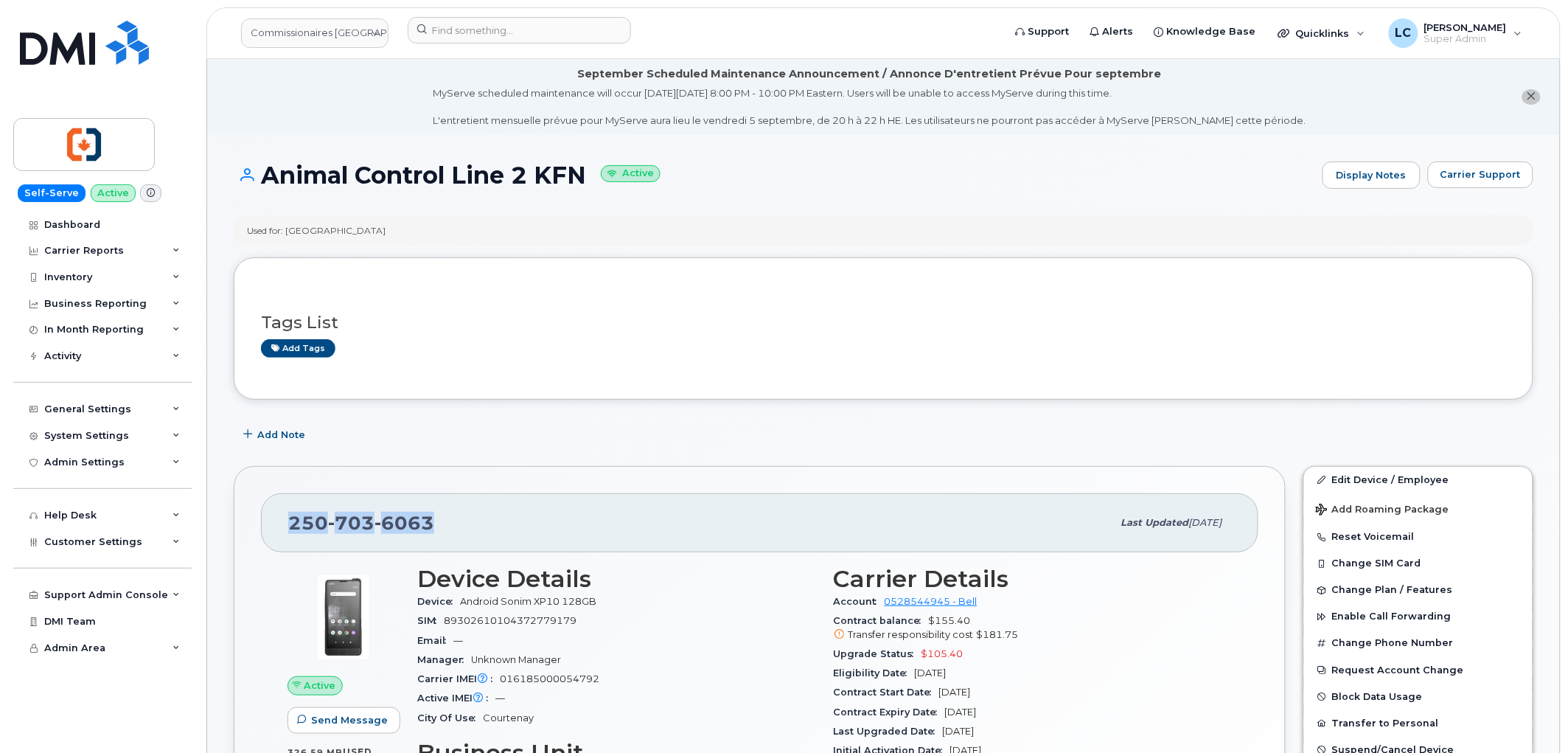
drag, startPoint x: 442, startPoint y: 522, endPoint x: 264, endPoint y: 508, distance: 178.5
click at [259, 509] on div "[PHONE_NUMBER] Last updated [DATE] Active Send Message 326.59 MB  used 25.00 GB…" at bounding box center [759, 723] width 1052 height 514
copy span "[PHONE_NUMBER]"
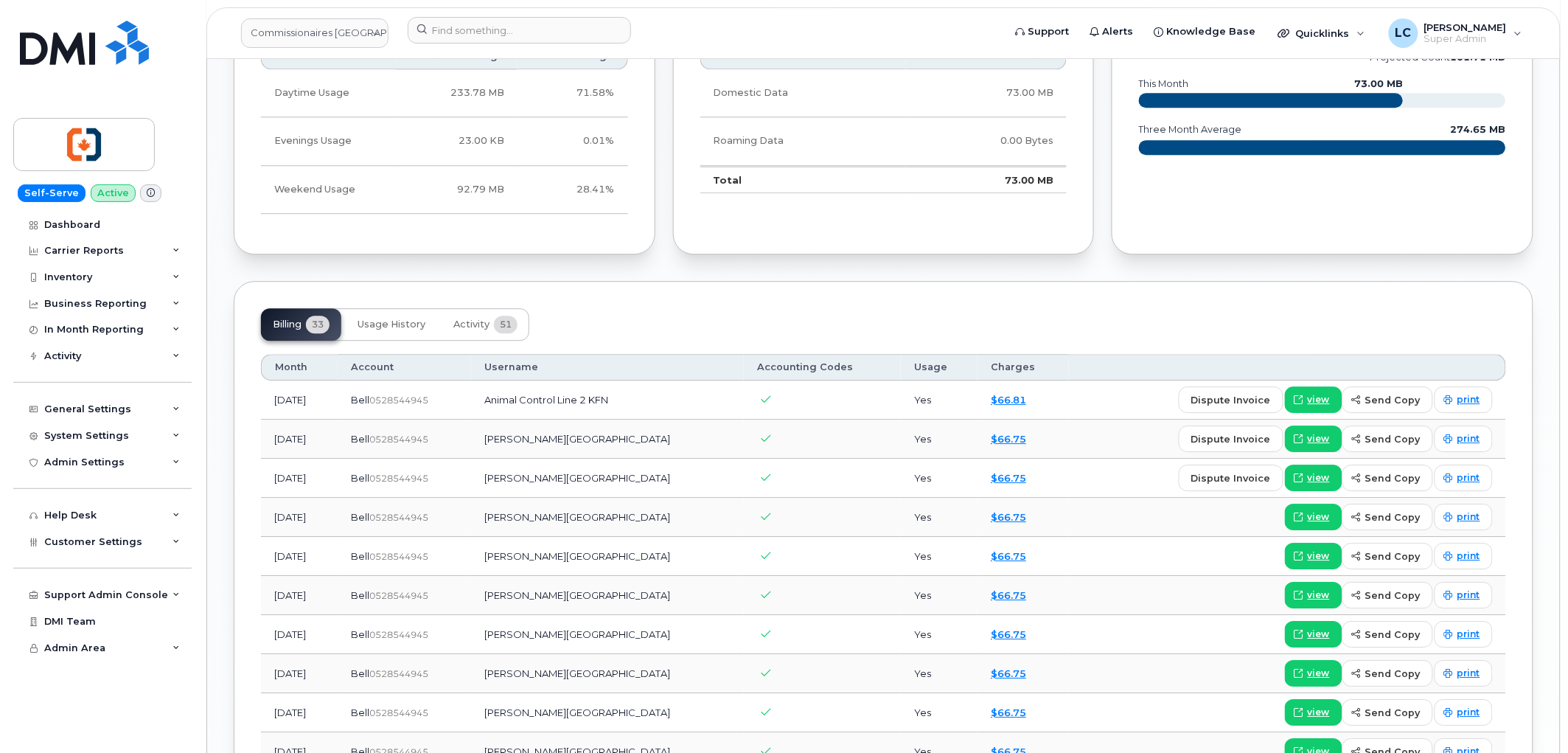
scroll to position [1475, 0]
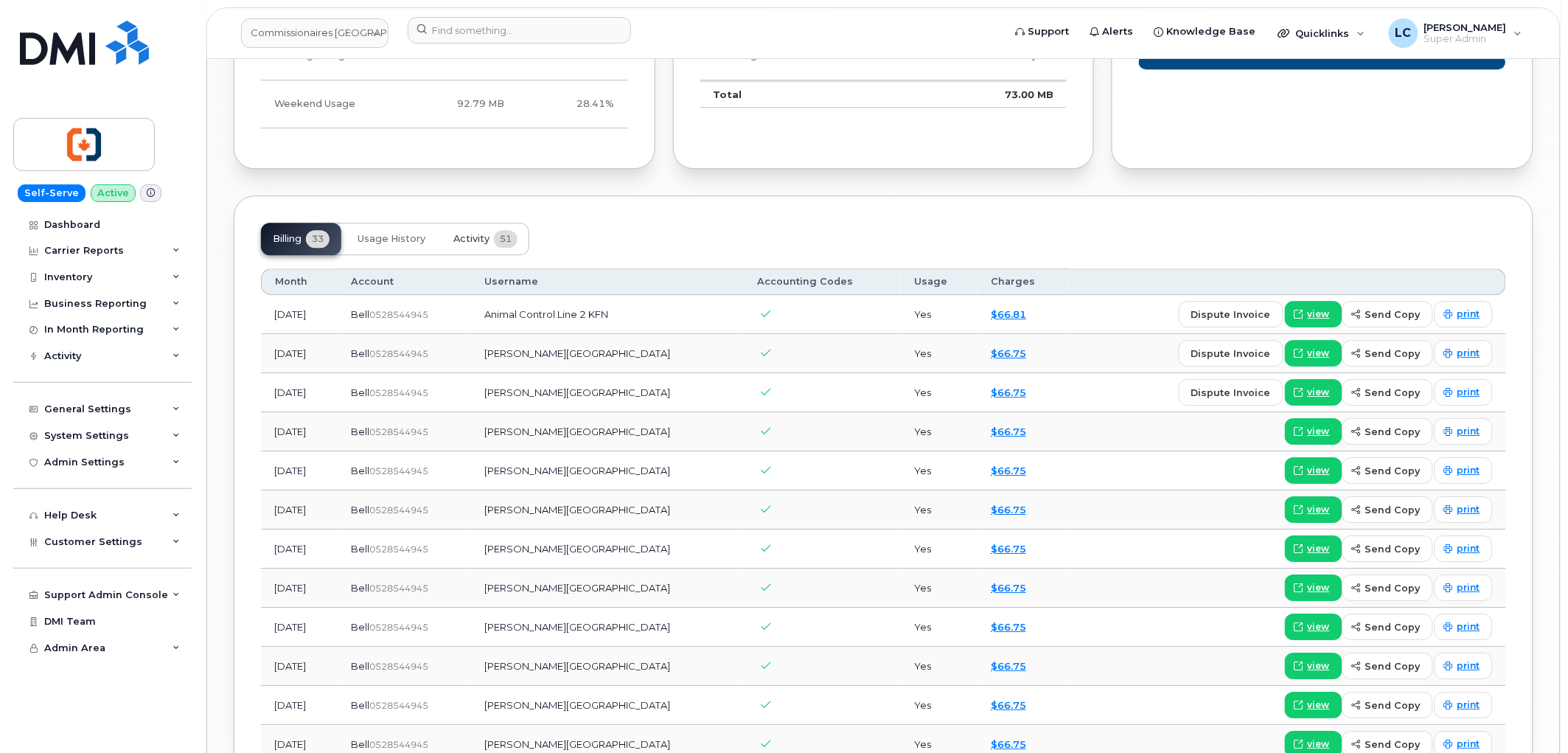
click at [468, 239] on span "Activity" at bounding box center [471, 238] width 36 height 12
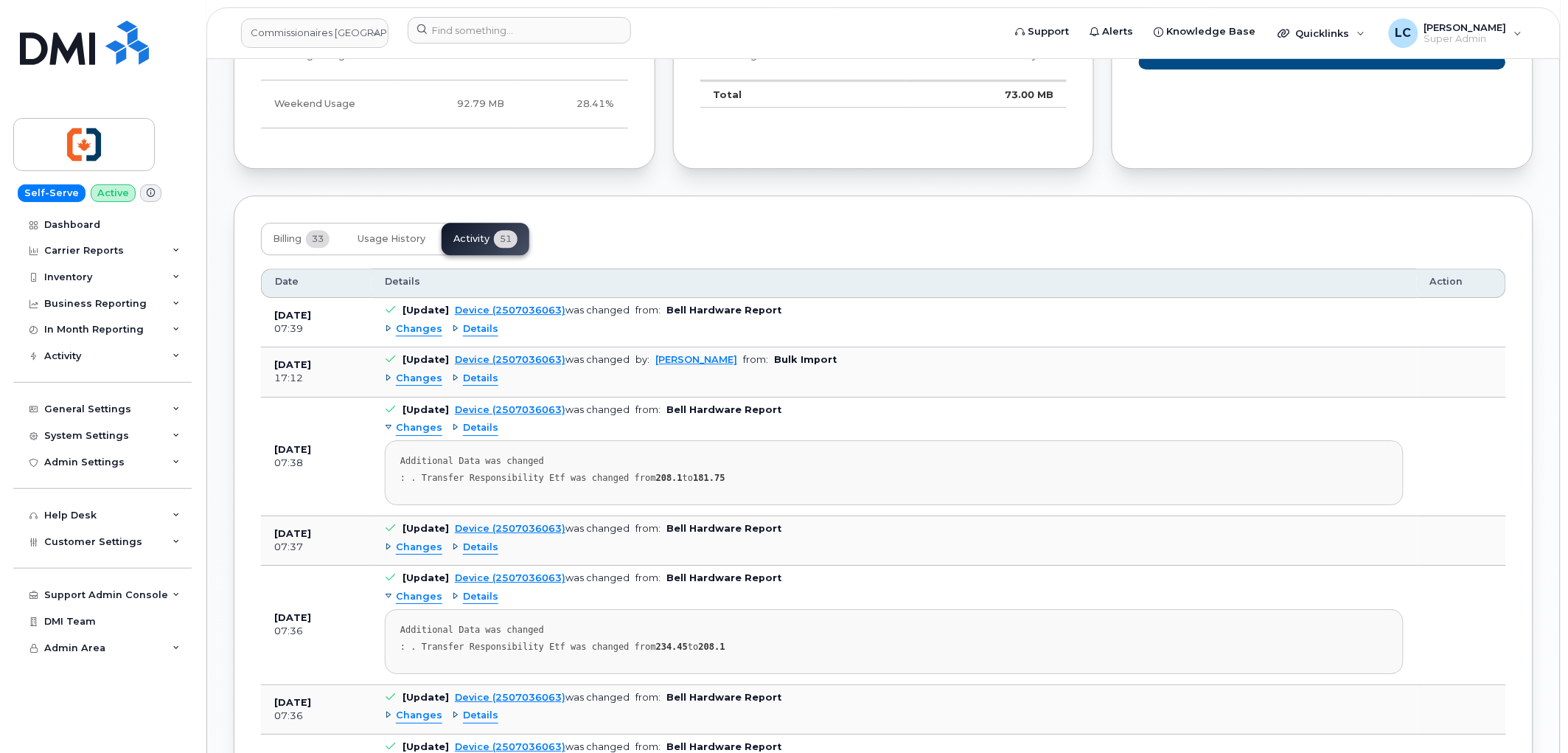
click at [422, 381] on span "Changes" at bounding box center [419, 379] width 46 height 14
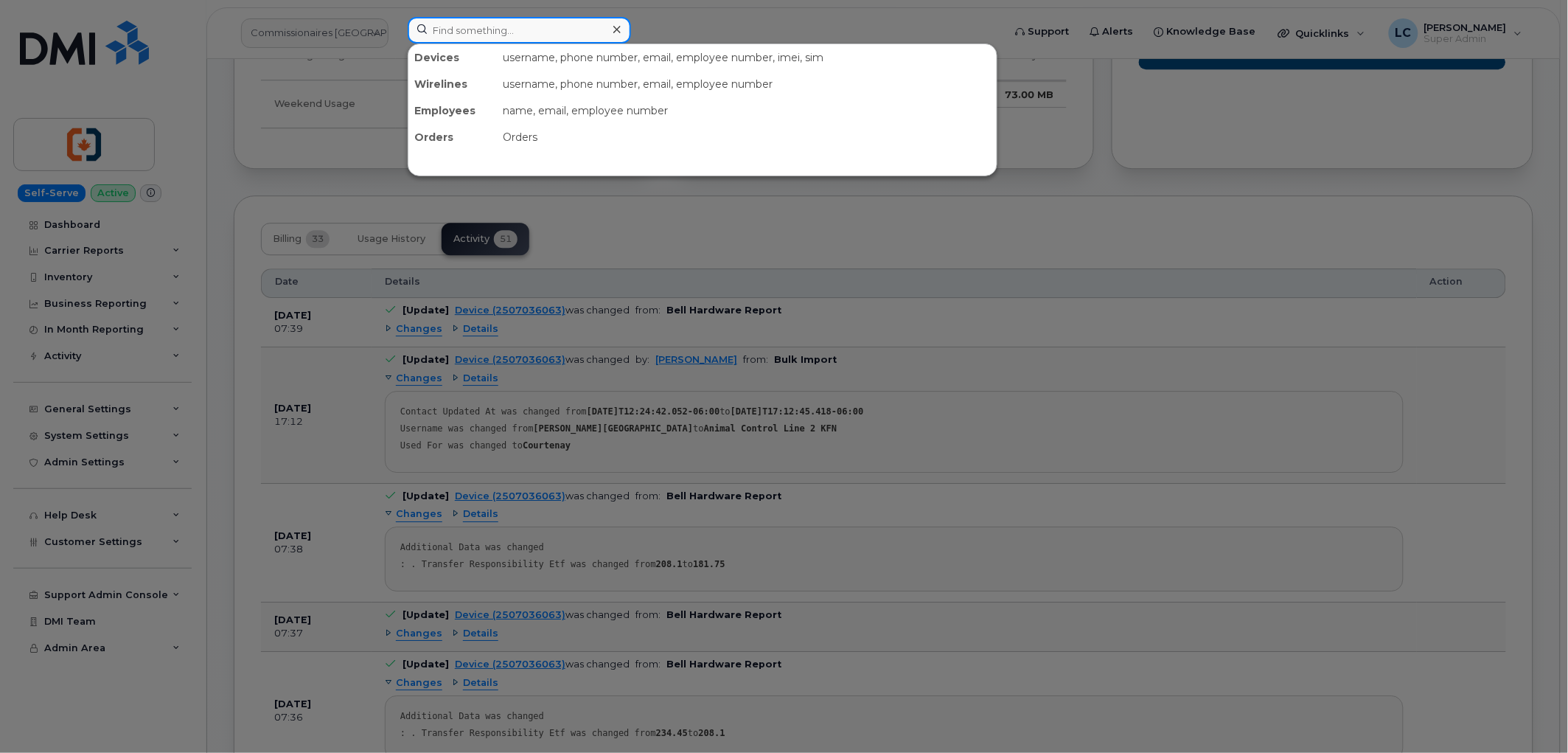
click at [524, 26] on input at bounding box center [519, 30] width 223 height 27
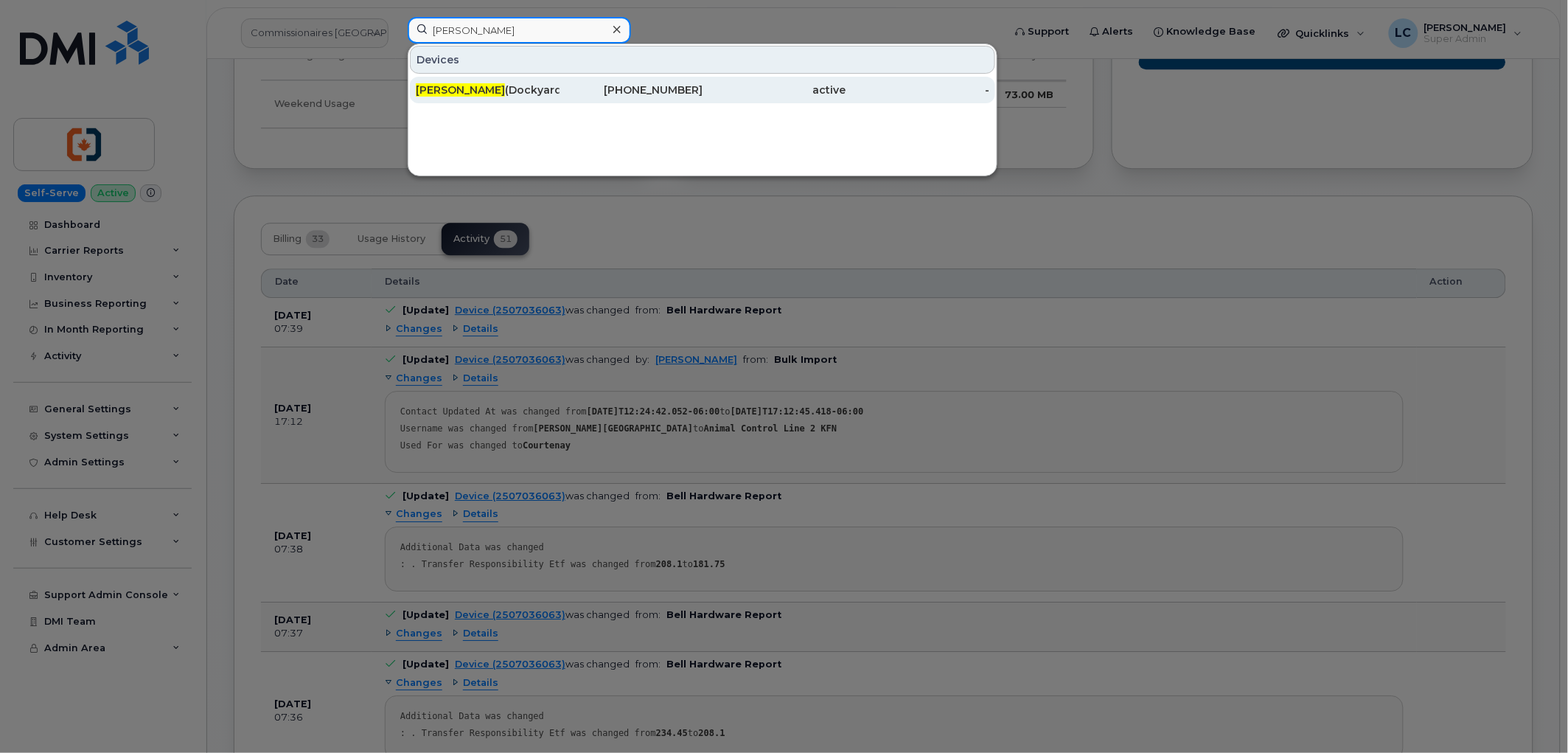
type input "[PERSON_NAME]"
click at [528, 84] on div "[PERSON_NAME] (Dockyard Naden)" at bounding box center [488, 90] width 144 height 15
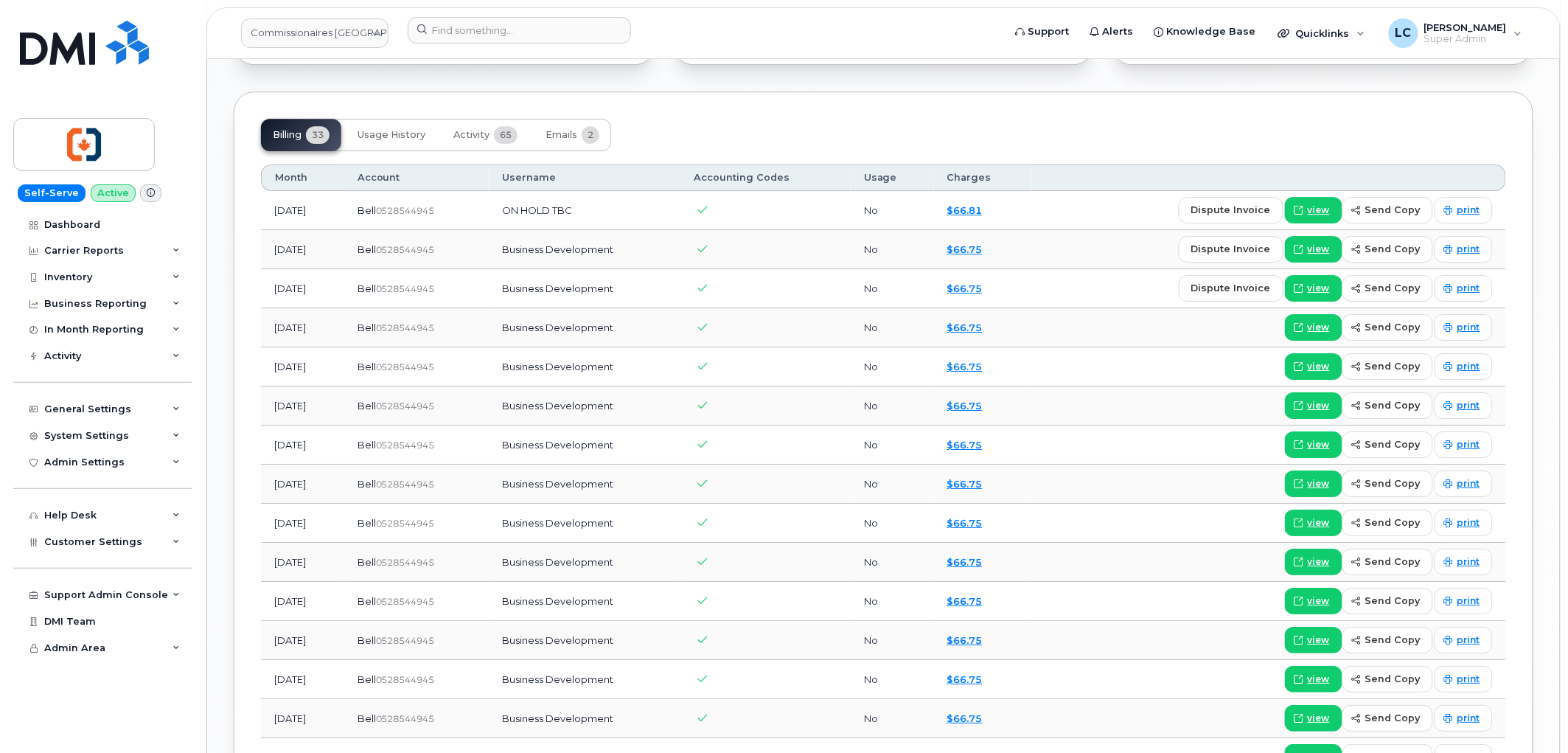
scroll to position [1639, 0]
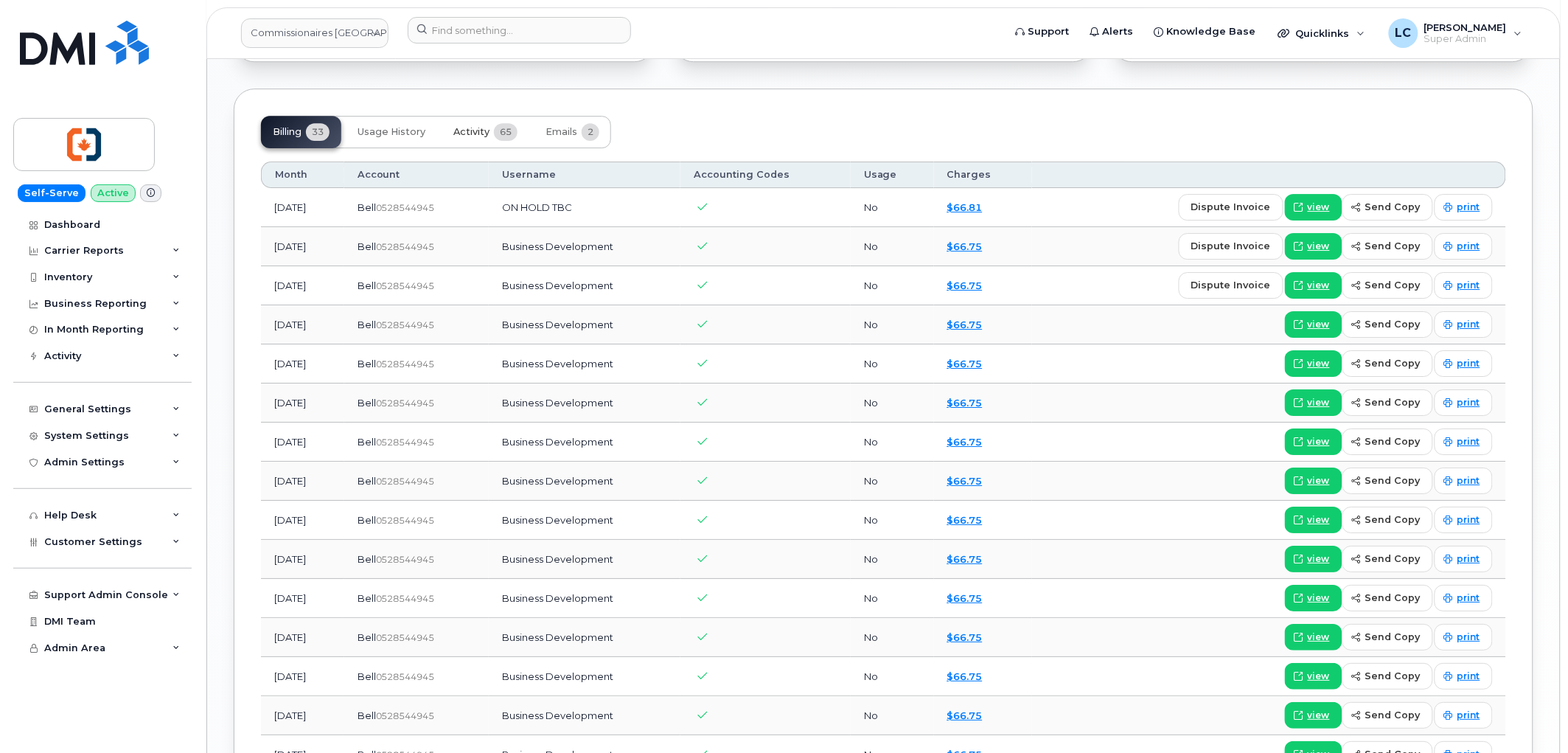
click at [490, 131] on span "Activity" at bounding box center [471, 131] width 36 height 12
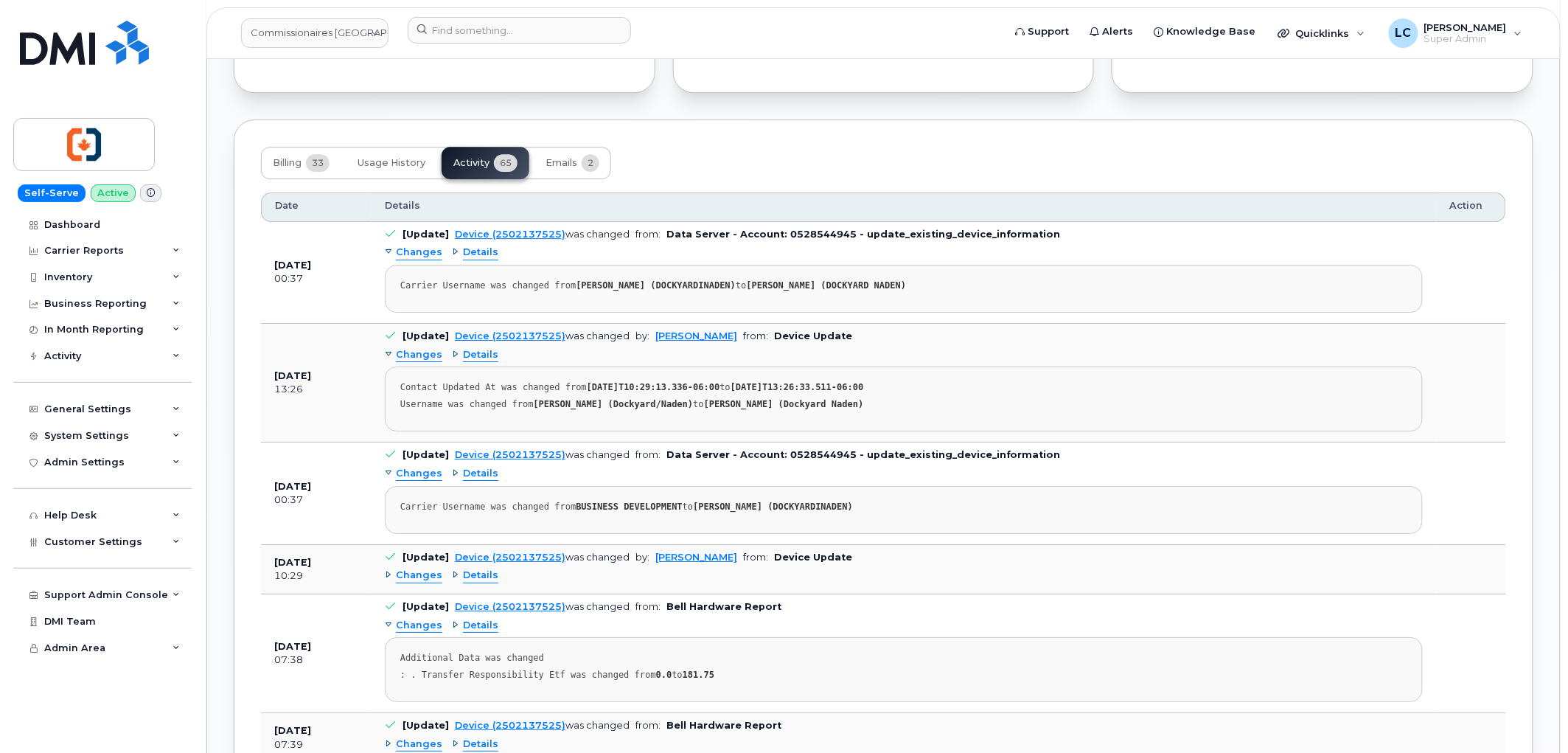
scroll to position [1721, 0]
